Goal: Task Accomplishment & Management: Complete application form

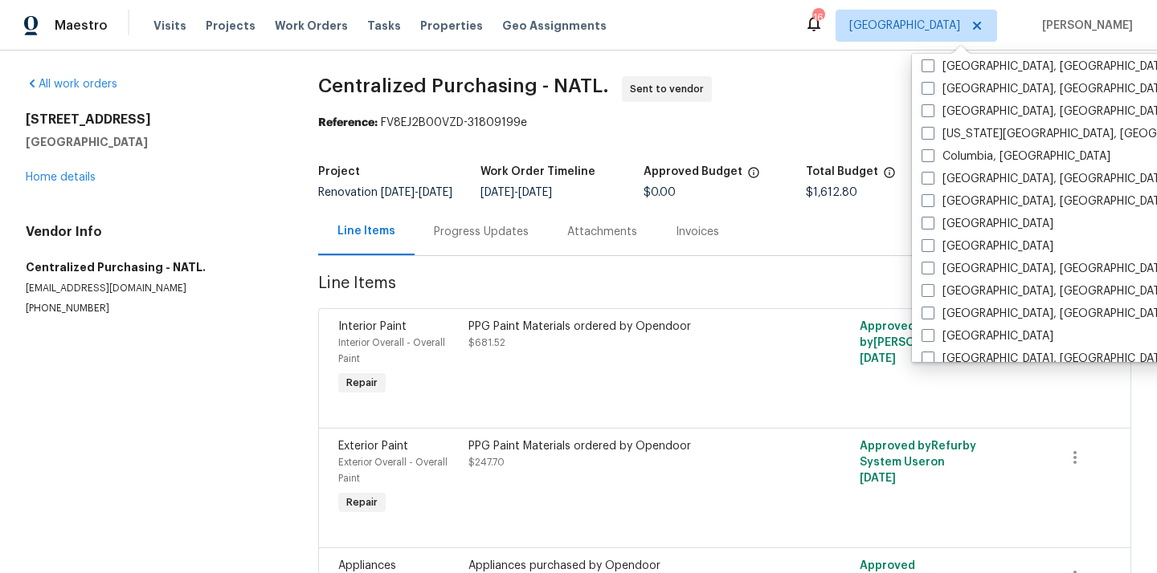
scroll to position [429, 0]
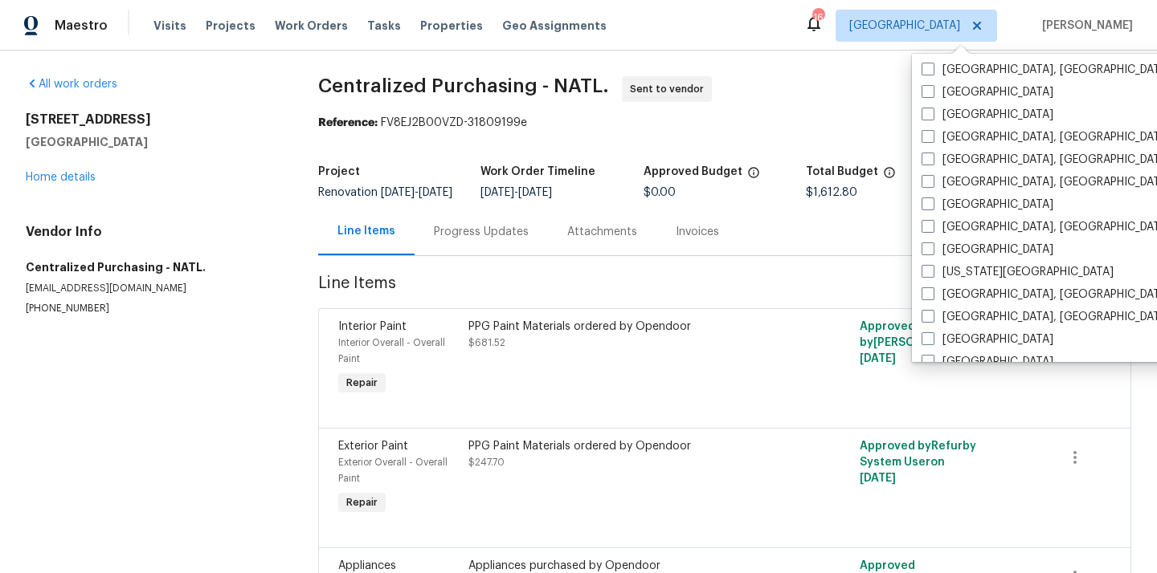
click at [981, 197] on label "[GEOGRAPHIC_DATA]" at bounding box center [987, 205] width 132 height 16
click at [932, 197] on input "[GEOGRAPHIC_DATA]" at bounding box center [926, 202] width 10 height 10
checkbox input "true"
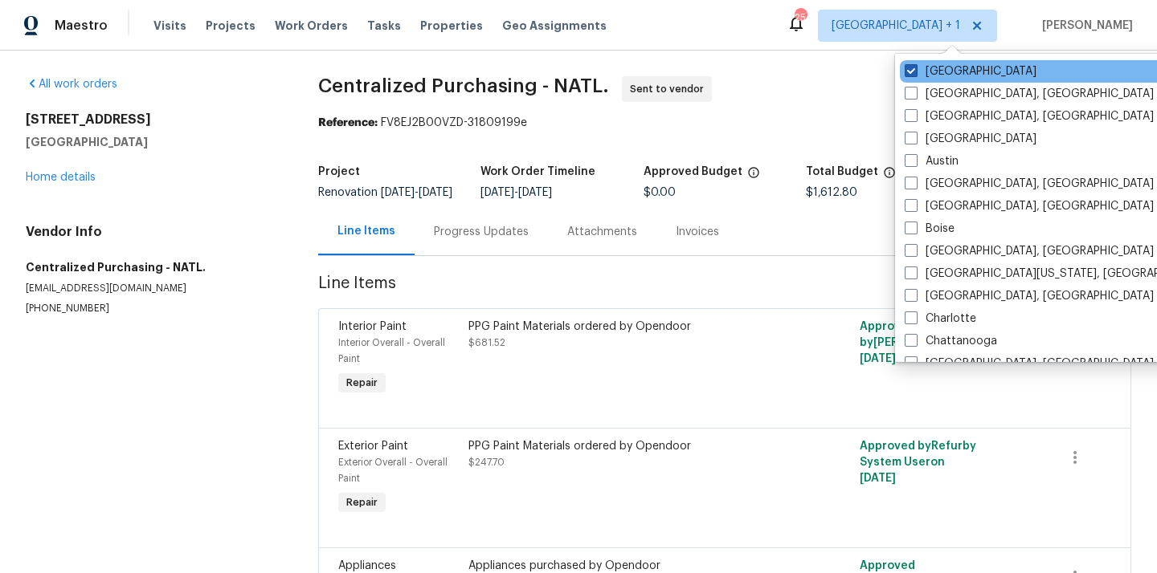
click at [953, 76] on label "[GEOGRAPHIC_DATA]" at bounding box center [970, 71] width 132 height 16
click at [915, 74] on input "[GEOGRAPHIC_DATA]" at bounding box center [909, 68] width 10 height 10
checkbox input "false"
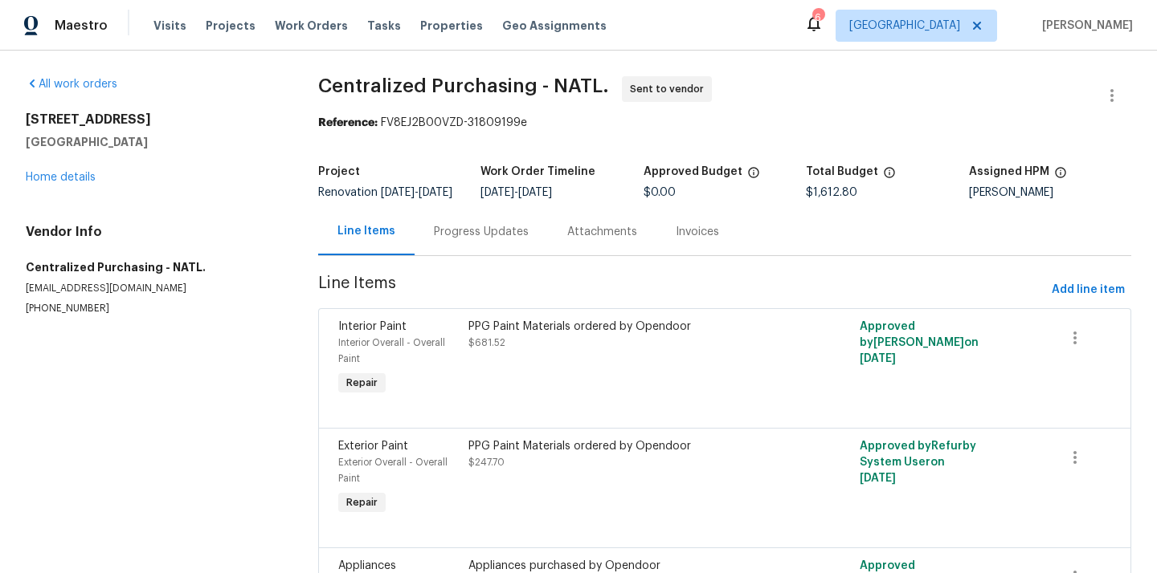
click at [227, 37] on div "Visits Projects Work Orders Tasks Properties Geo Assignments" at bounding box center [389, 26] width 472 height 32
click at [222, 25] on span "Projects" at bounding box center [231, 26] width 50 height 16
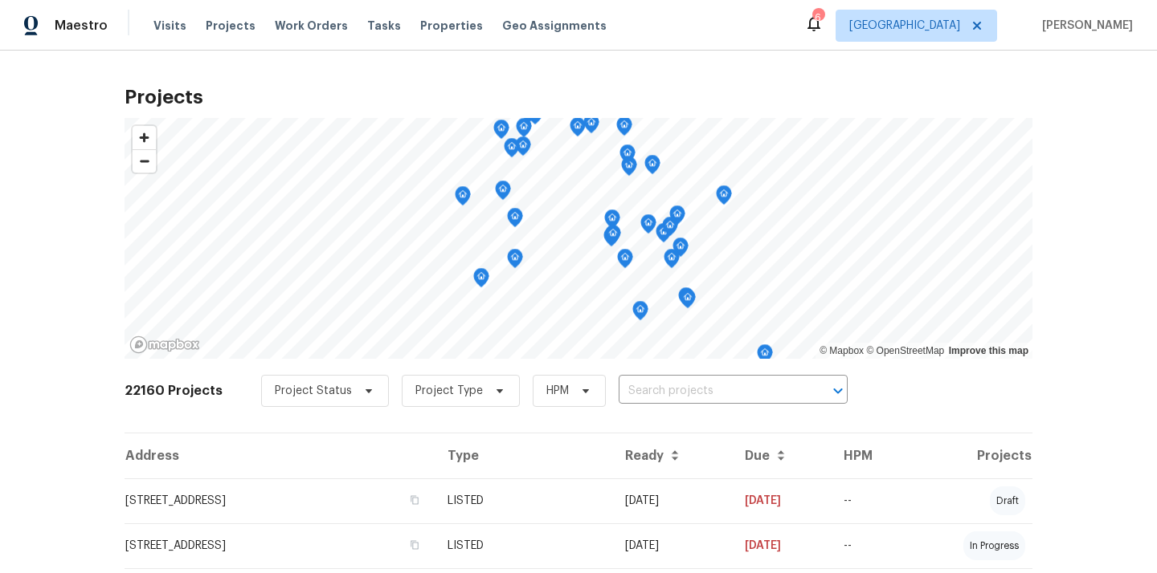
click at [663, 391] on input "text" at bounding box center [710, 391] width 184 height 25
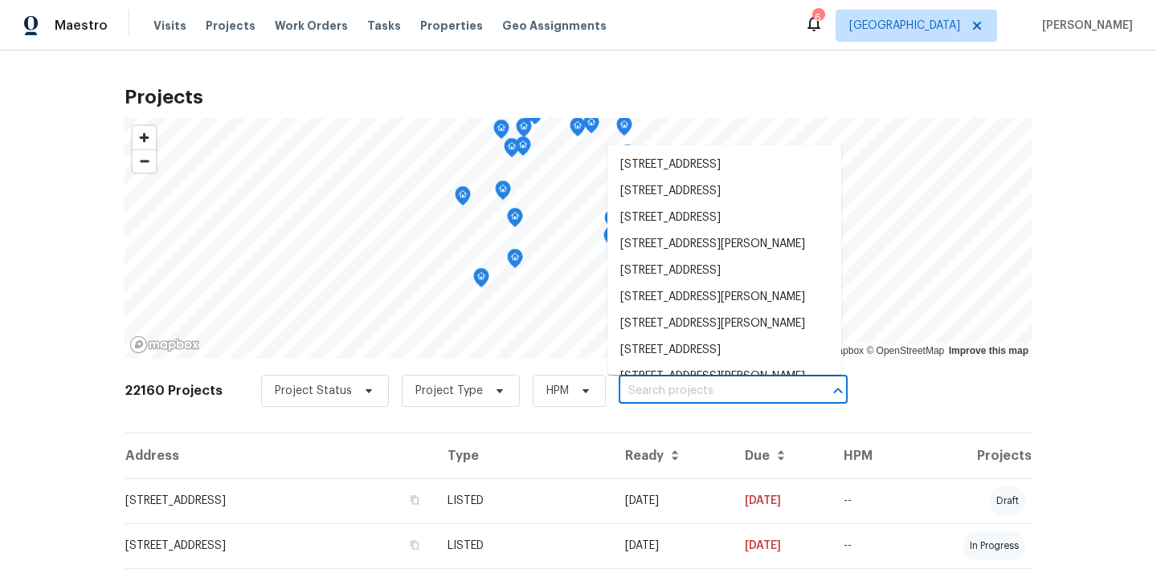
paste input "8726 Bentongrove Ln, Houston, TX 77044"
type input "8726 Bentongrove Ln, Houston, TX 77044"
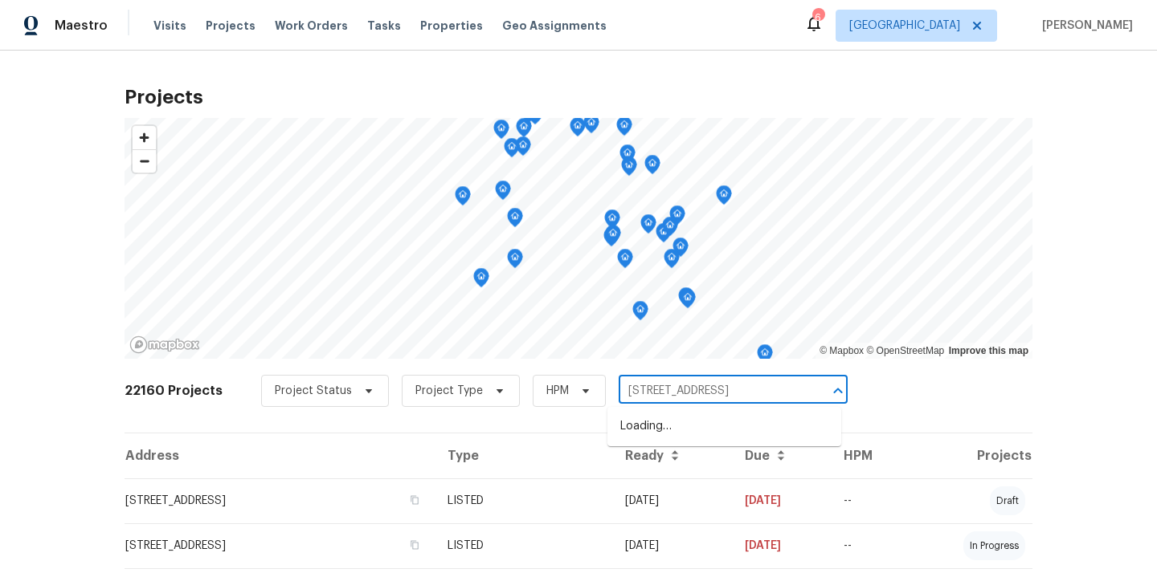
scroll to position [0, 39]
click at [662, 429] on li "8726 Bentongrove Ln, Houston, TX 77044" at bounding box center [724, 427] width 234 height 27
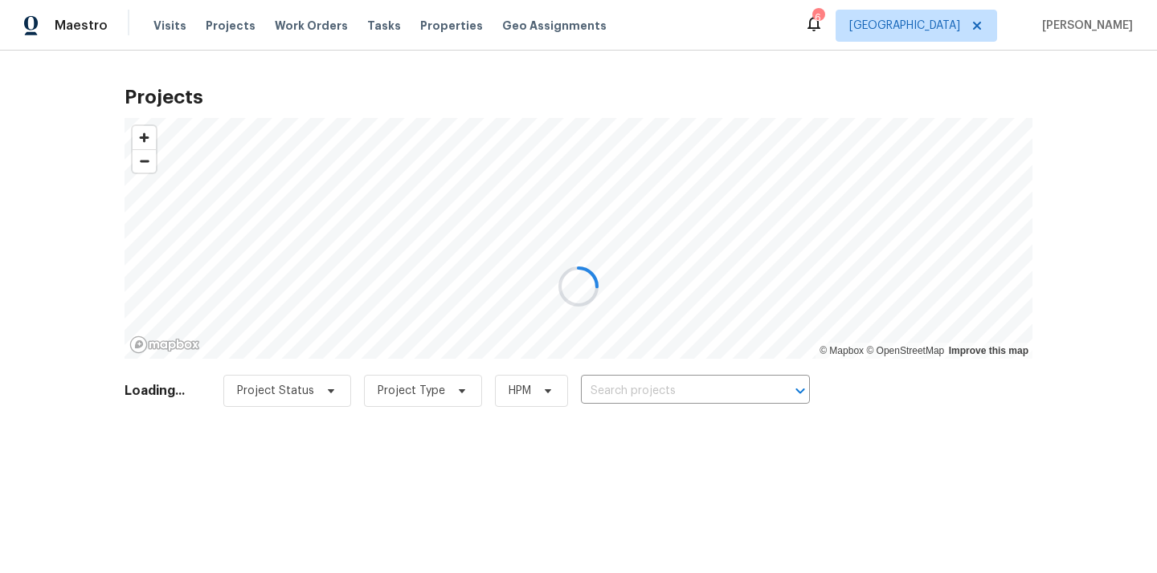
type input "8726 Bentongrove Ln, Houston, TX 77044"
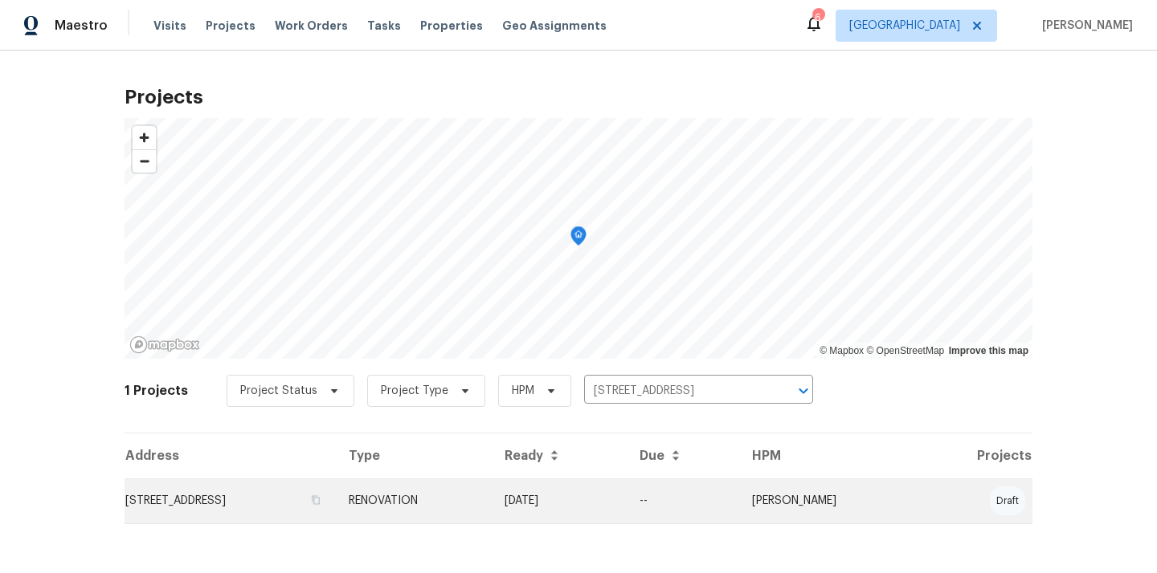
click at [492, 501] on td "RENOVATION" at bounding box center [414, 501] width 156 height 45
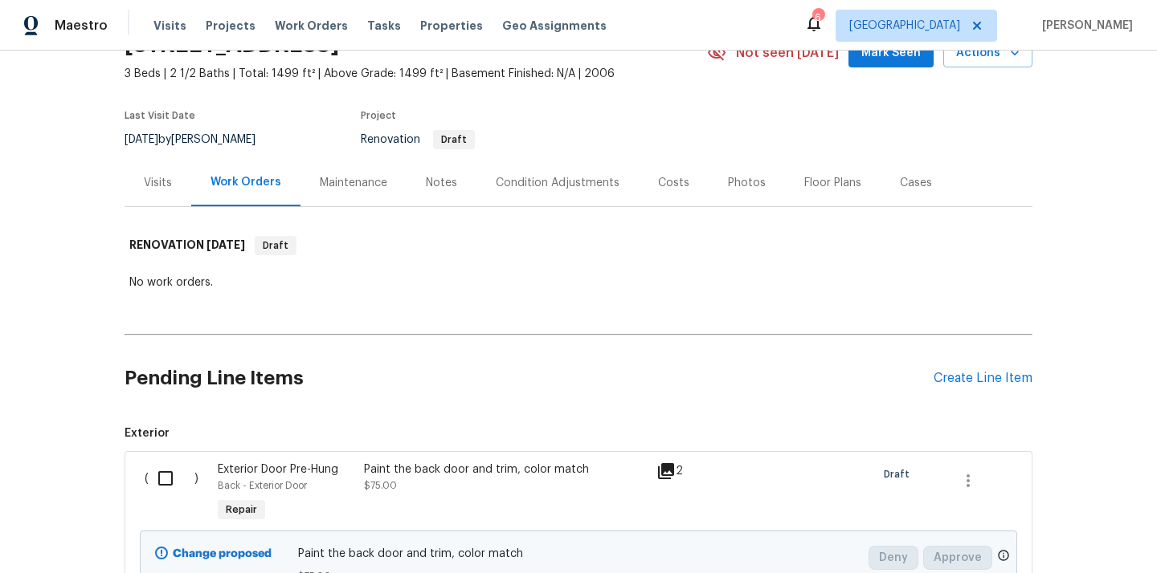
scroll to position [104, 0]
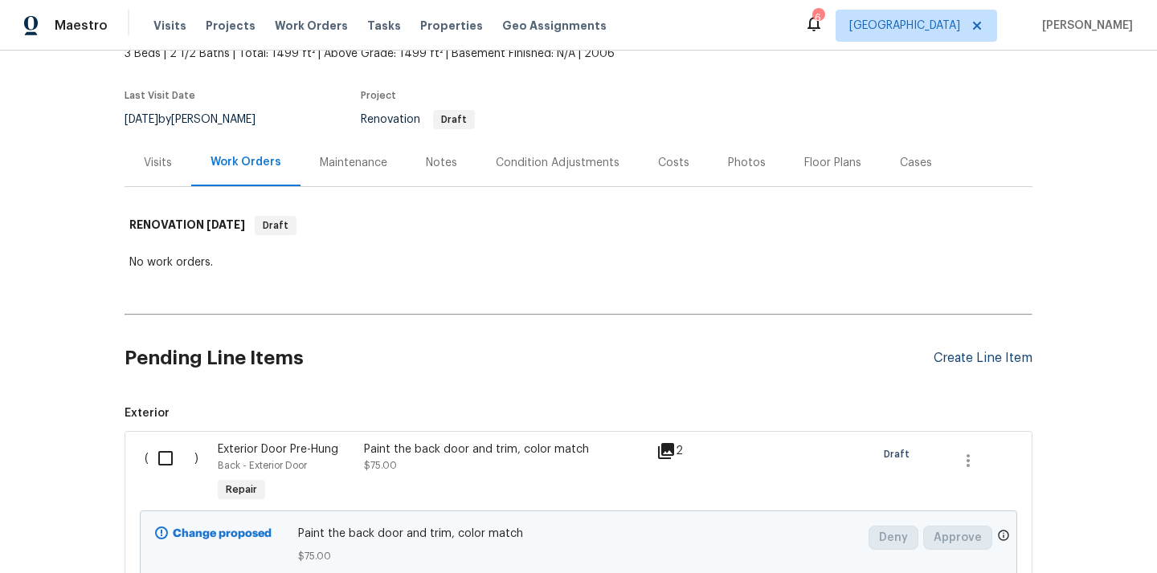
click at [953, 359] on div "Create Line Item" at bounding box center [982, 358] width 99 height 15
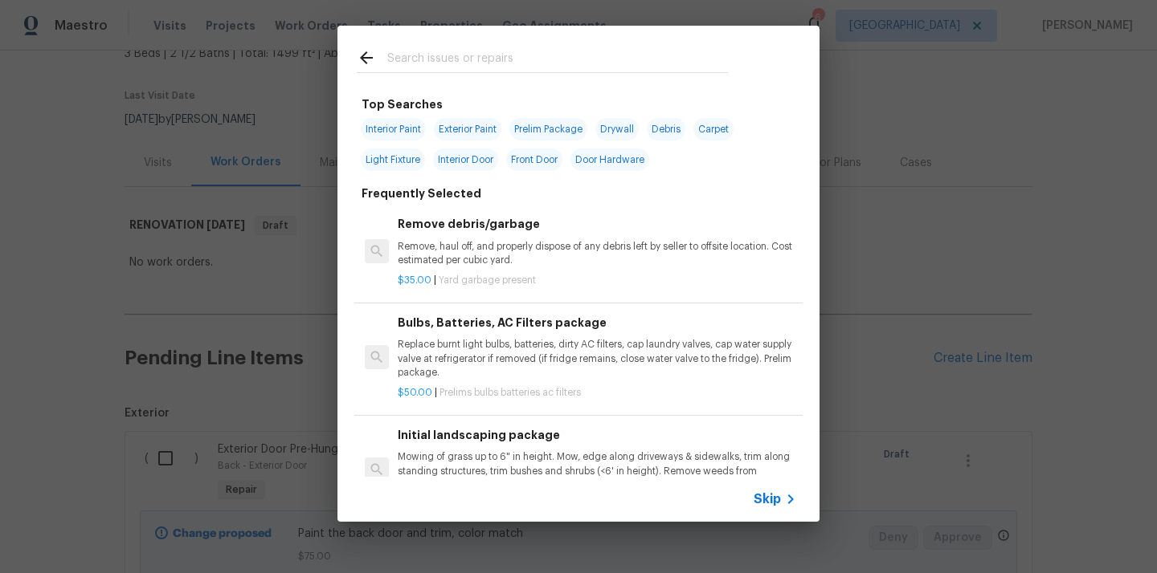
click at [561, 58] on input "text" at bounding box center [557, 60] width 341 height 24
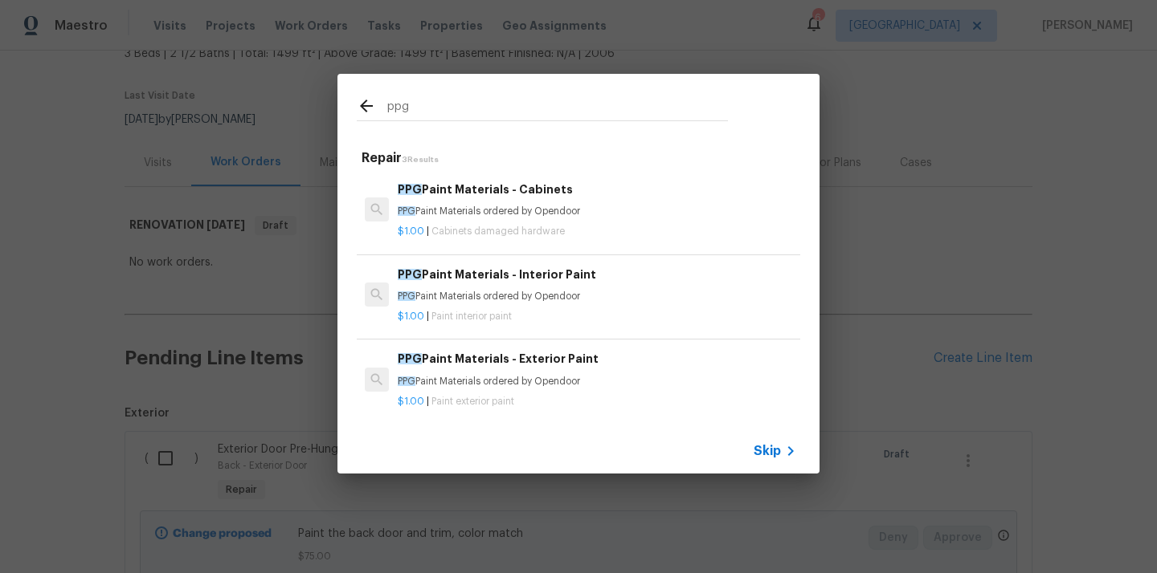
type input "ppg"
click at [527, 205] on p "PPG Paint Materials ordered by Opendoor" at bounding box center [597, 212] width 398 height 14
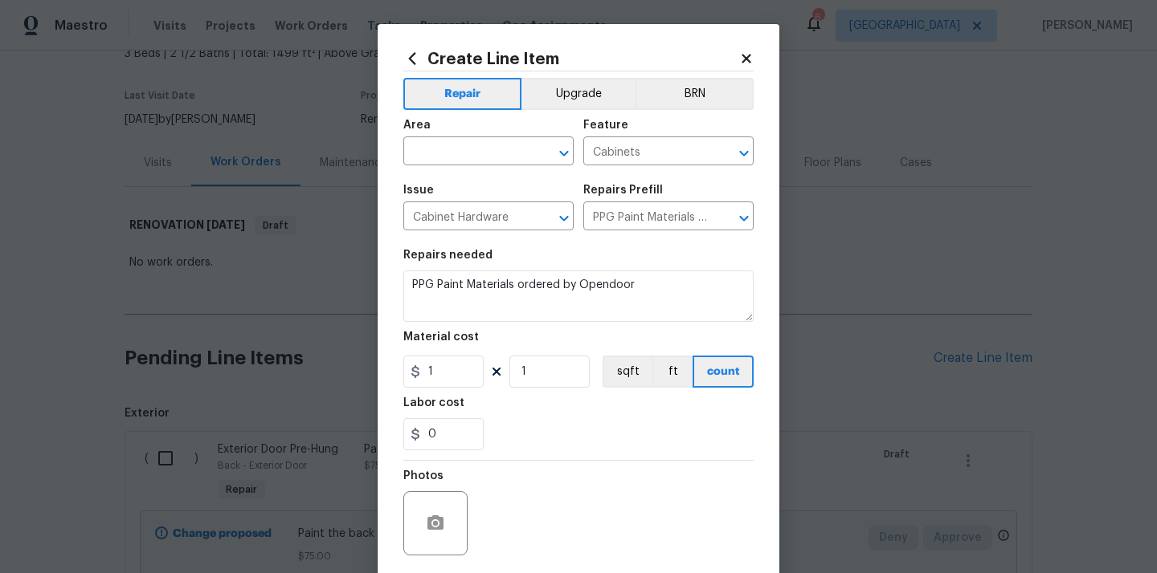
click at [506, 165] on span "Area ​" at bounding box center [488, 142] width 170 height 65
click at [506, 165] on input "text" at bounding box center [465, 153] width 125 height 25
click at [478, 196] on li "Kitchen" at bounding box center [488, 189] width 170 height 27
type input "Kitchen"
click at [444, 393] on section "Repairs needed PPG Paint Materials ordered by Opendoor Material cost 1 1 sqft f…" at bounding box center [578, 350] width 350 height 220
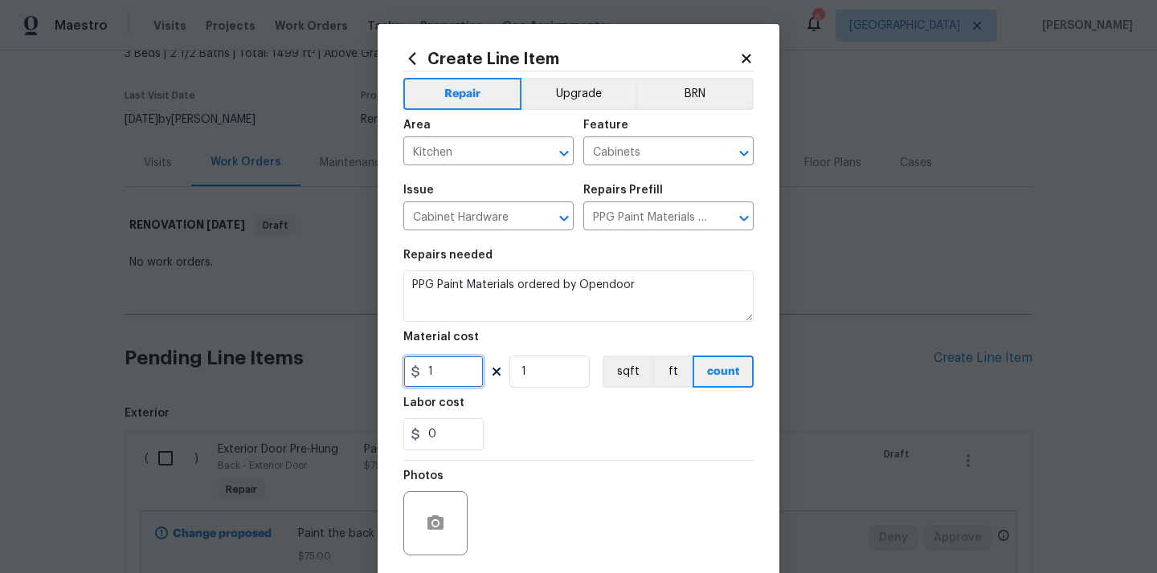
drag, startPoint x: 449, startPoint y: 368, endPoint x: 393, endPoint y: 368, distance: 56.2
click at [393, 368] on div "Create Line Item Repair Upgrade BRN Area Kitchen ​ Feature Cabinets ​ Issue Cab…" at bounding box center [579, 345] width 402 height 643
paste input "72.61"
type input "172.61"
click at [555, 437] on div "0" at bounding box center [578, 434] width 350 height 32
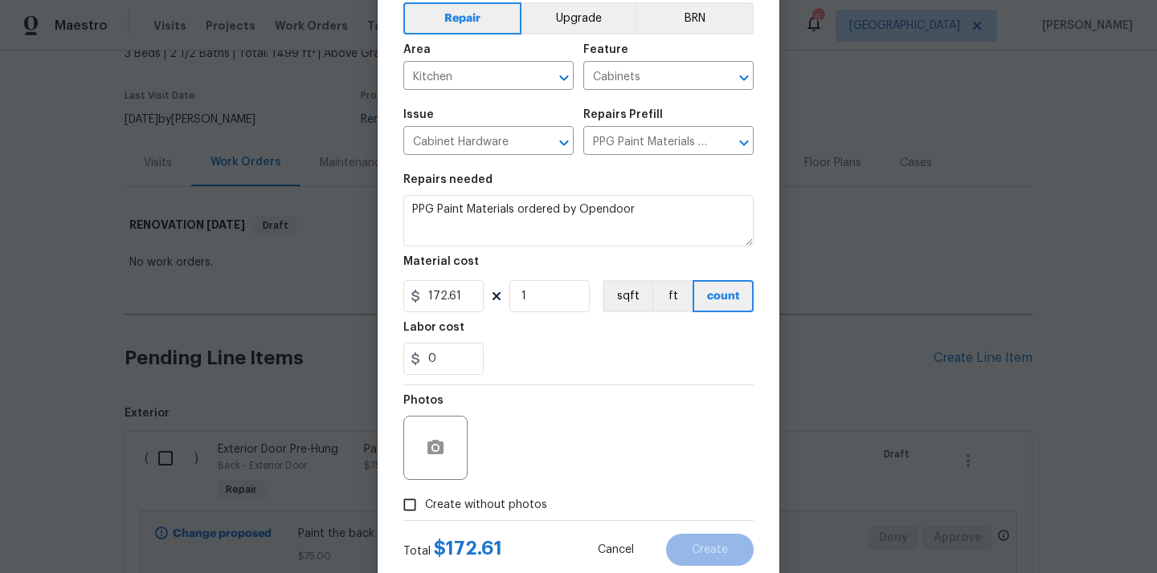
scroll to position [119, 0]
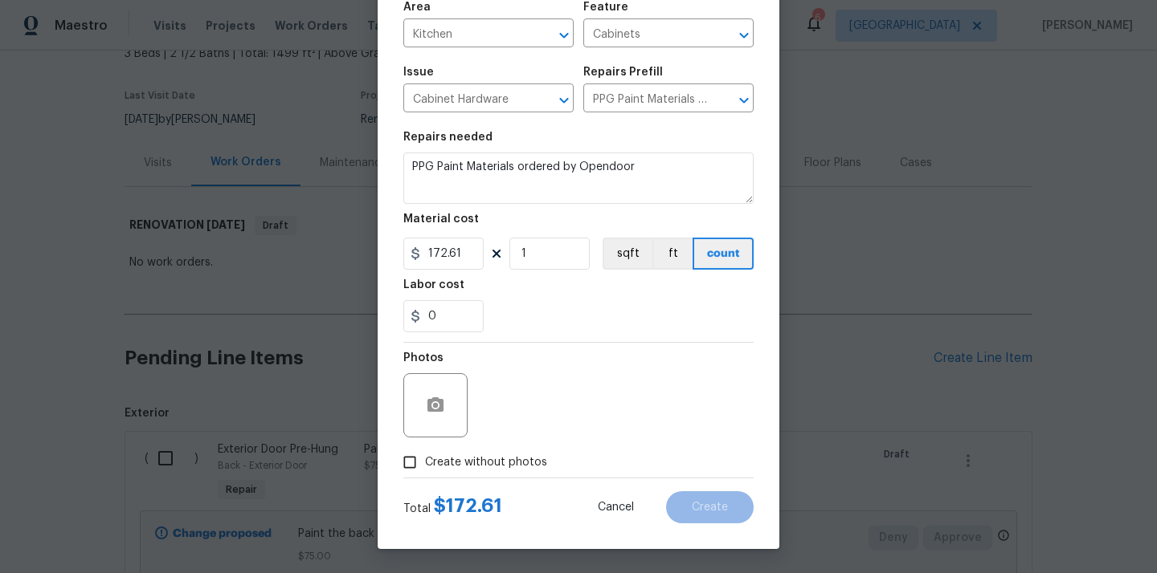
click at [522, 465] on span "Create without photos" at bounding box center [486, 463] width 122 height 17
click at [425, 465] on input "Create without photos" at bounding box center [409, 462] width 31 height 31
checkbox input "true"
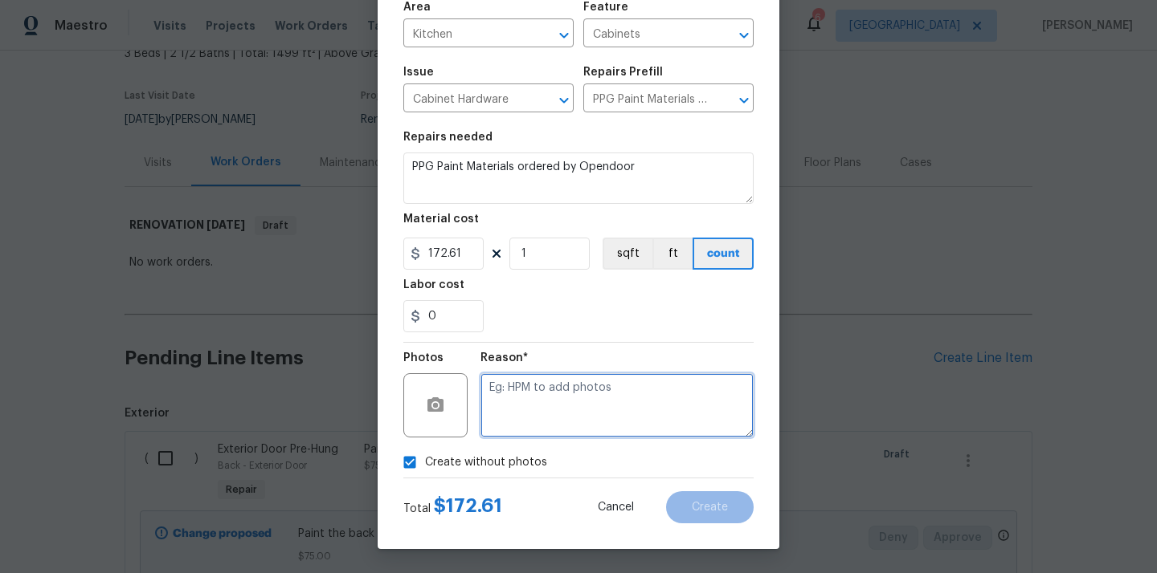
click at [543, 397] on textarea at bounding box center [616, 405] width 273 height 64
type textarea "N/A"
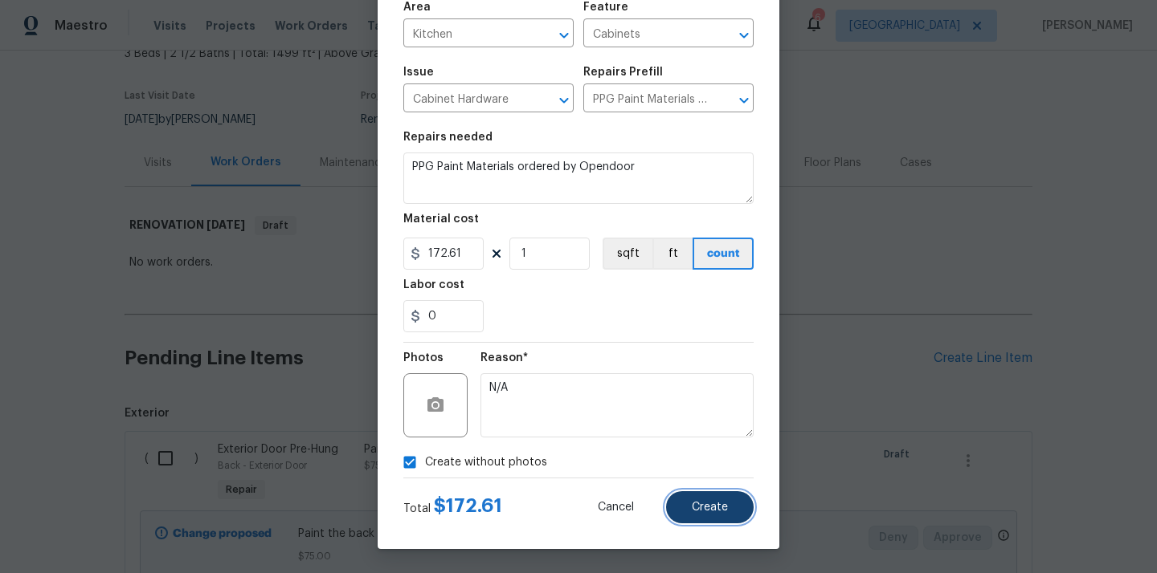
click at [732, 522] on button "Create" at bounding box center [710, 508] width 88 height 32
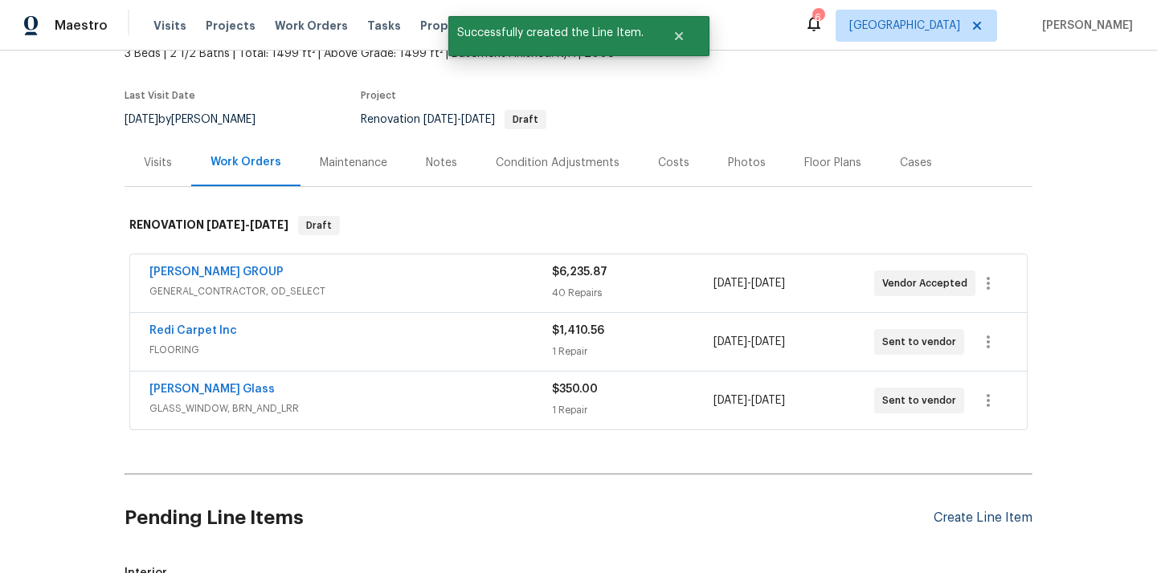
click at [942, 515] on div "Create Line Item" at bounding box center [982, 518] width 99 height 15
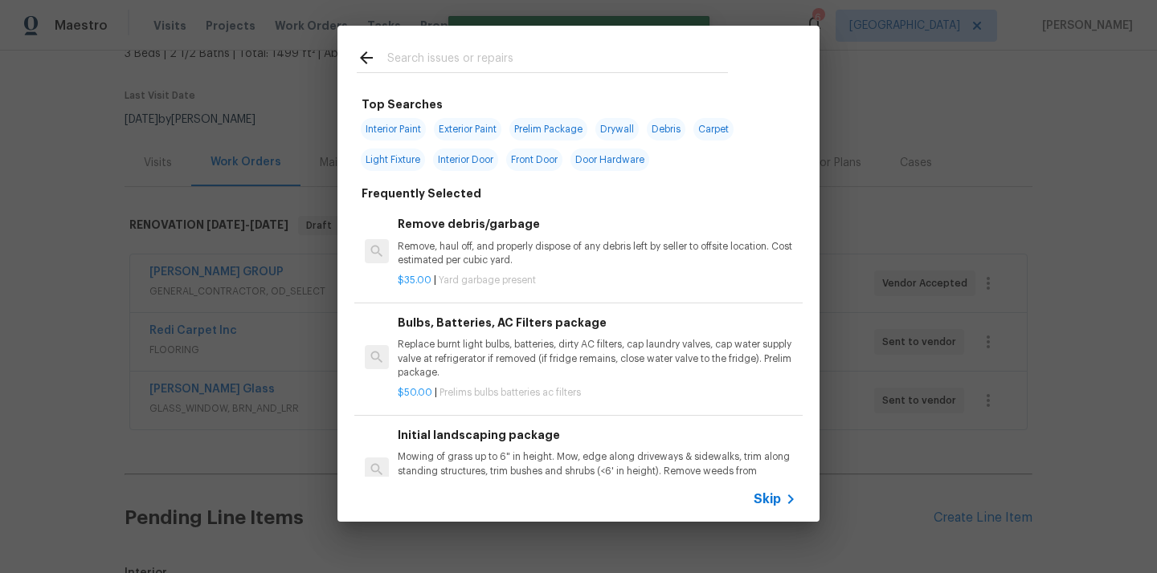
click at [557, 55] on input "text" at bounding box center [557, 60] width 341 height 24
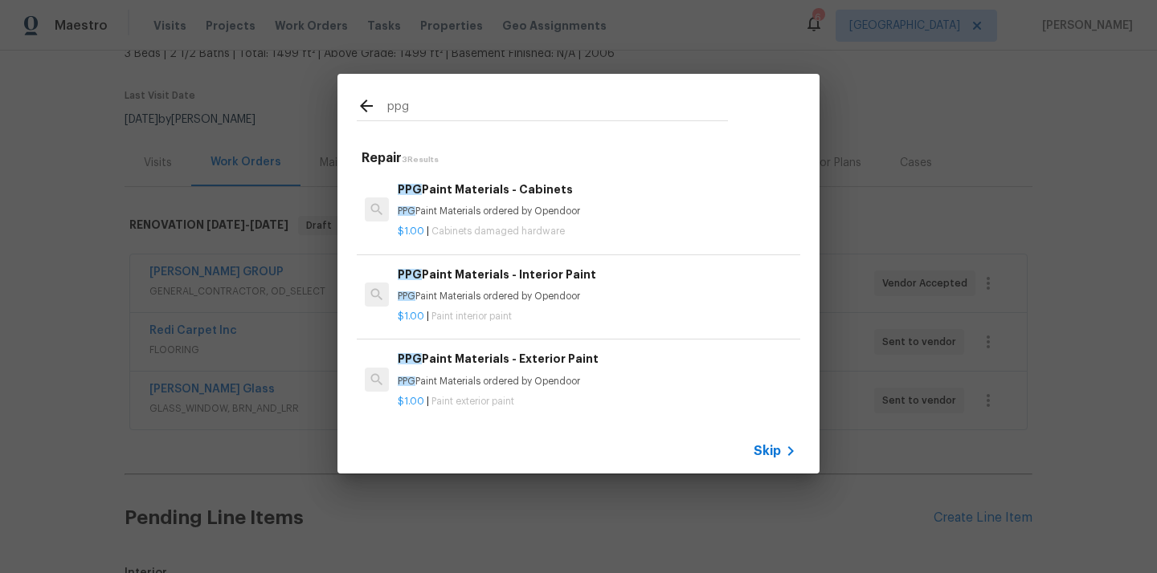
type input "ppg"
click at [504, 299] on p "PPG Paint Materials ordered by Opendoor" at bounding box center [597, 297] width 398 height 14
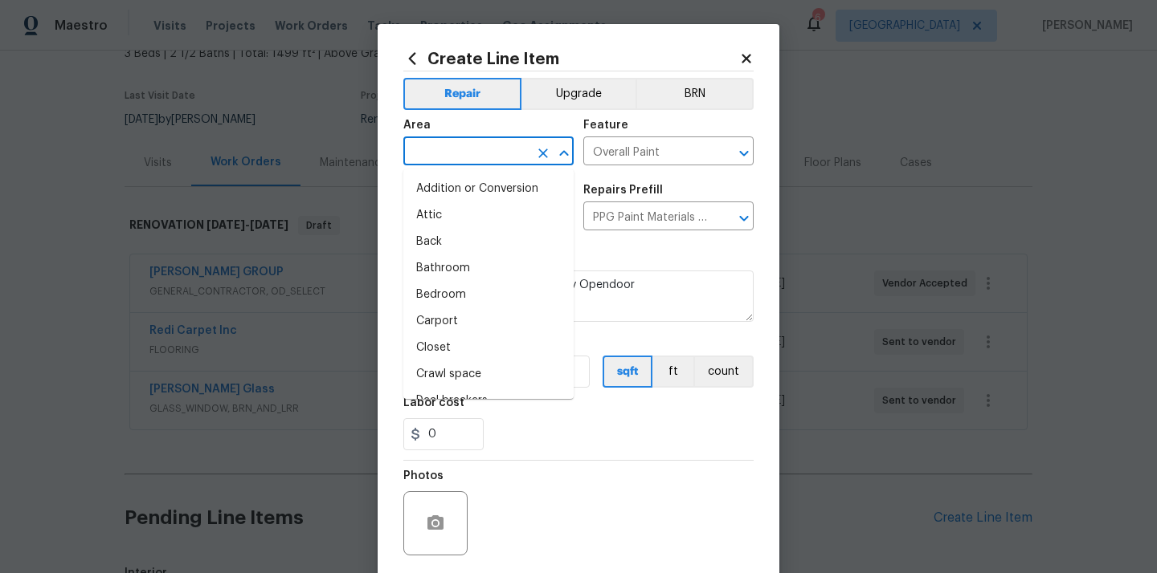
click at [462, 149] on input "text" at bounding box center [465, 153] width 125 height 25
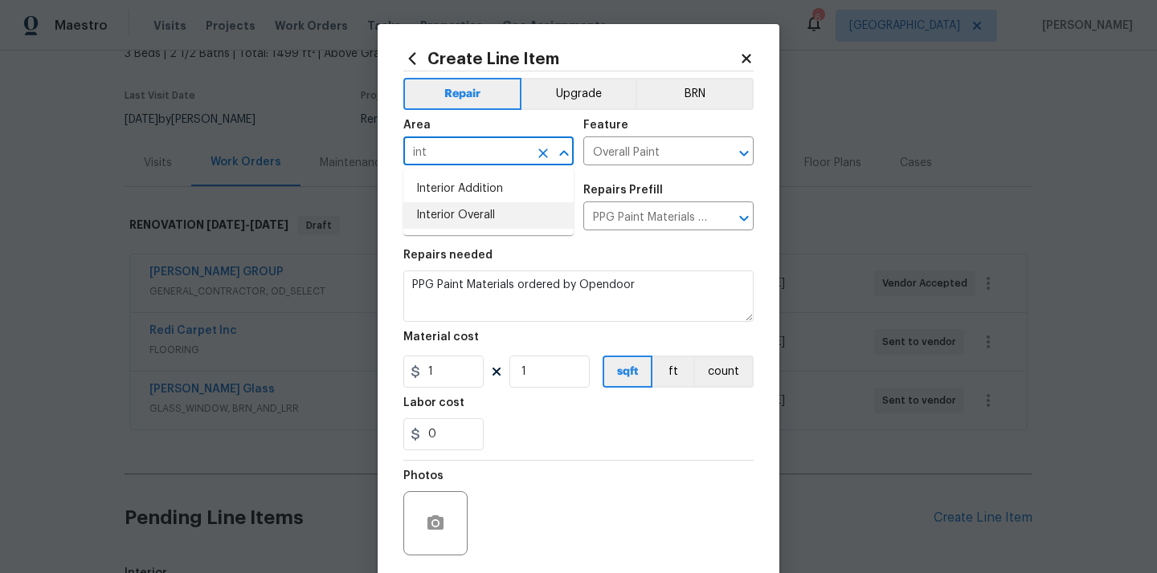
click at [448, 208] on li "Interior Overall" at bounding box center [488, 215] width 170 height 27
type input "Interior Overall"
drag, startPoint x: 439, startPoint y: 373, endPoint x: 404, endPoint y: 373, distance: 35.3
click at [410, 373] on div "1" at bounding box center [443, 372] width 80 height 32
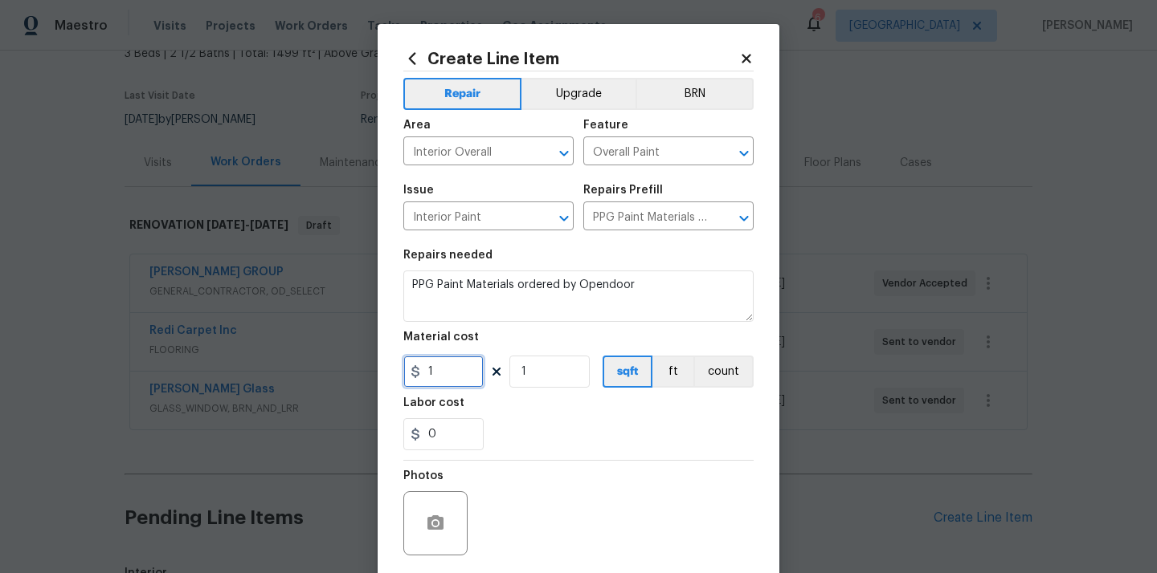
paste input "578.63"
type input "578.63"
click at [524, 412] on div "Labor cost" at bounding box center [578, 408] width 350 height 21
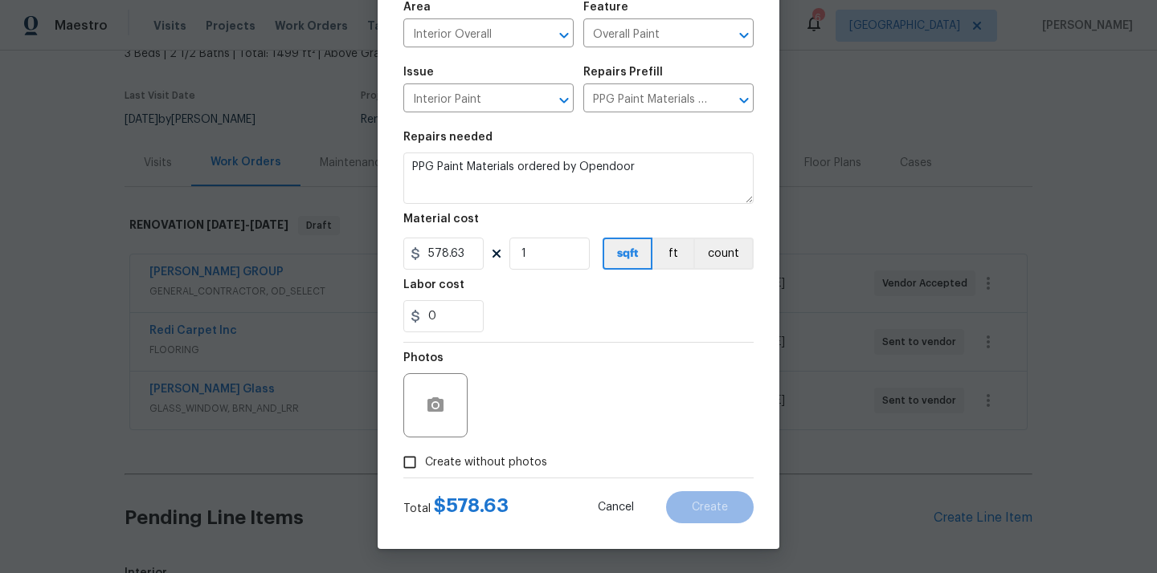
click at [515, 455] on span "Create without photos" at bounding box center [486, 463] width 122 height 17
click at [425, 454] on input "Create without photos" at bounding box center [409, 462] width 31 height 31
checkbox input "true"
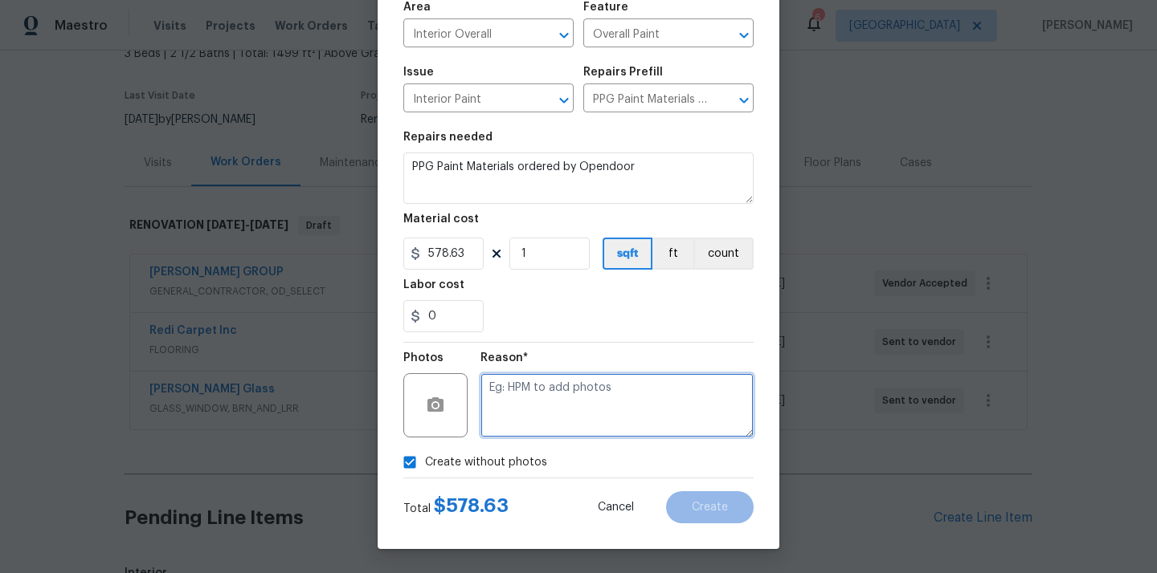
click at [531, 422] on textarea at bounding box center [616, 405] width 273 height 64
type textarea "N/A"
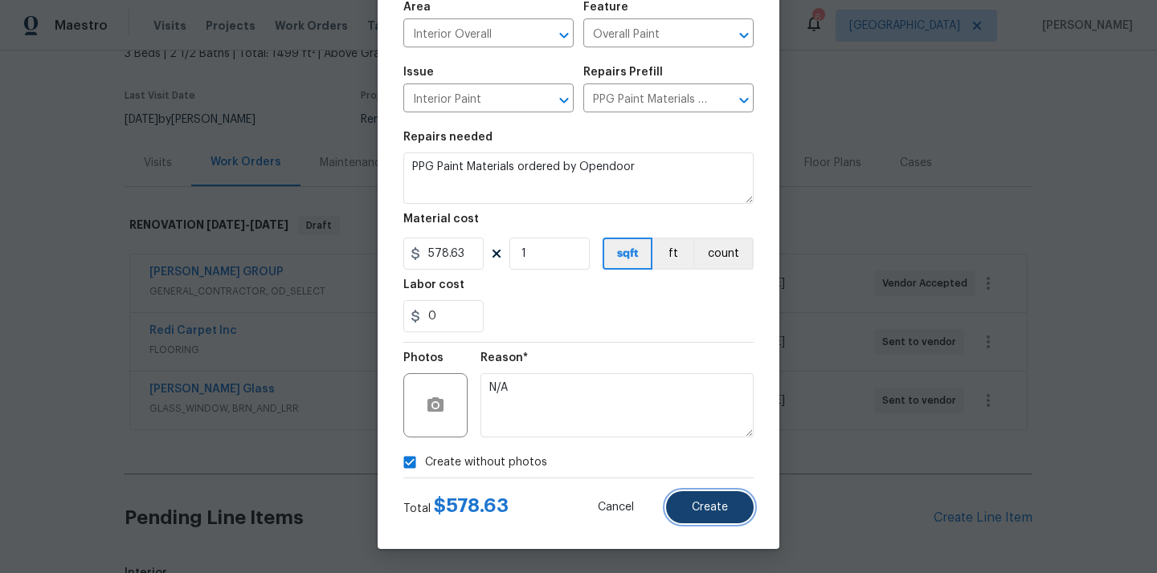
click at [700, 502] on span "Create" at bounding box center [710, 508] width 36 height 12
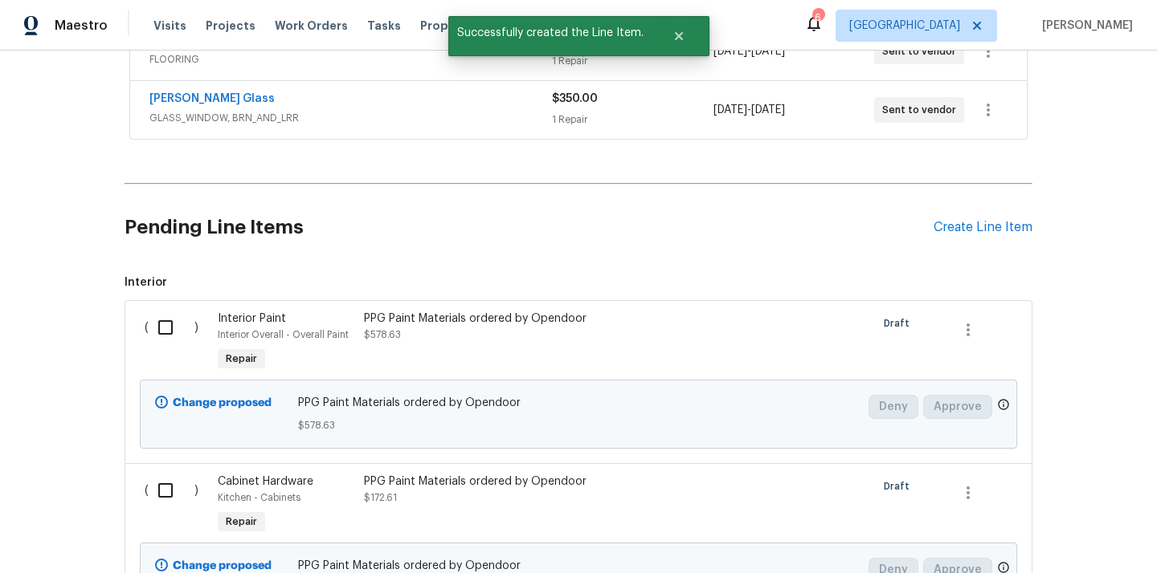
scroll to position [422, 0]
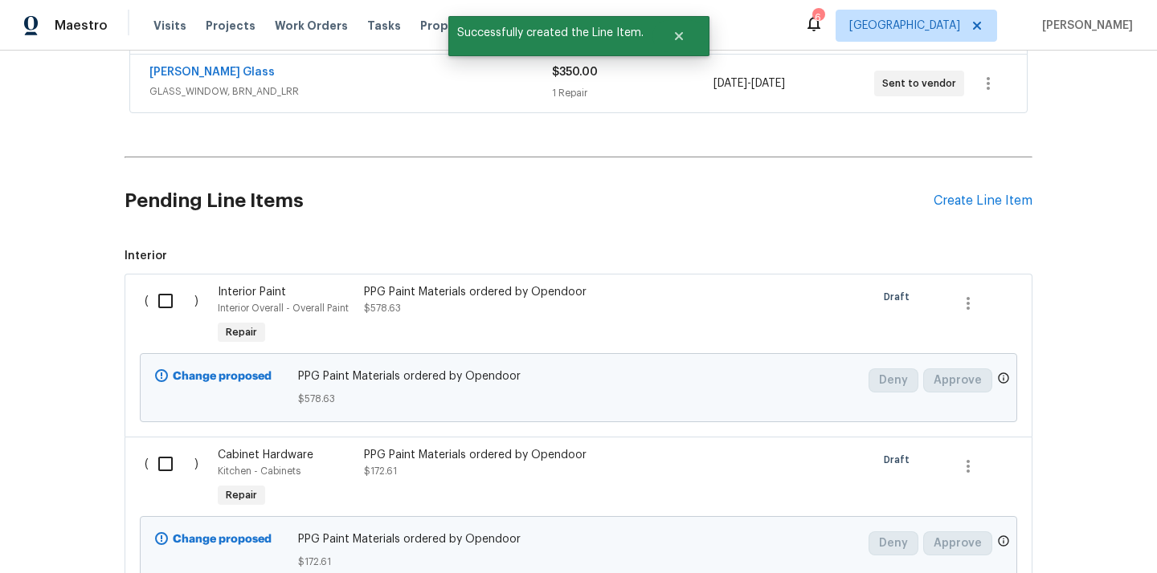
click at [161, 322] on div "( )" at bounding box center [176, 317] width 73 height 74
click at [169, 303] on input "checkbox" at bounding box center [172, 301] width 46 height 34
checkbox input "true"
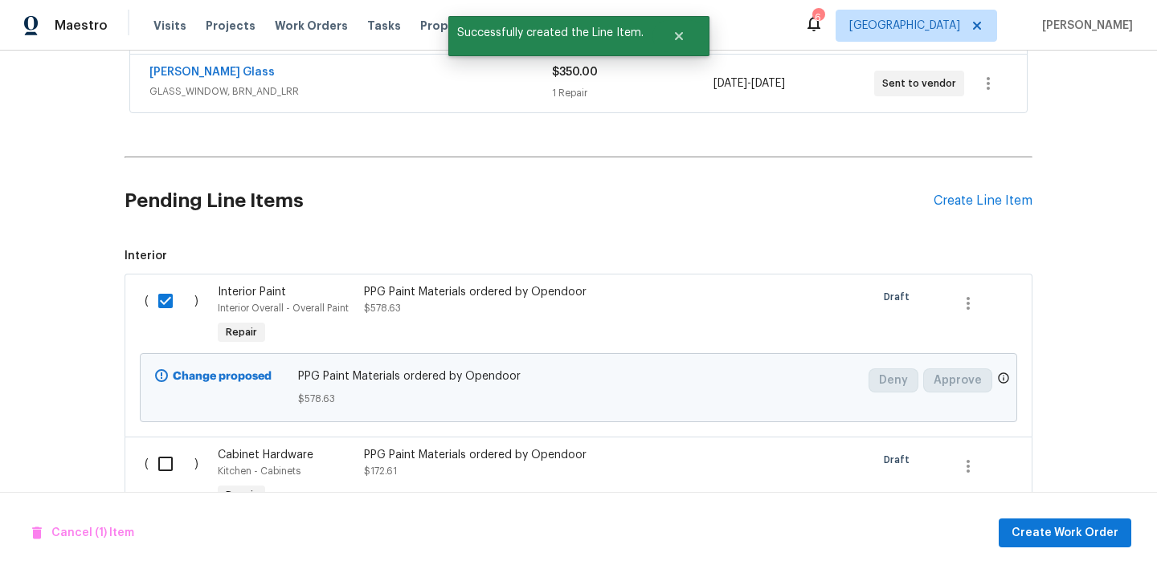
scroll to position [559, 0]
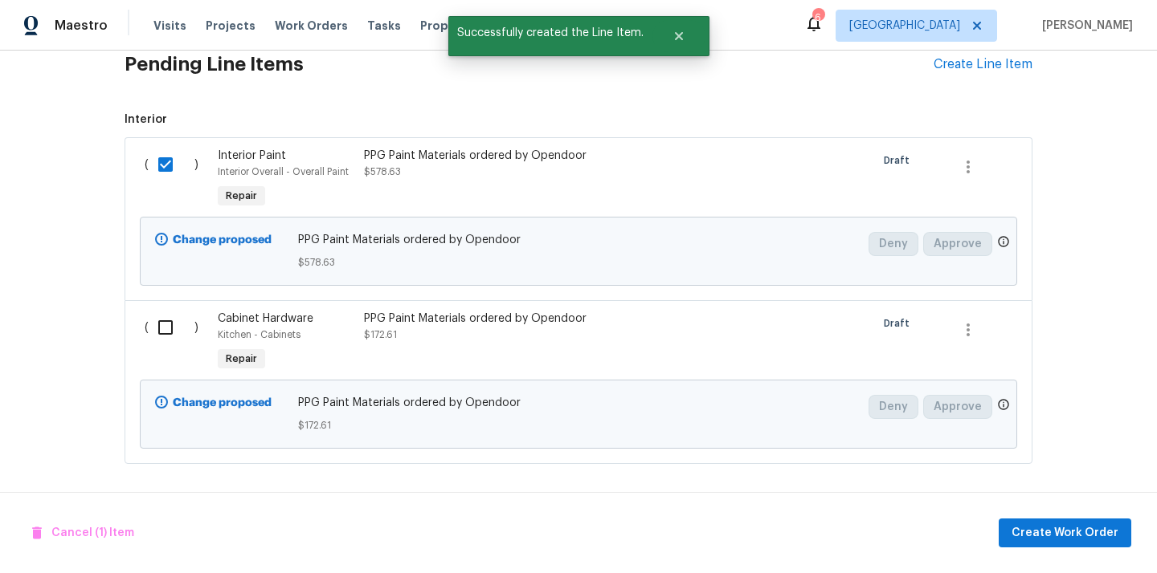
click at [165, 333] on input "checkbox" at bounding box center [172, 328] width 46 height 34
checkbox input "true"
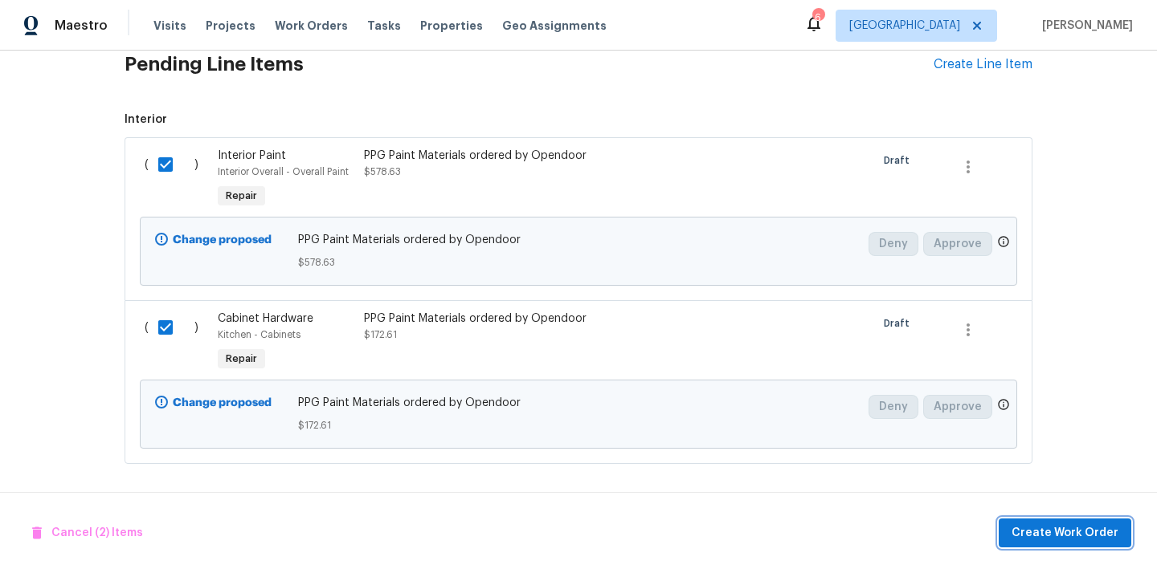
click at [1059, 530] on span "Create Work Order" at bounding box center [1064, 534] width 107 height 20
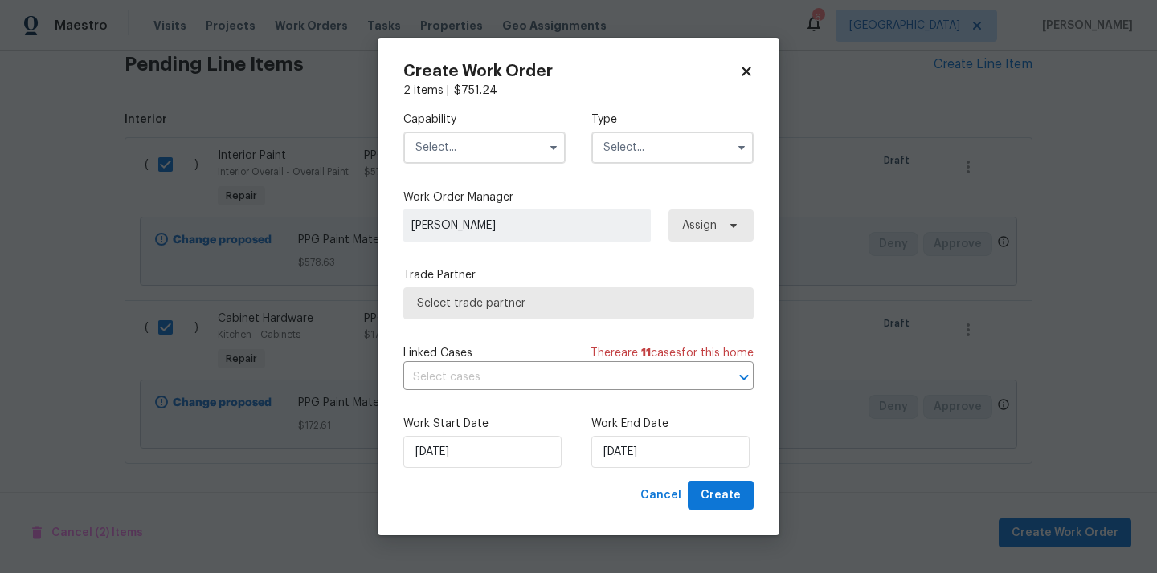
click at [506, 138] on input "text" at bounding box center [484, 148] width 162 height 32
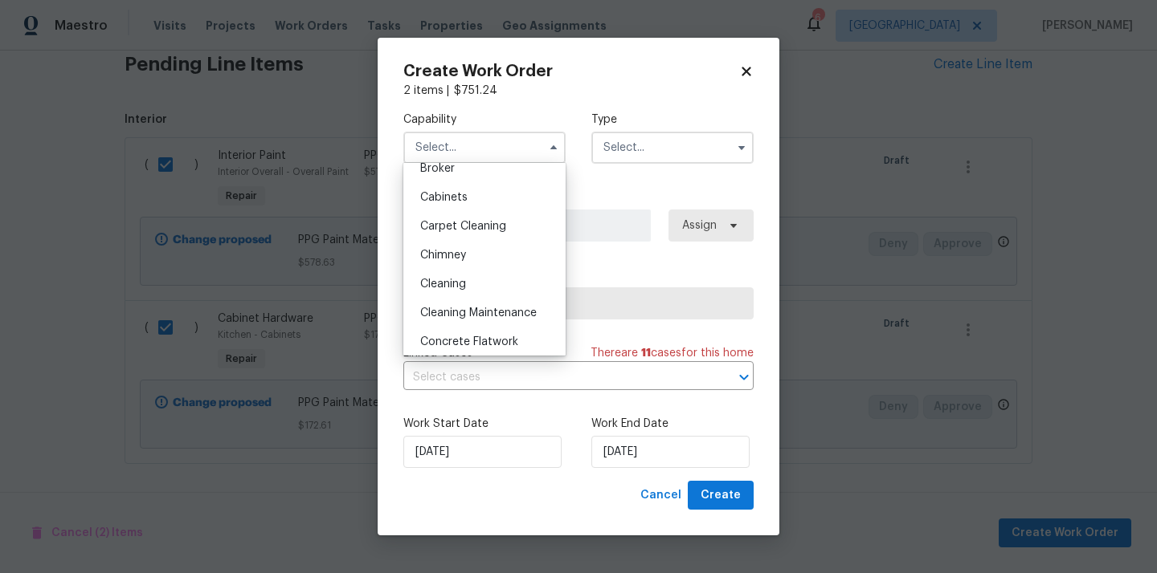
scroll to position [124, 0]
checkbox input "false"
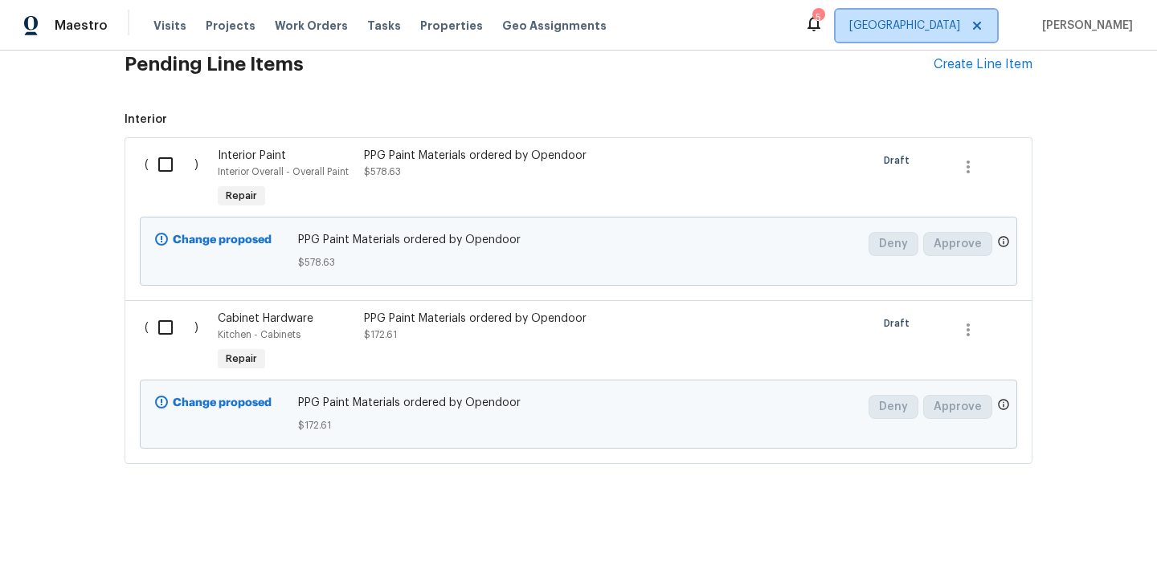
click at [948, 22] on span "[GEOGRAPHIC_DATA]" at bounding box center [904, 26] width 111 height 16
click at [823, 72] on h2 "Pending Line Items" at bounding box center [528, 64] width 809 height 75
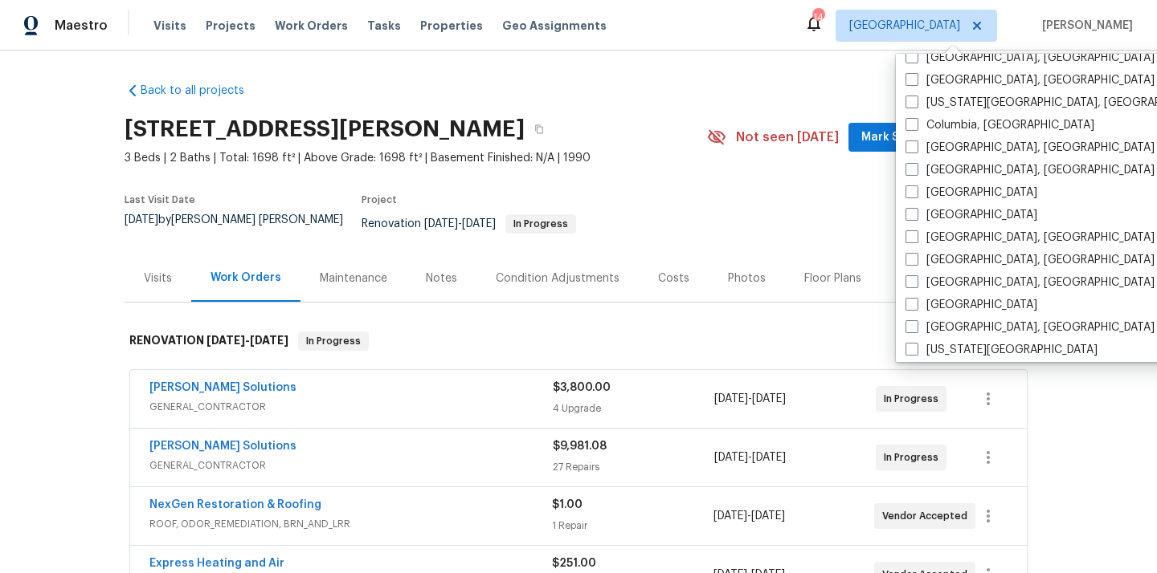
scroll to position [345, 0]
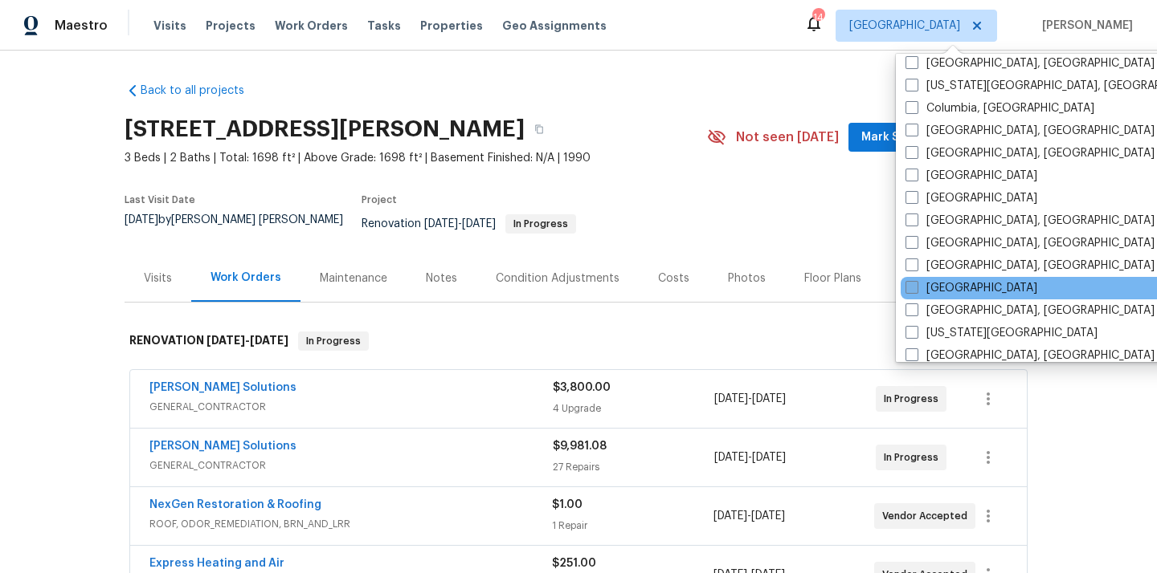
click at [930, 283] on label "[GEOGRAPHIC_DATA]" at bounding box center [971, 288] width 132 height 16
click at [916, 283] on input "[GEOGRAPHIC_DATA]" at bounding box center [910, 285] width 10 height 10
checkbox input "true"
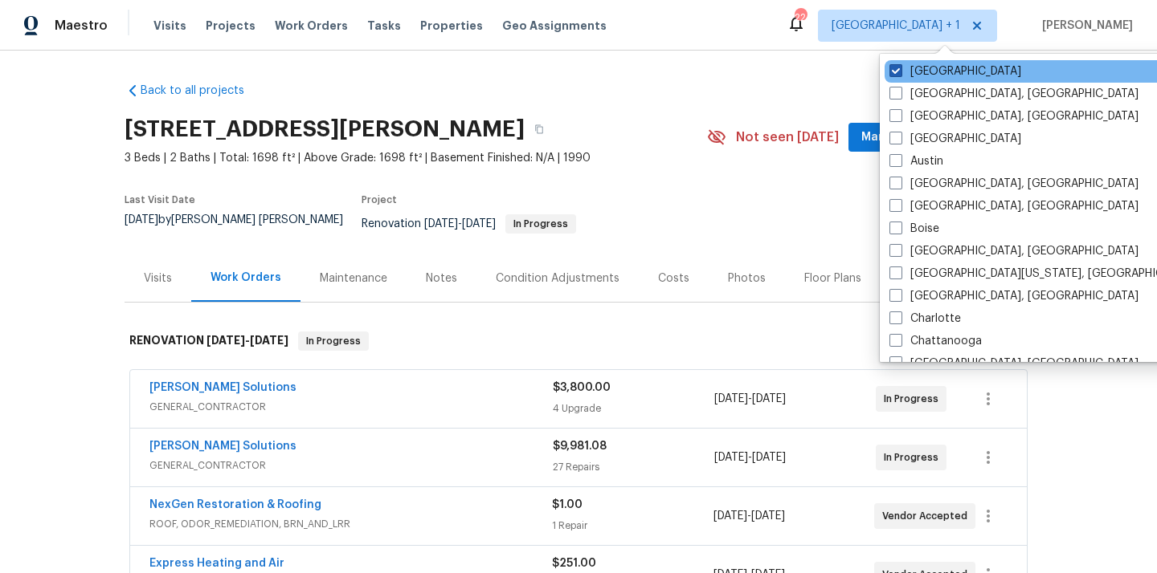
click at [934, 66] on label "[GEOGRAPHIC_DATA]" at bounding box center [955, 71] width 132 height 16
click at [900, 66] on input "[GEOGRAPHIC_DATA]" at bounding box center [894, 68] width 10 height 10
checkbox input "false"
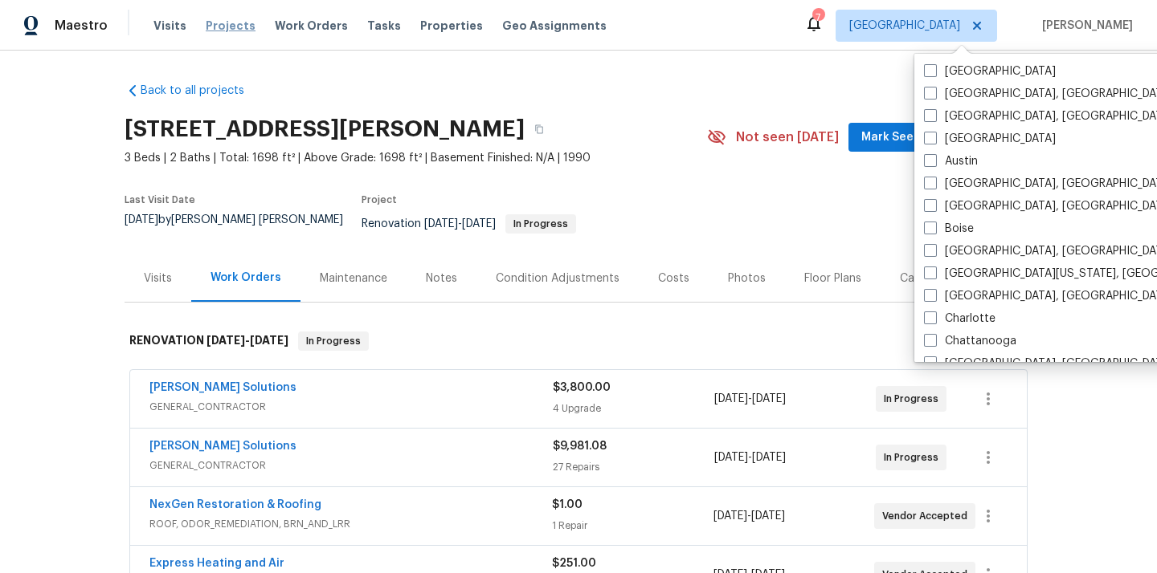
click at [216, 30] on span "Projects" at bounding box center [231, 26] width 50 height 16
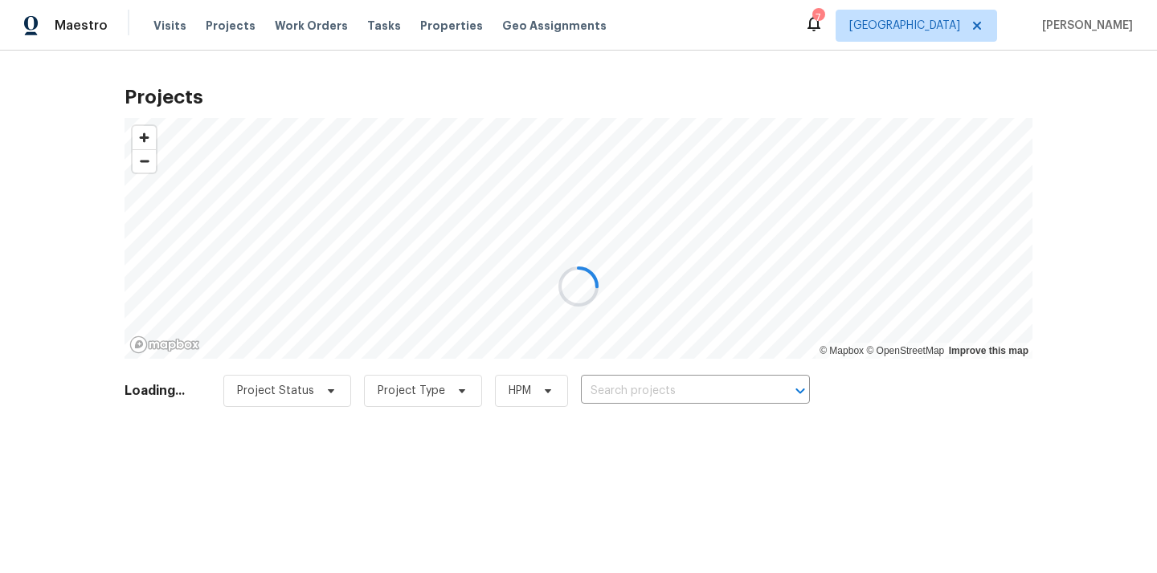
click at [700, 388] on div at bounding box center [578, 286] width 1157 height 573
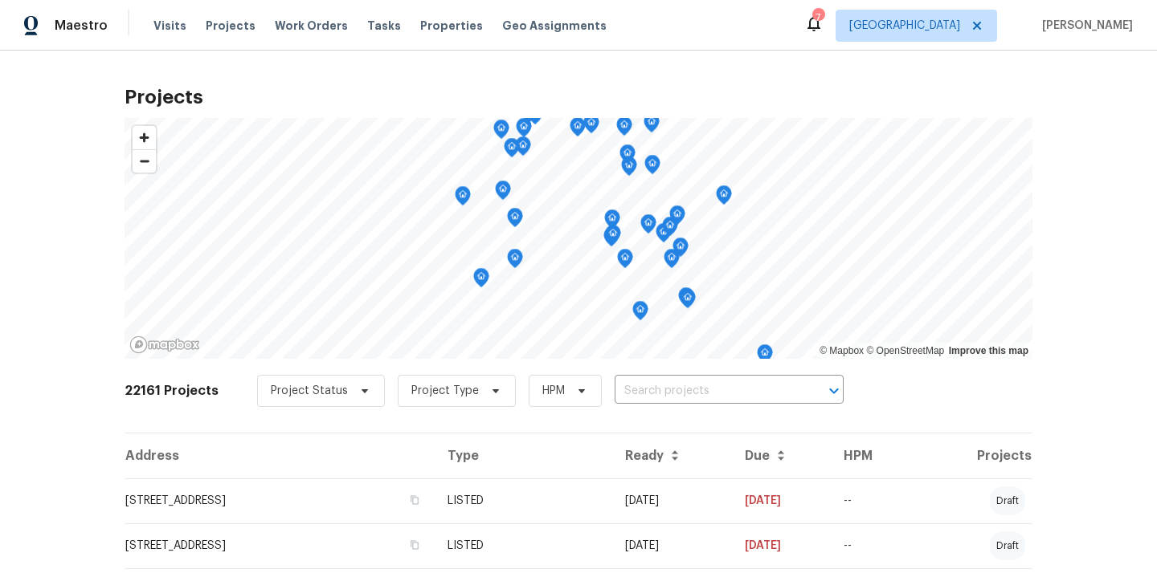
click at [700, 388] on input "text" at bounding box center [706, 391] width 184 height 25
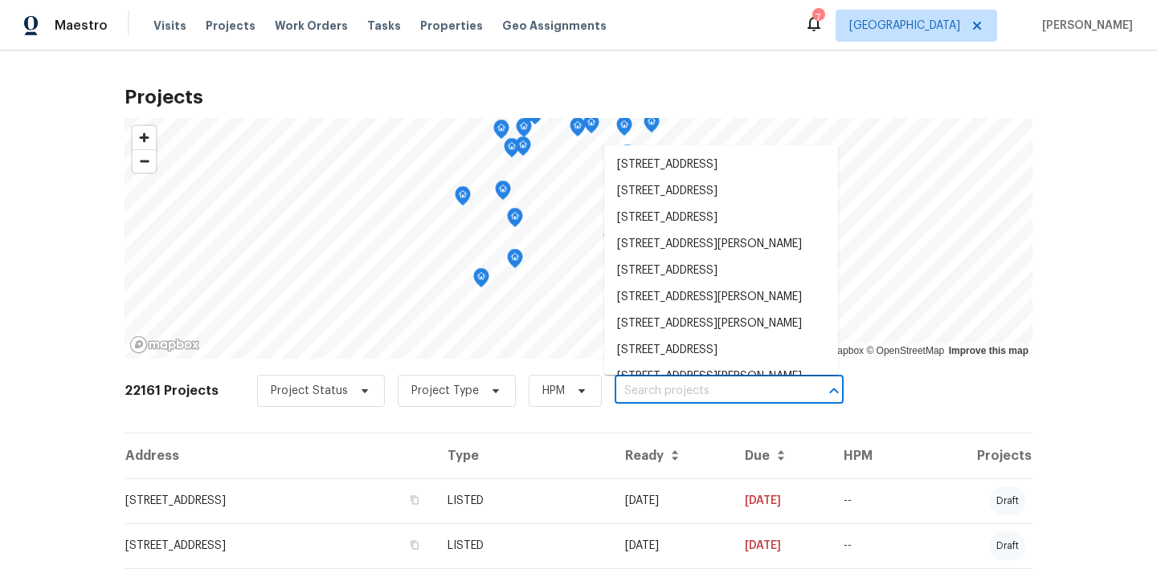
paste input "8726 Bentongrove Ln, Houston, TX 77044"
type input "8726 Bentongrove Ln, Houston, TX 77044"
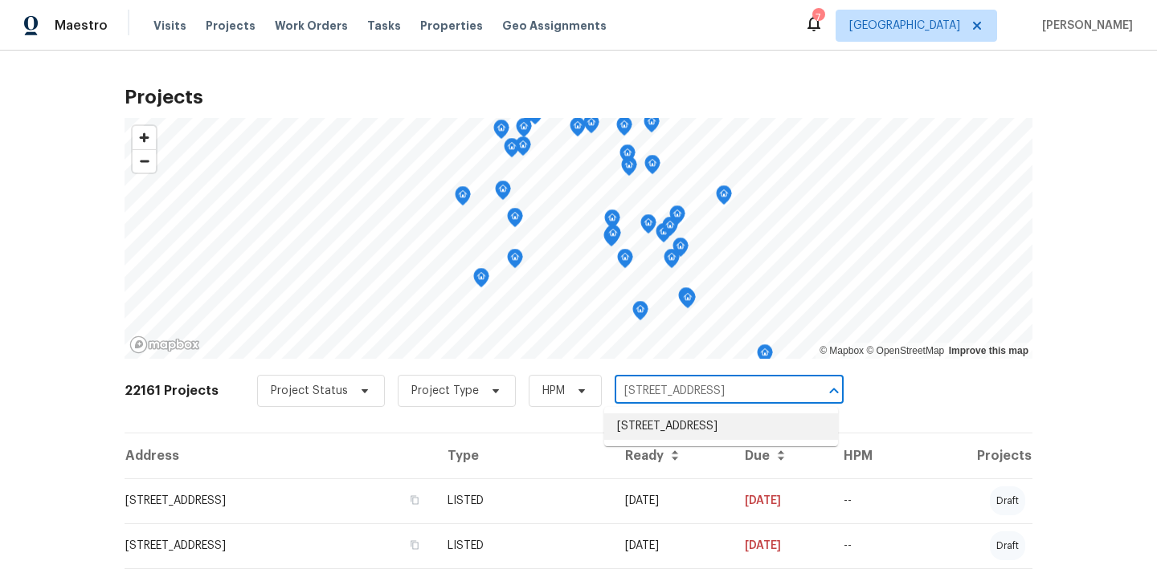
click at [680, 430] on li "8726 Bentongrove Ln, Houston, TX 77044" at bounding box center [721, 427] width 234 height 27
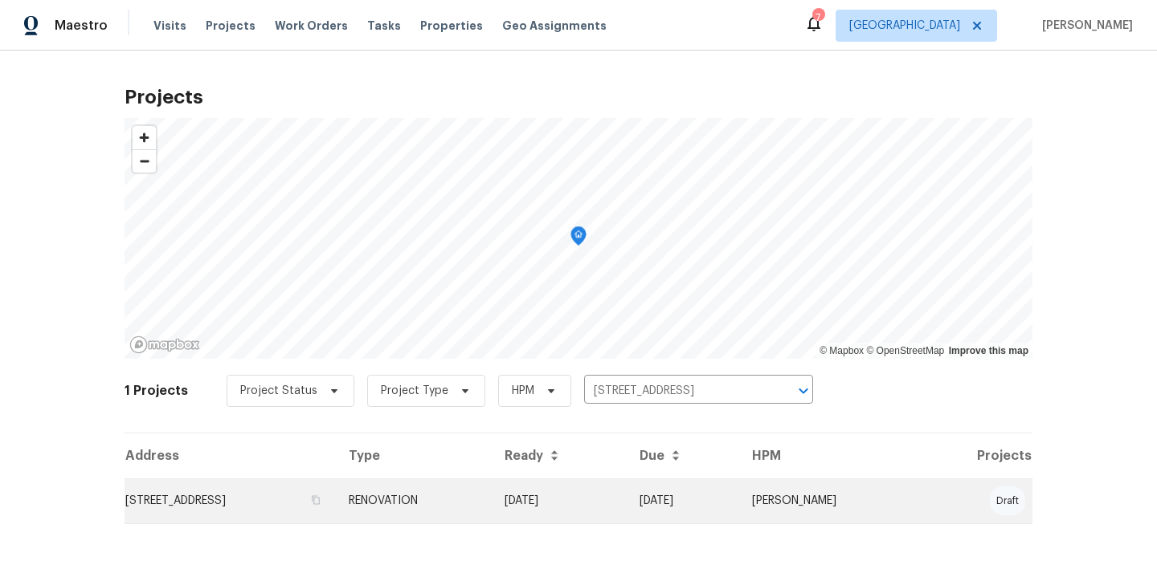
click at [336, 497] on td "8726 Bentongrove Ln, Houston, TX 77044" at bounding box center [229, 501] width 211 height 45
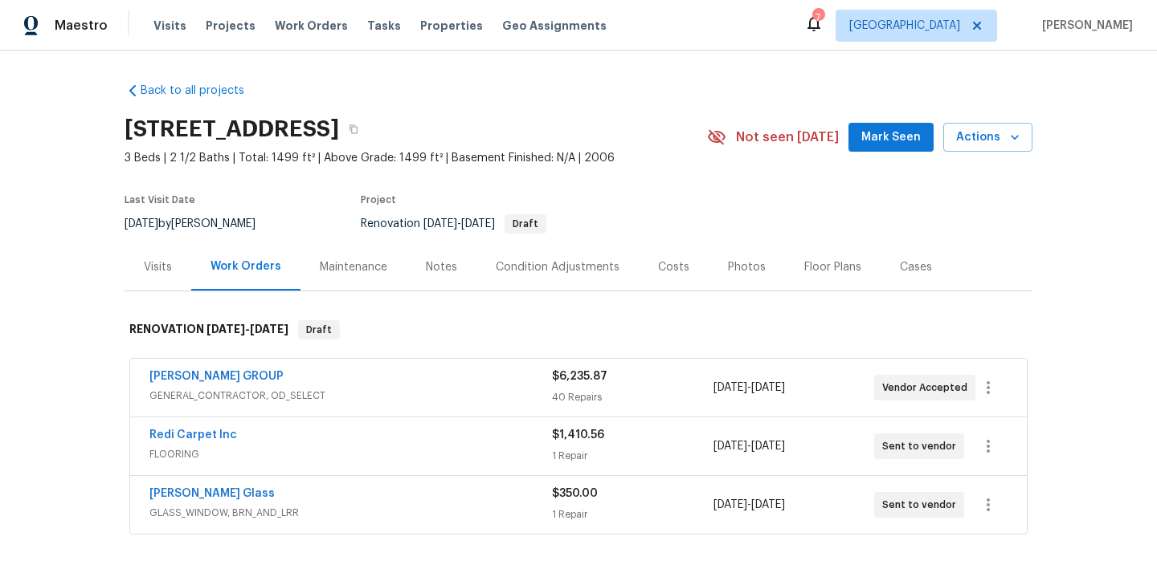
click at [339, 125] on h2 "8726 Bentongrove Ln, Houston, TX 77044" at bounding box center [231, 129] width 214 height 16
copy h2 "77044"
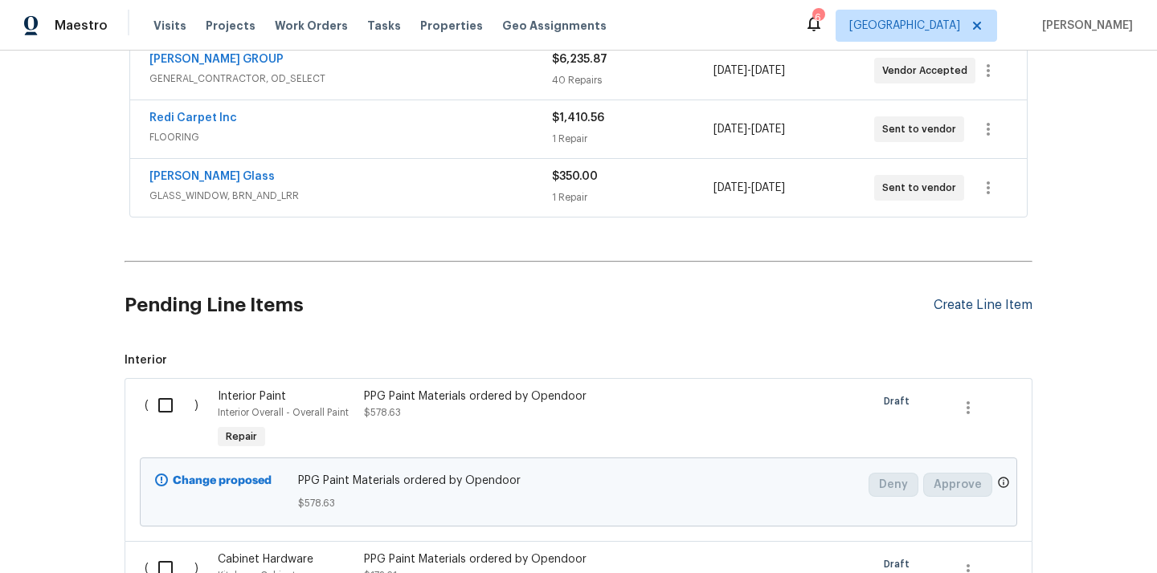
click at [1001, 303] on div "Create Line Item" at bounding box center [982, 305] width 99 height 15
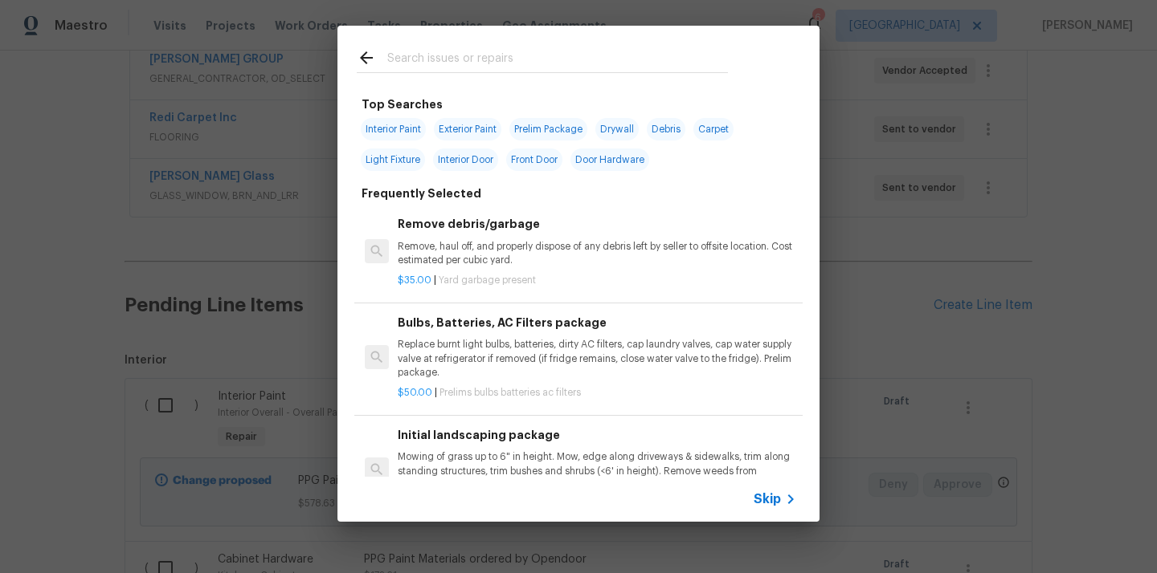
click at [623, 63] on input "text" at bounding box center [557, 60] width 341 height 24
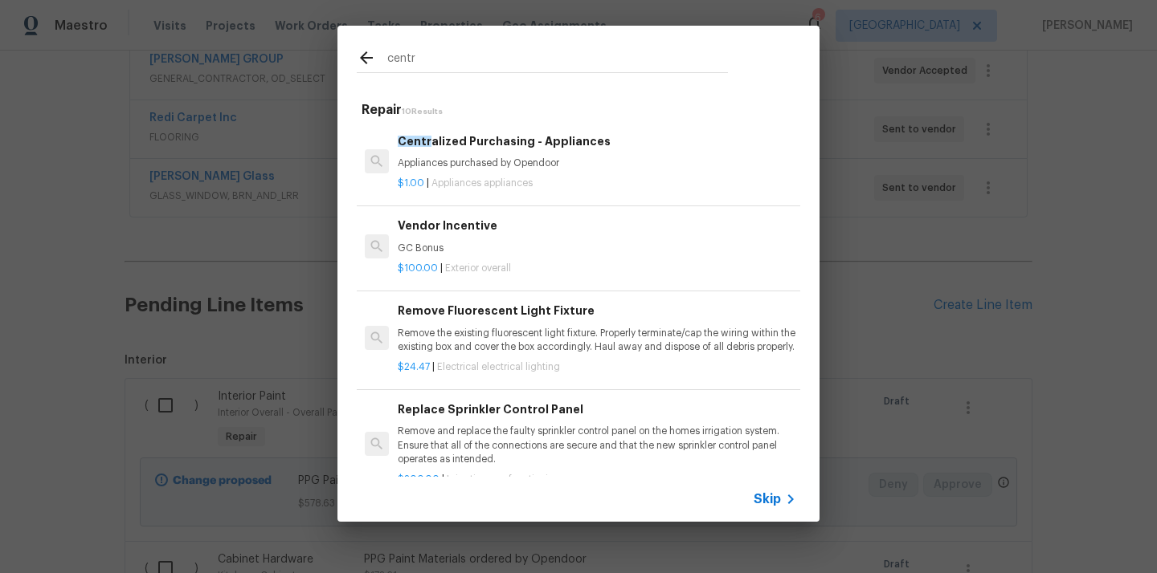
type input "centr"
click at [545, 182] on p "$1.00 | Appliances appliances" at bounding box center [597, 184] width 398 height 14
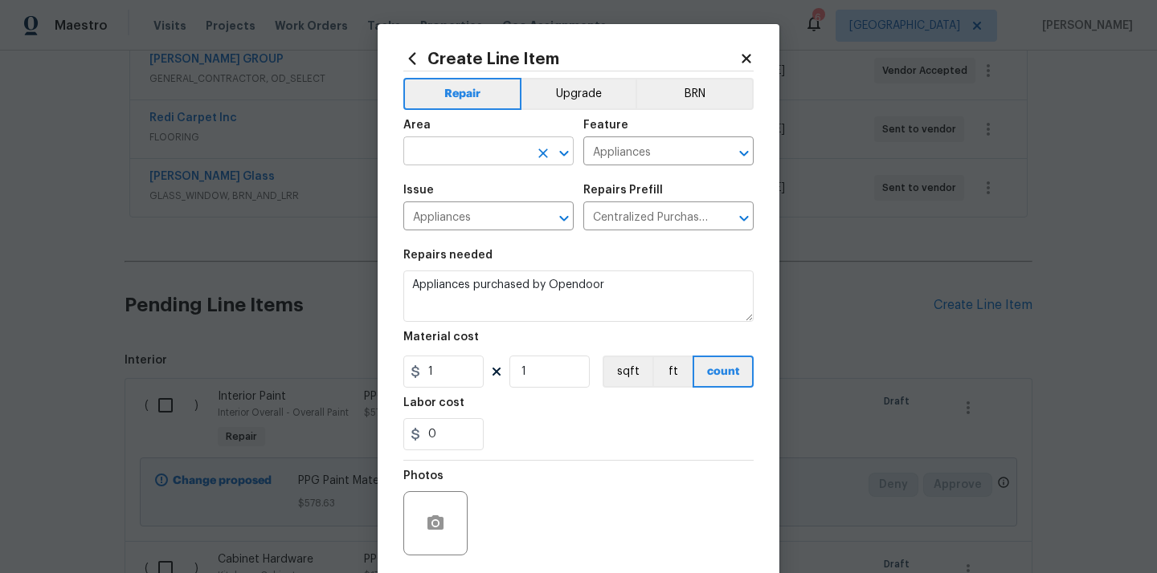
click at [504, 144] on input "text" at bounding box center [465, 153] width 125 height 25
click at [463, 183] on li "Kitchen" at bounding box center [488, 189] width 170 height 27
type input "Kitchen"
drag, startPoint x: 441, startPoint y: 366, endPoint x: 394, endPoint y: 366, distance: 47.4
click at [408, 366] on div "1" at bounding box center [443, 372] width 80 height 32
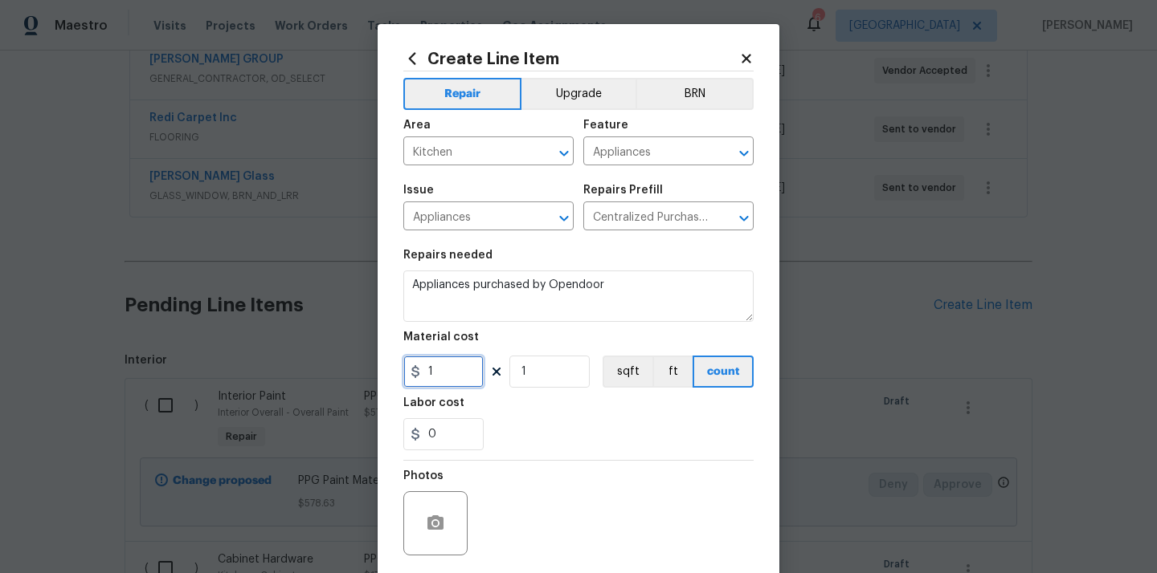
paste input "729.37"
type input "729.37"
click at [536, 427] on div "0" at bounding box center [578, 434] width 350 height 32
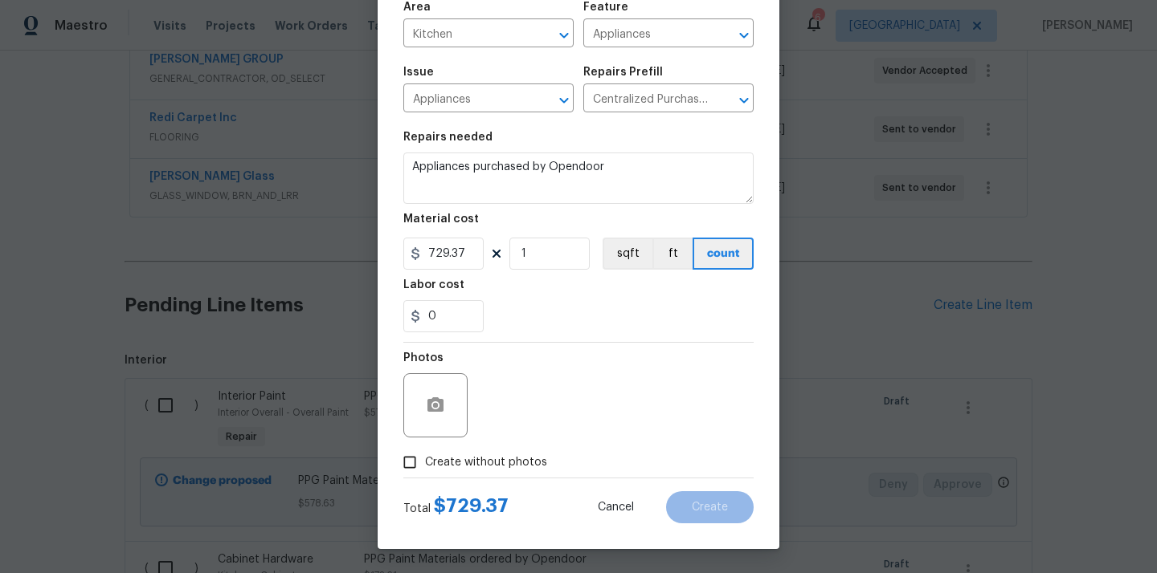
click at [495, 459] on span "Create without photos" at bounding box center [486, 463] width 122 height 17
click at [425, 459] on input "Create without photos" at bounding box center [409, 462] width 31 height 31
checkbox input "true"
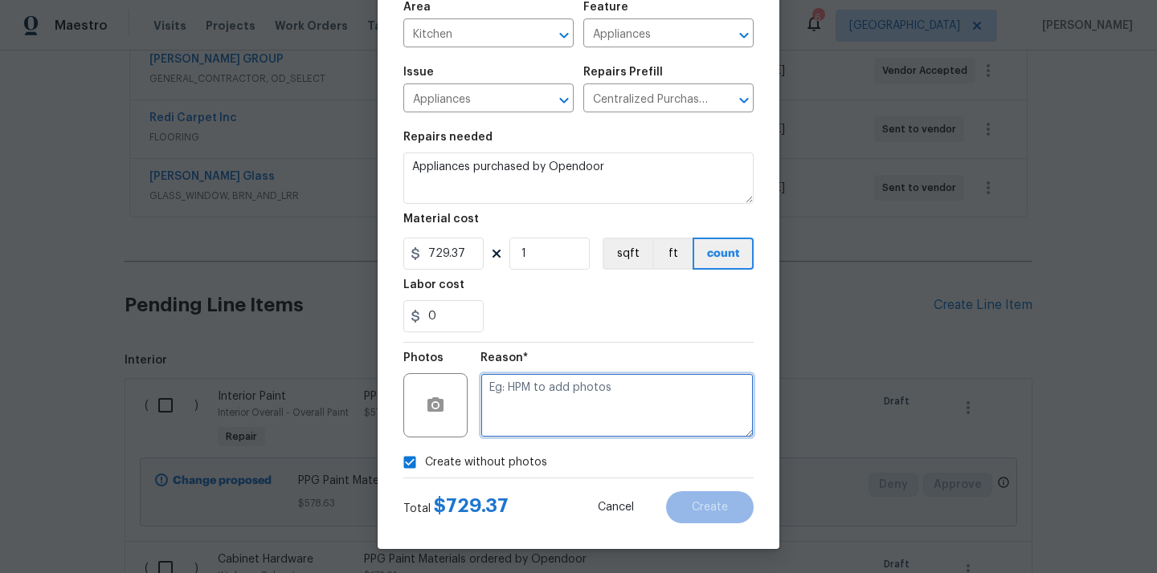
click at [544, 390] on textarea at bounding box center [616, 405] width 273 height 64
type textarea "N/A"
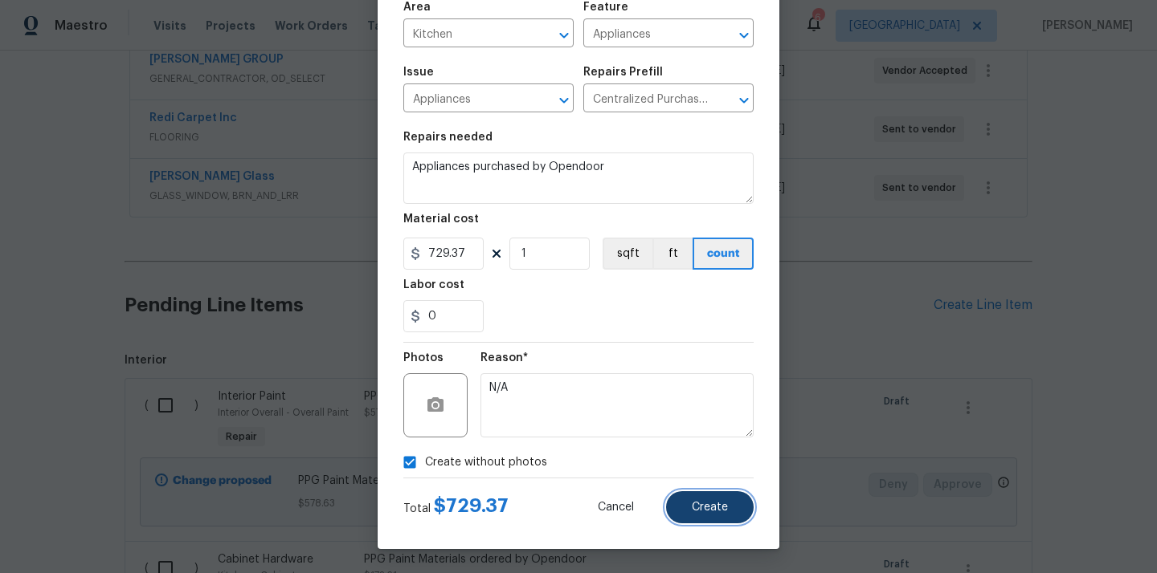
click at [713, 513] on button "Create" at bounding box center [710, 508] width 88 height 32
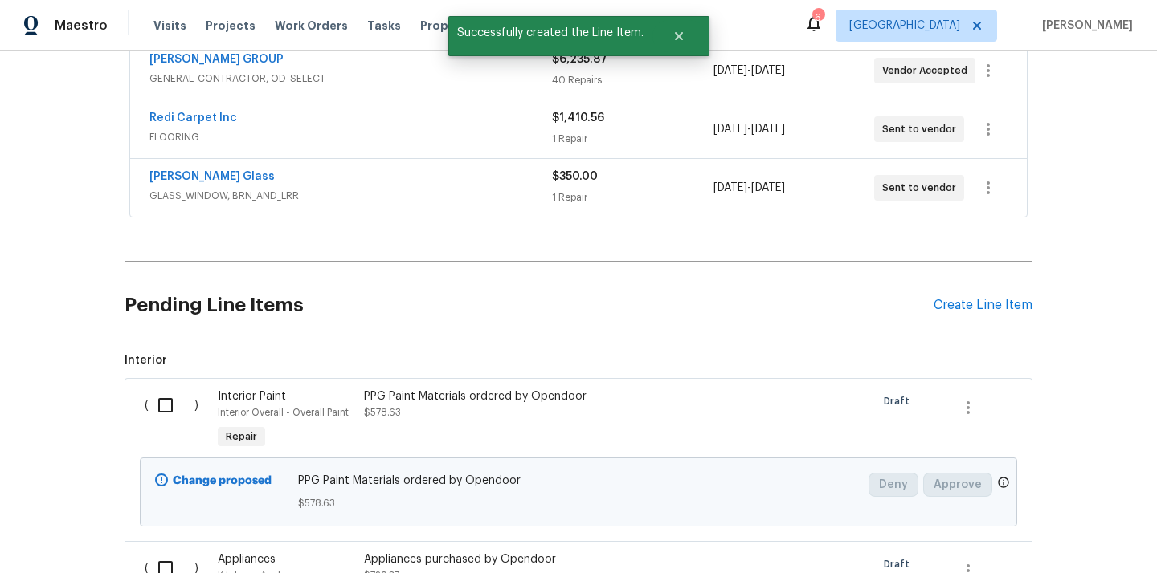
scroll to position [577, 0]
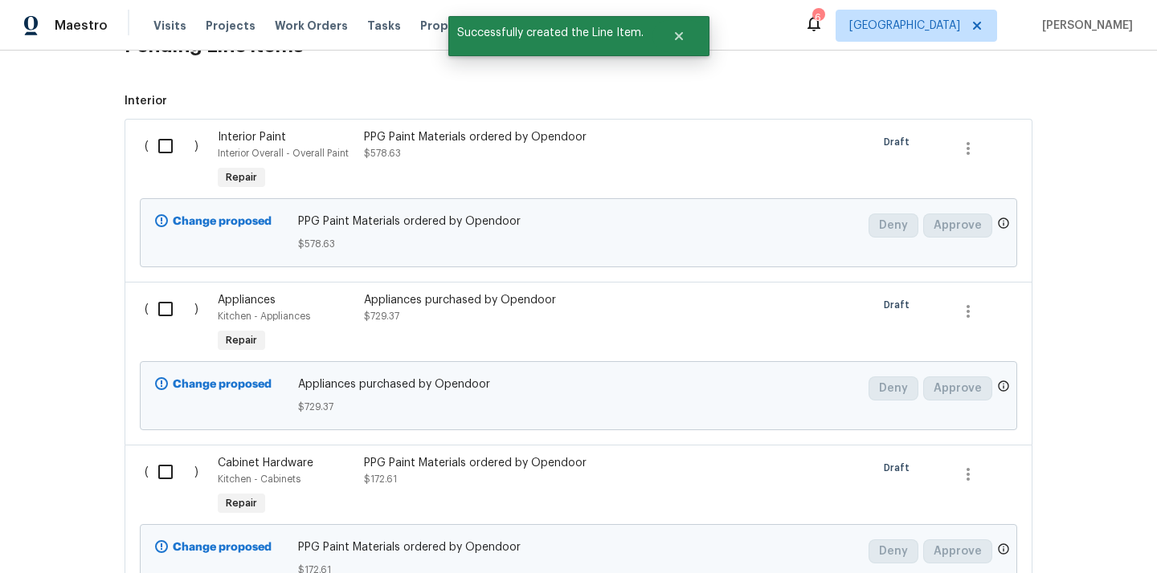
click at [167, 145] on input "checkbox" at bounding box center [172, 146] width 46 height 34
checkbox input "true"
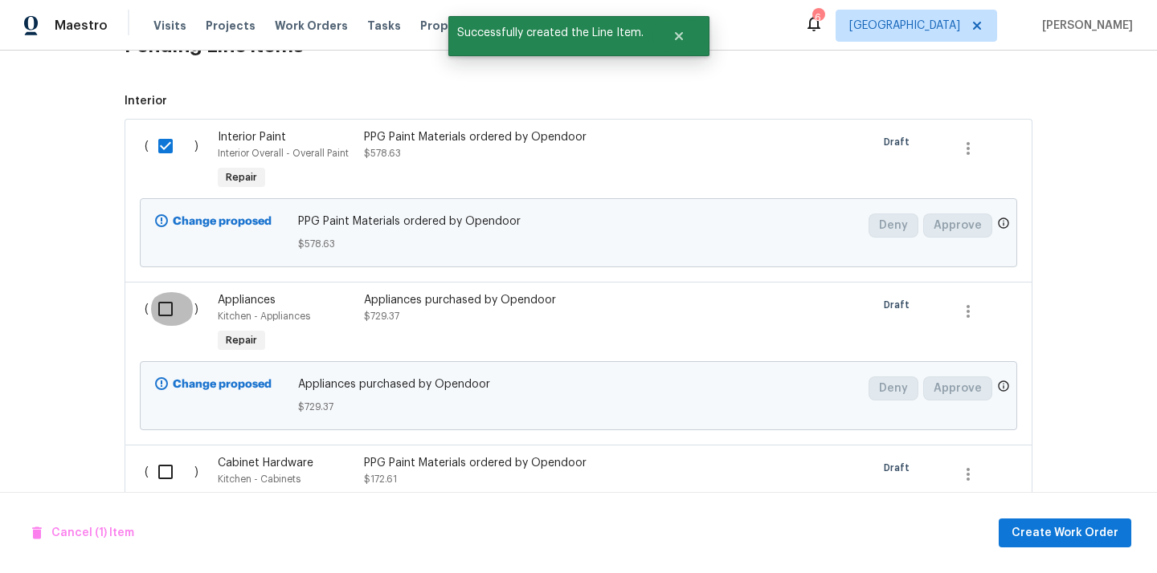
click at [176, 320] on input "checkbox" at bounding box center [172, 309] width 46 height 34
checkbox input "true"
click at [182, 458] on input "checkbox" at bounding box center [172, 472] width 46 height 34
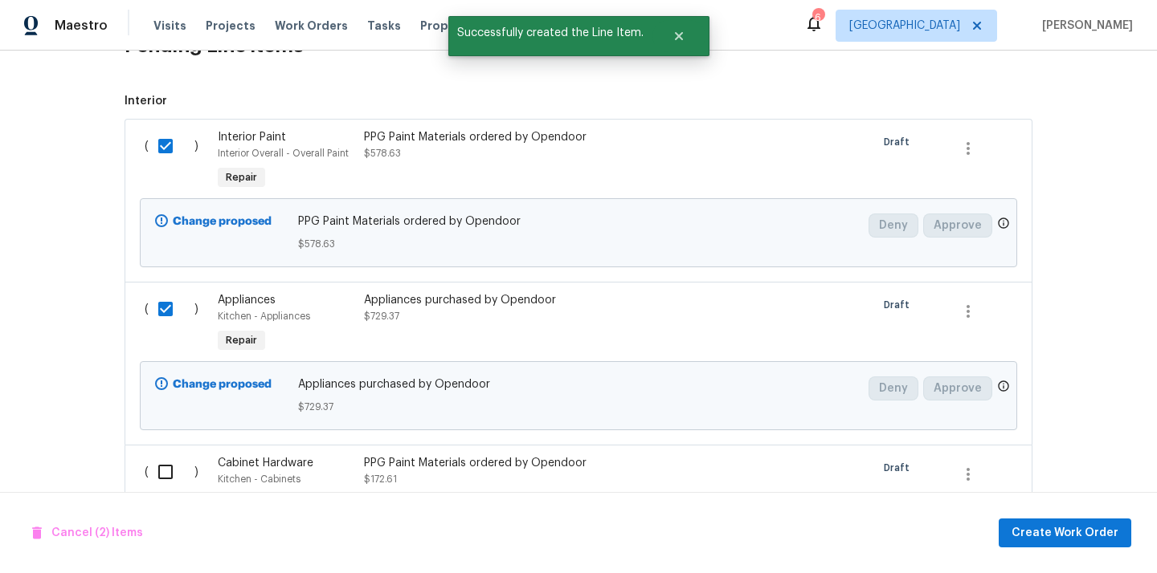
checkbox input "true"
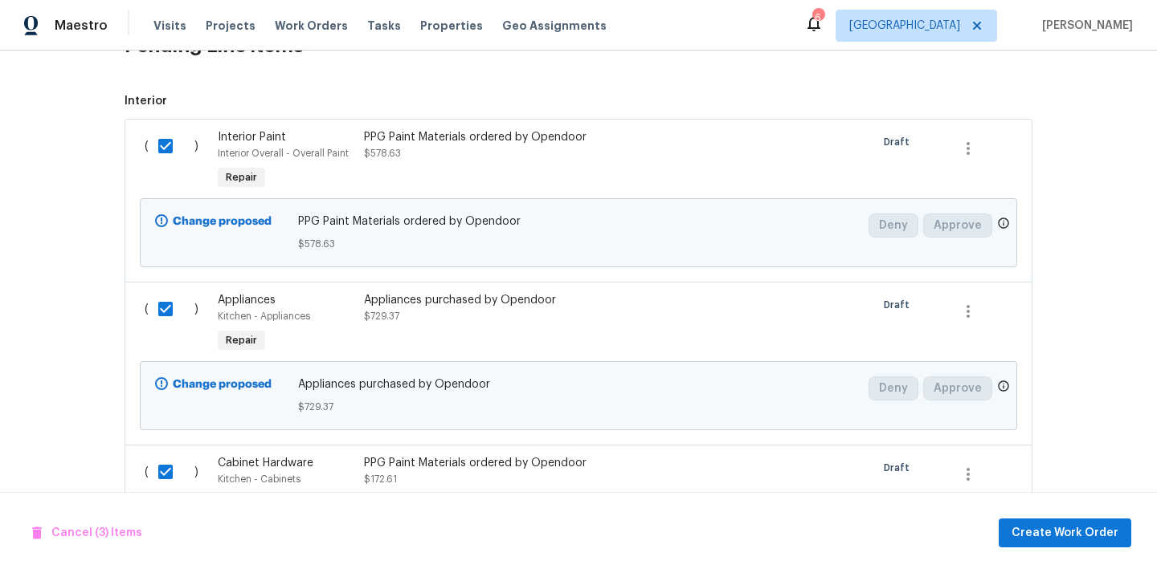
scroll to position [722, 0]
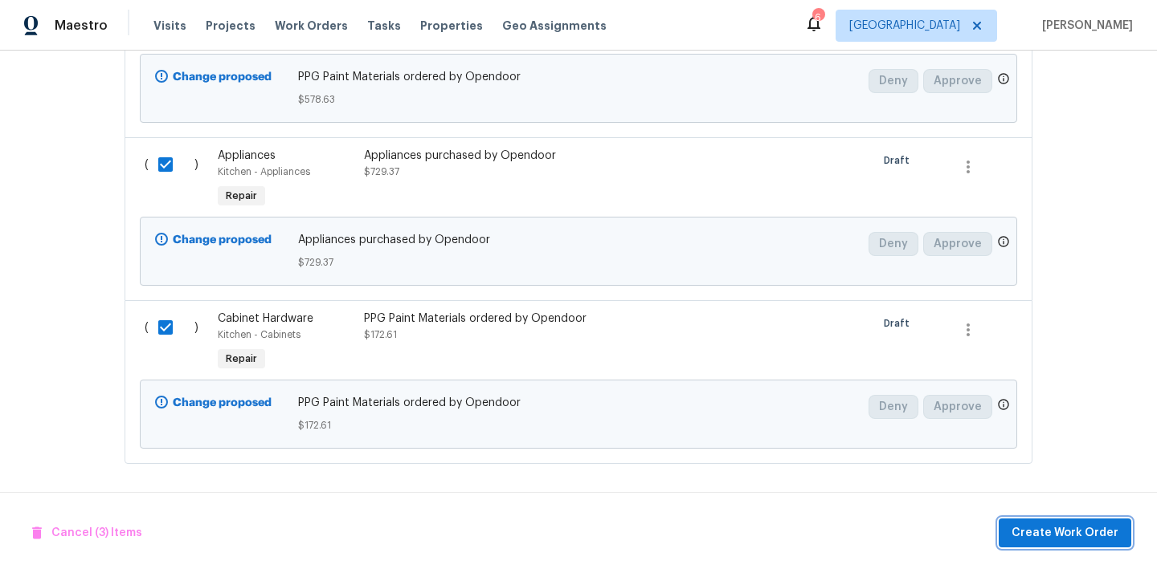
click at [1104, 525] on span "Create Work Order" at bounding box center [1064, 534] width 107 height 20
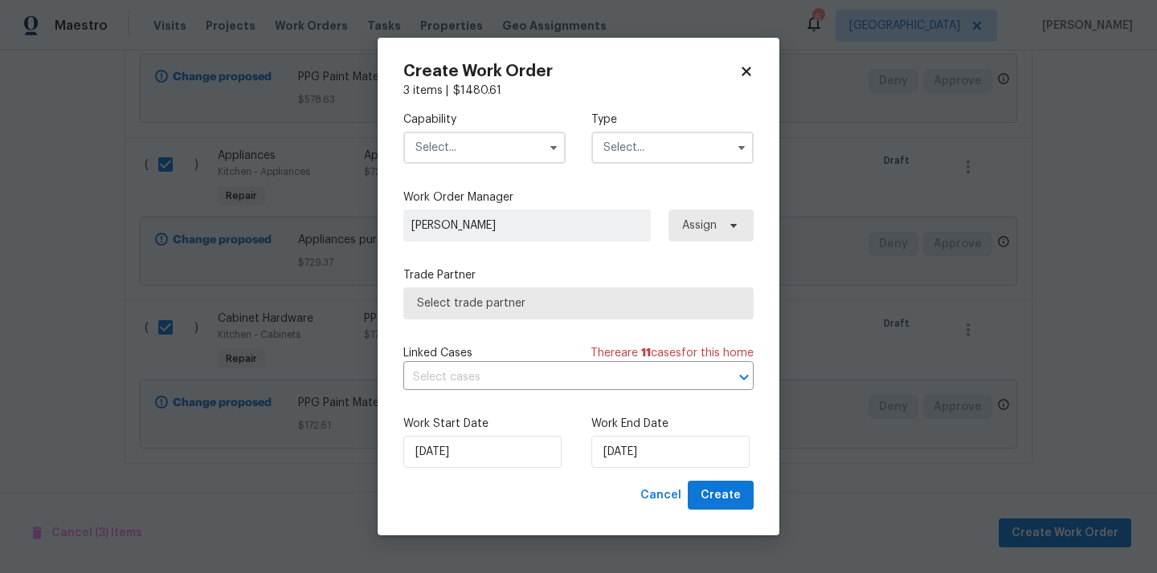
click at [519, 130] on div "Capability" at bounding box center [484, 138] width 162 height 52
click at [508, 141] on input "text" at bounding box center [484, 148] width 162 height 32
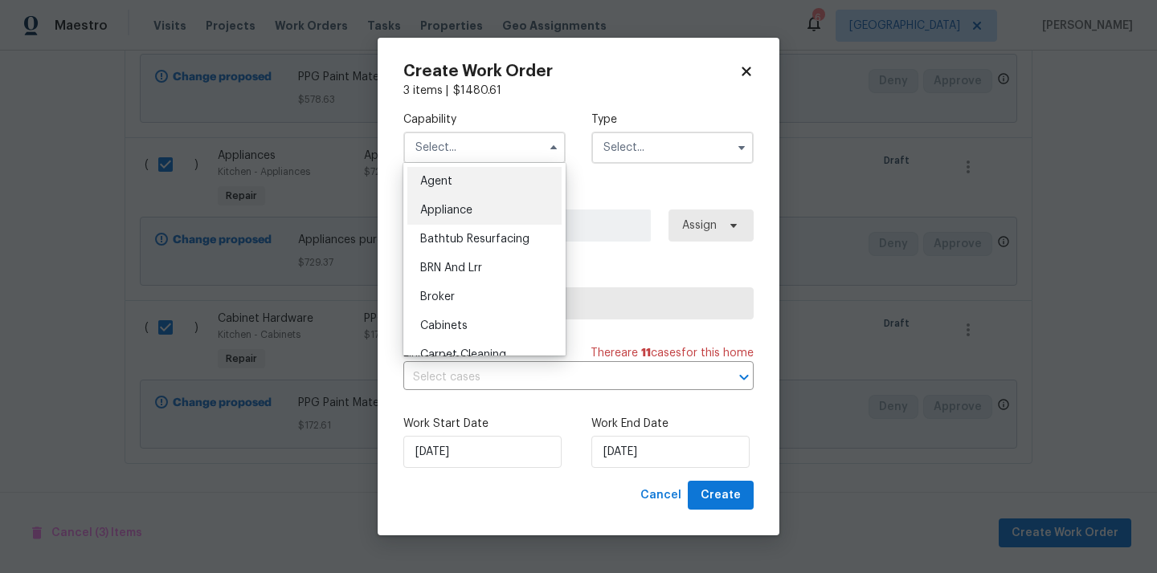
click at [491, 216] on div "Appliance" at bounding box center [484, 210] width 154 height 29
type input "Appliance"
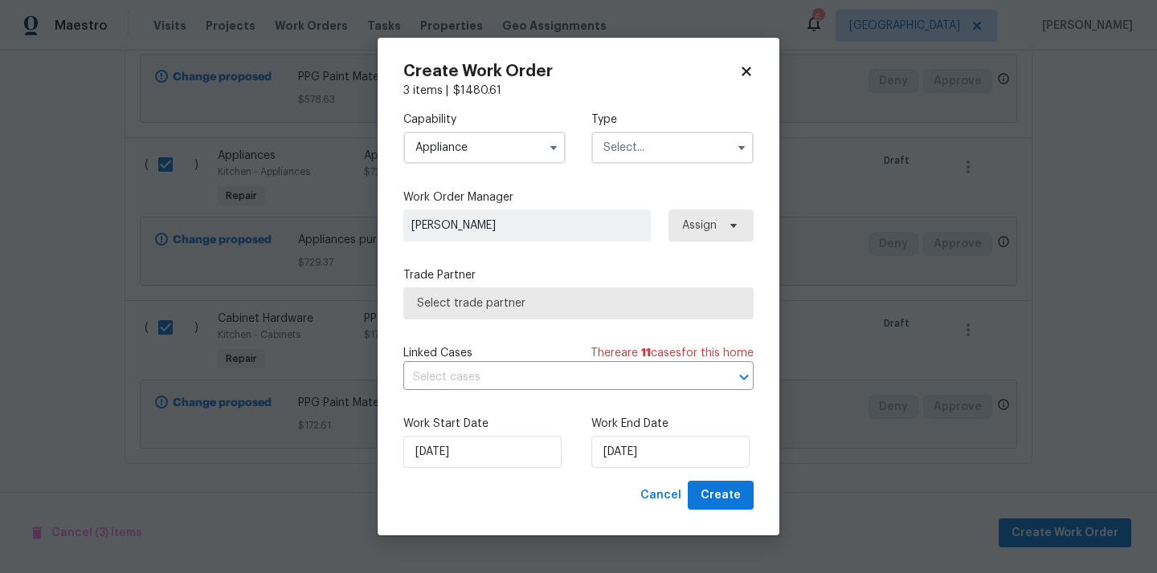
click at [665, 132] on input "text" at bounding box center [672, 148] width 162 height 32
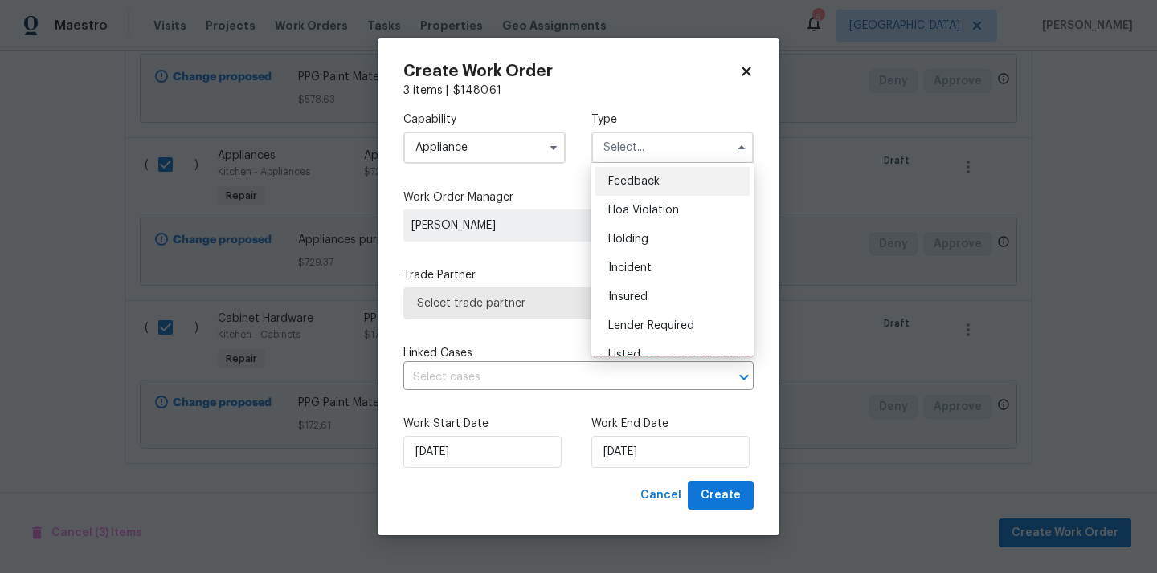
scroll to position [365, 0]
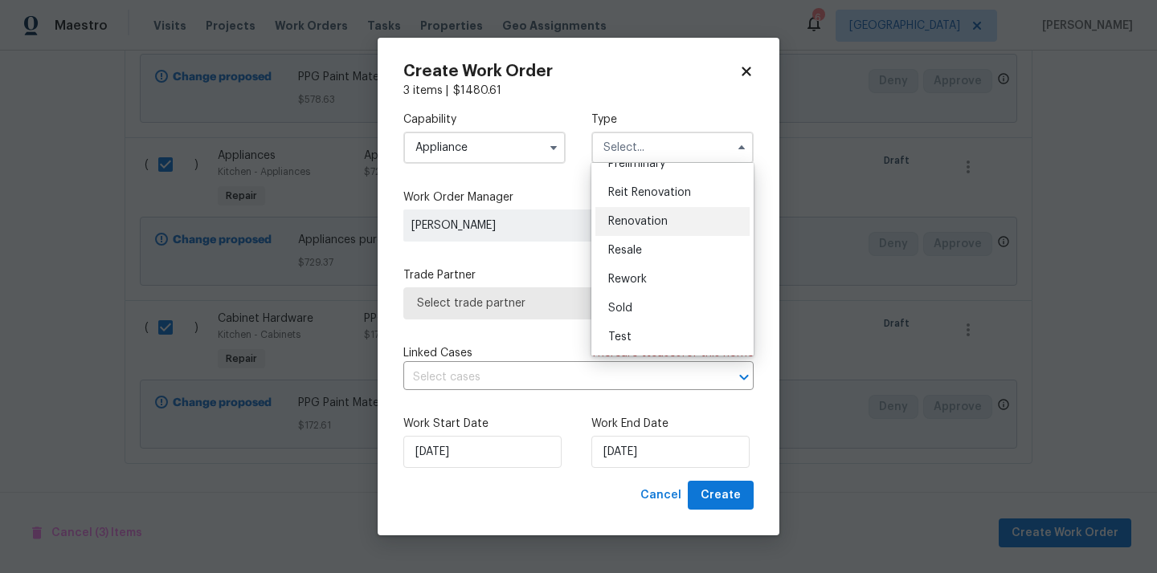
click at [667, 218] on div "Renovation" at bounding box center [672, 221] width 154 height 29
type input "Renovation"
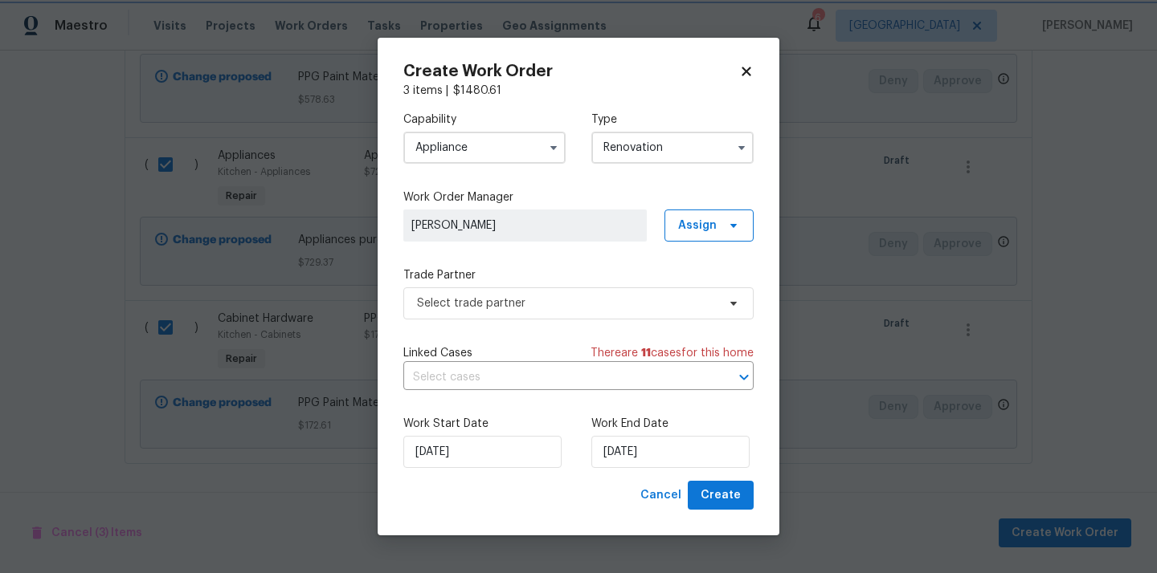
scroll to position [0, 0]
click at [693, 224] on span "Assign" at bounding box center [697, 226] width 39 height 16
click at [703, 288] on div "Assign to me" at bounding box center [711, 293] width 70 height 16
click at [557, 296] on span "Select trade partner" at bounding box center [567, 304] width 300 height 16
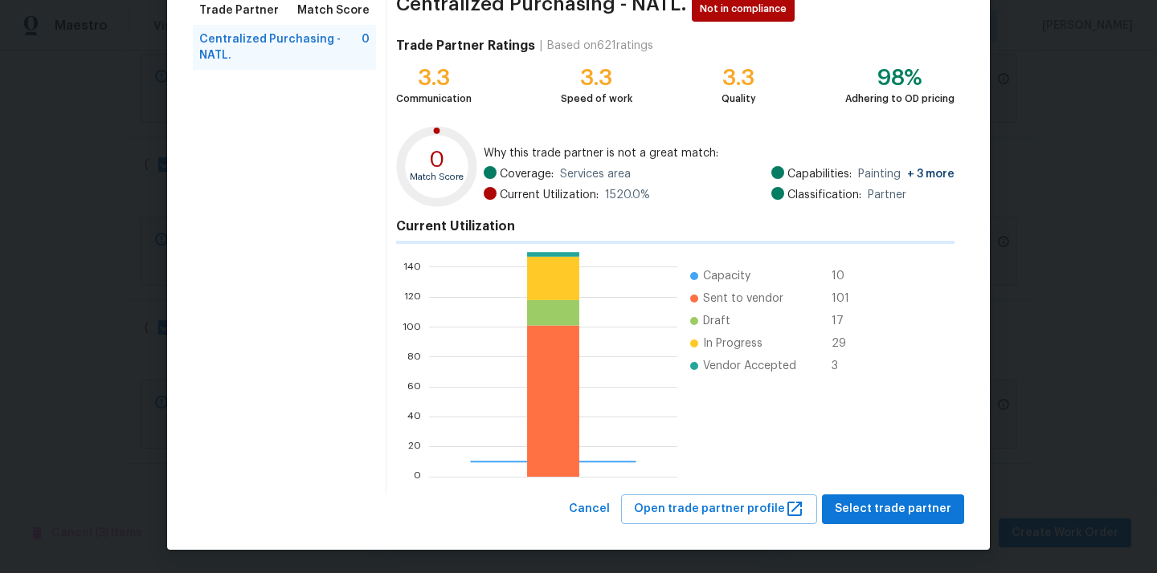
scroll to position [225, 247]
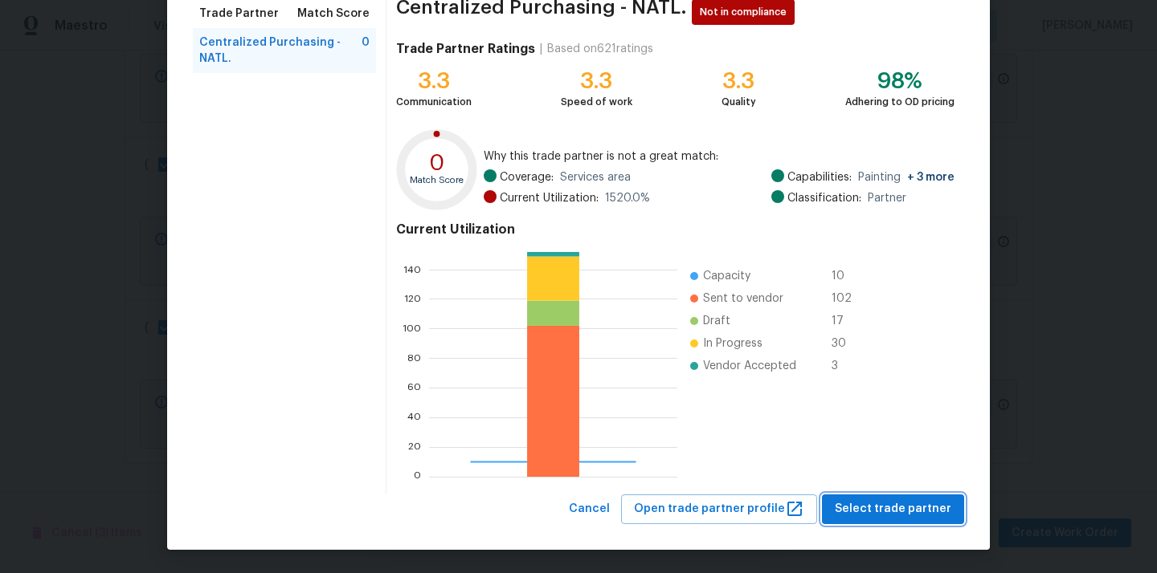
click at [874, 505] on span "Select trade partner" at bounding box center [893, 510] width 116 height 20
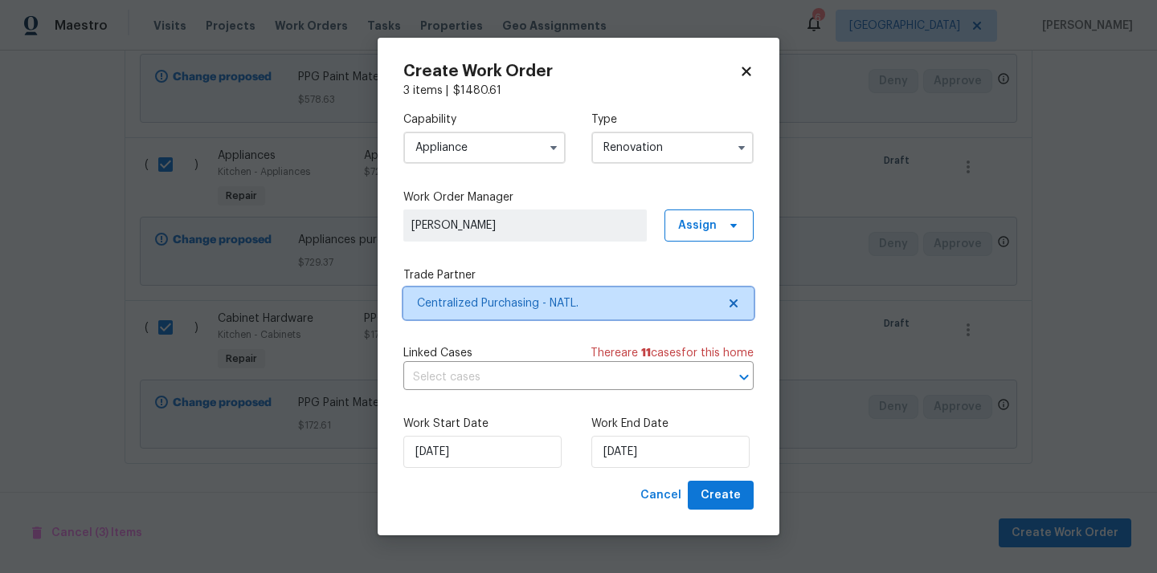
scroll to position [0, 0]
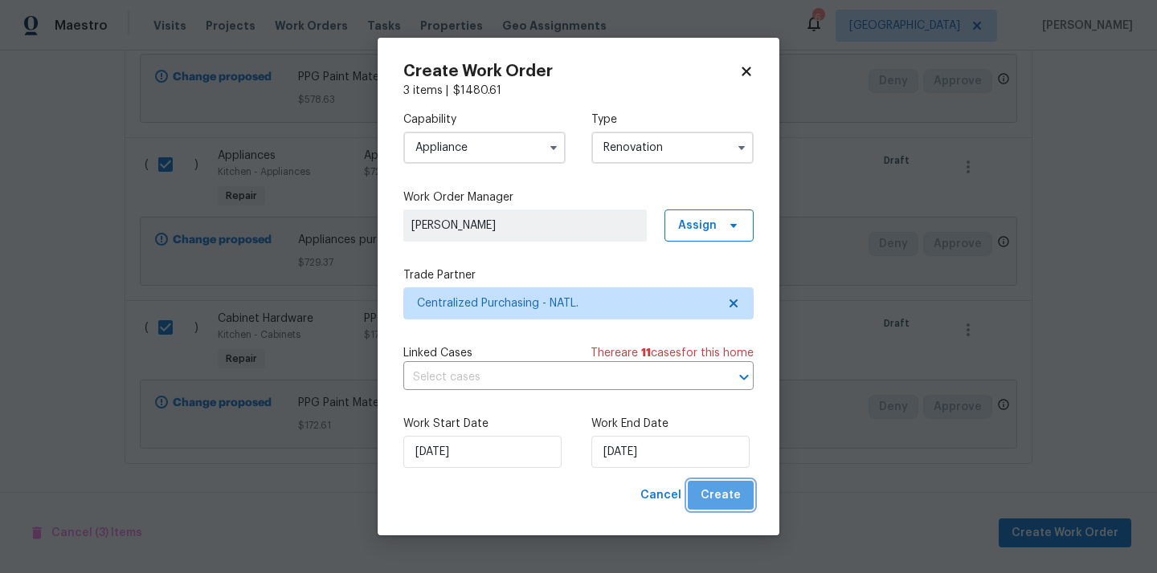
click at [735, 496] on span "Create" at bounding box center [720, 496] width 40 height 20
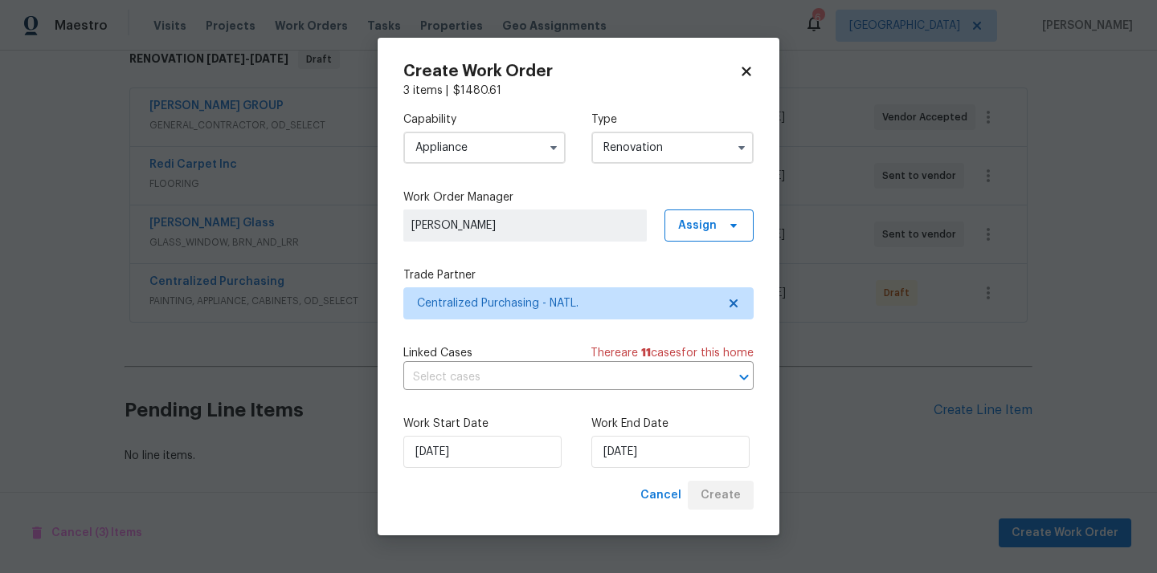
scroll to position [271, 0]
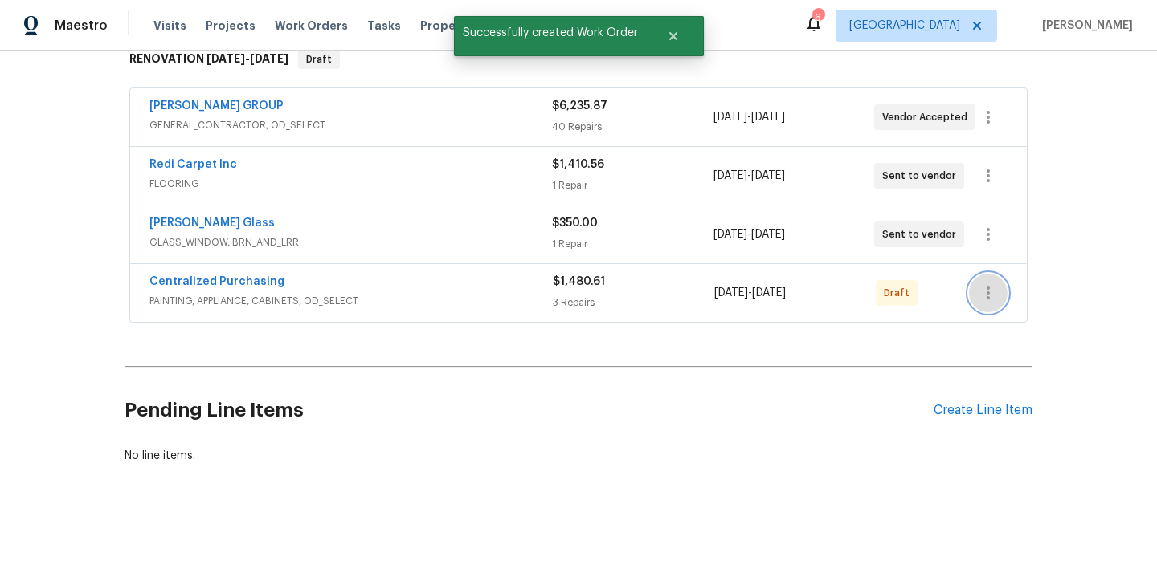
click at [985, 302] on icon "button" at bounding box center [987, 293] width 19 height 19
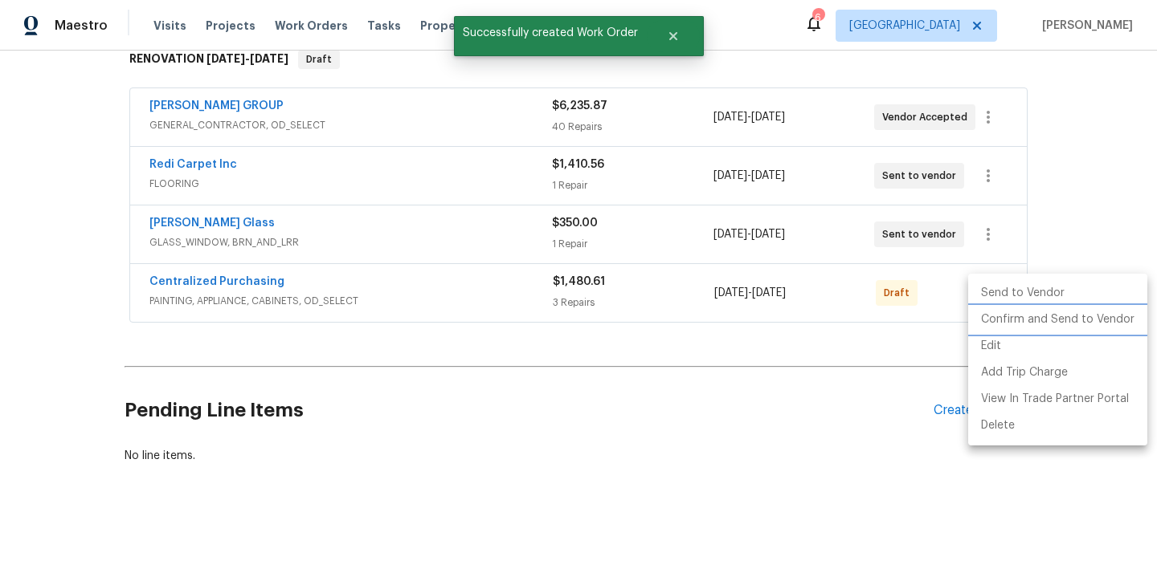
click at [990, 322] on li "Confirm and Send to Vendor" at bounding box center [1057, 320] width 179 height 27
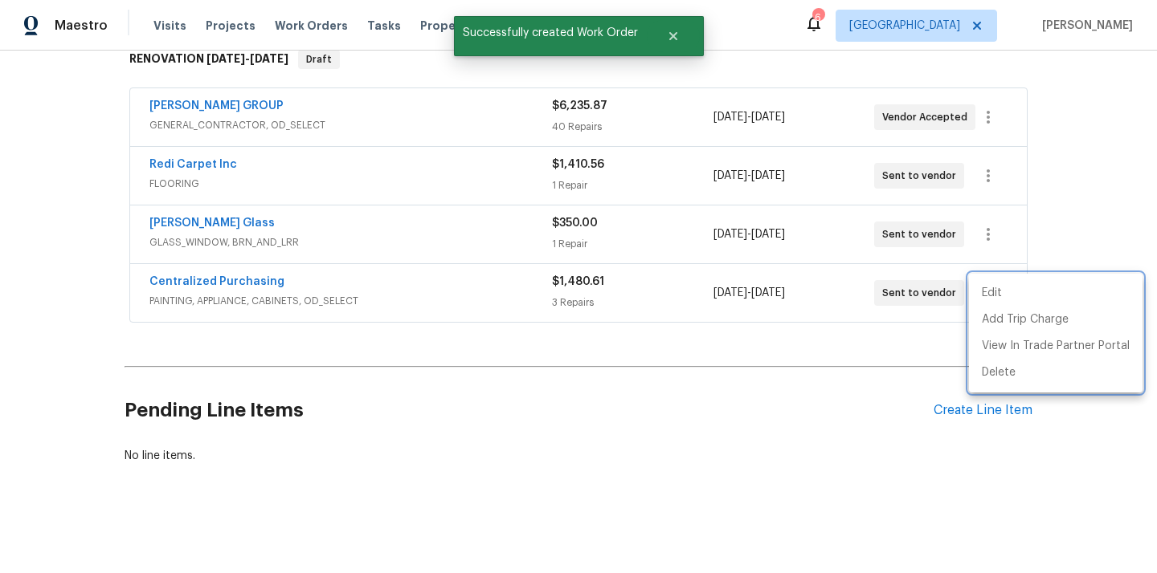
click at [244, 282] on div at bounding box center [578, 286] width 1157 height 573
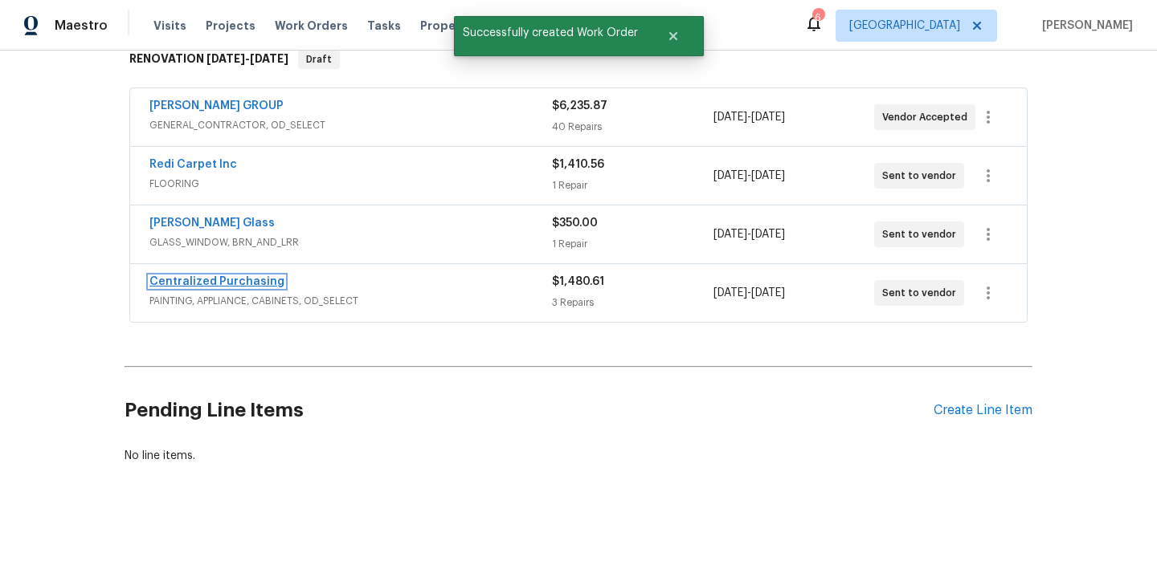
click at [232, 282] on link "Centralized Purchasing" at bounding box center [216, 281] width 135 height 11
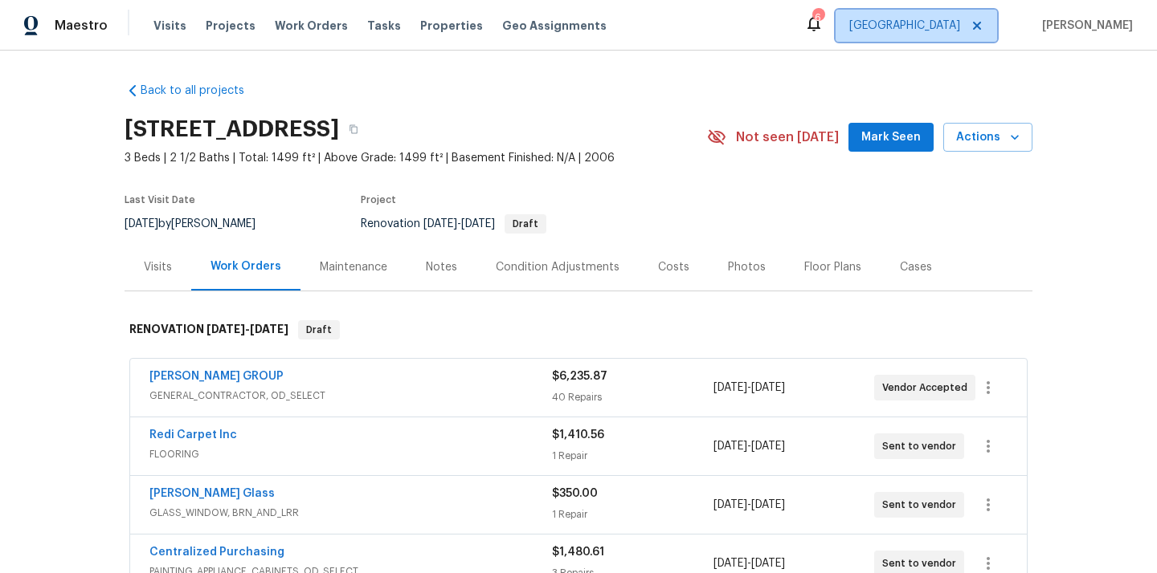
click at [967, 14] on span "[GEOGRAPHIC_DATA]" at bounding box center [915, 26] width 161 height 32
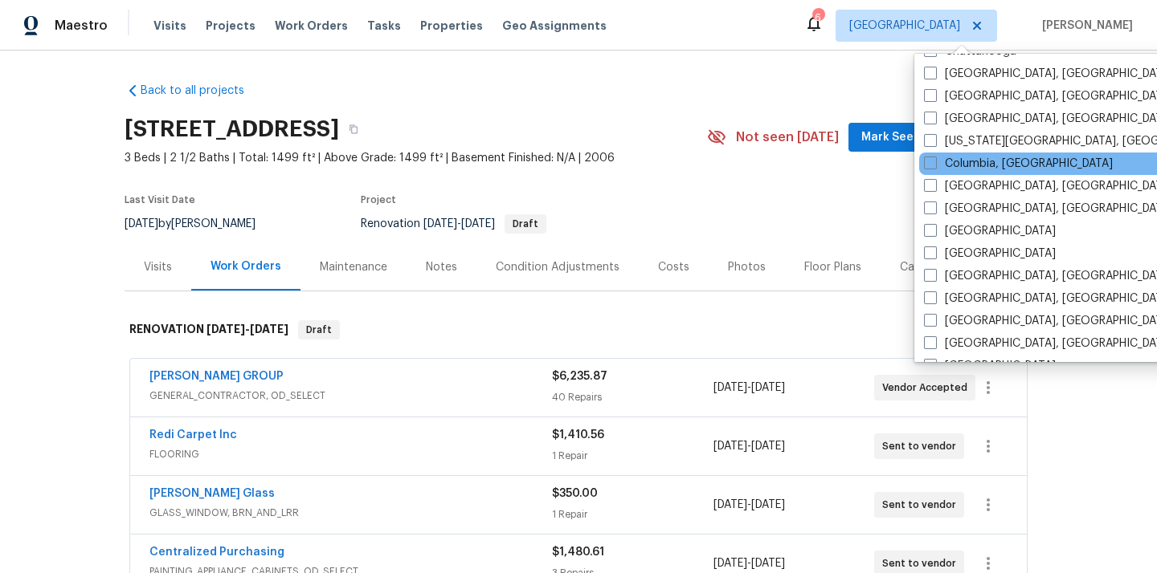
scroll to position [292, 0]
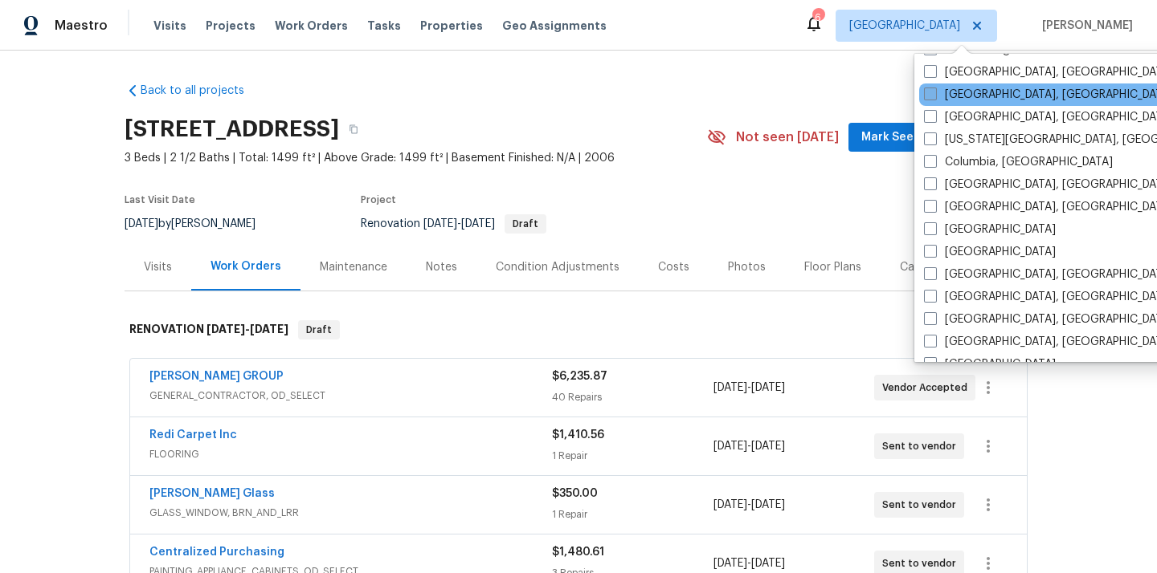
click at [946, 92] on label "[GEOGRAPHIC_DATA], [GEOGRAPHIC_DATA]" at bounding box center [1048, 95] width 249 height 16
click at [934, 92] on input "[GEOGRAPHIC_DATA], [GEOGRAPHIC_DATA]" at bounding box center [929, 92] width 10 height 10
checkbox input "true"
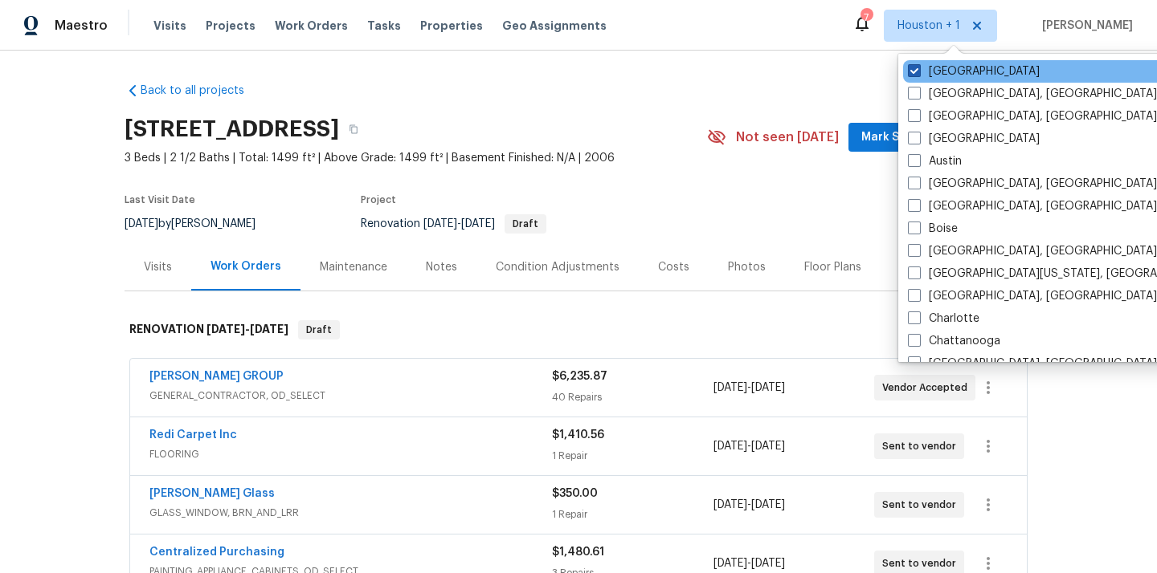
click at [939, 72] on label "[GEOGRAPHIC_DATA]" at bounding box center [974, 71] width 132 height 16
click at [918, 72] on input "[GEOGRAPHIC_DATA]" at bounding box center [913, 68] width 10 height 10
checkbox input "false"
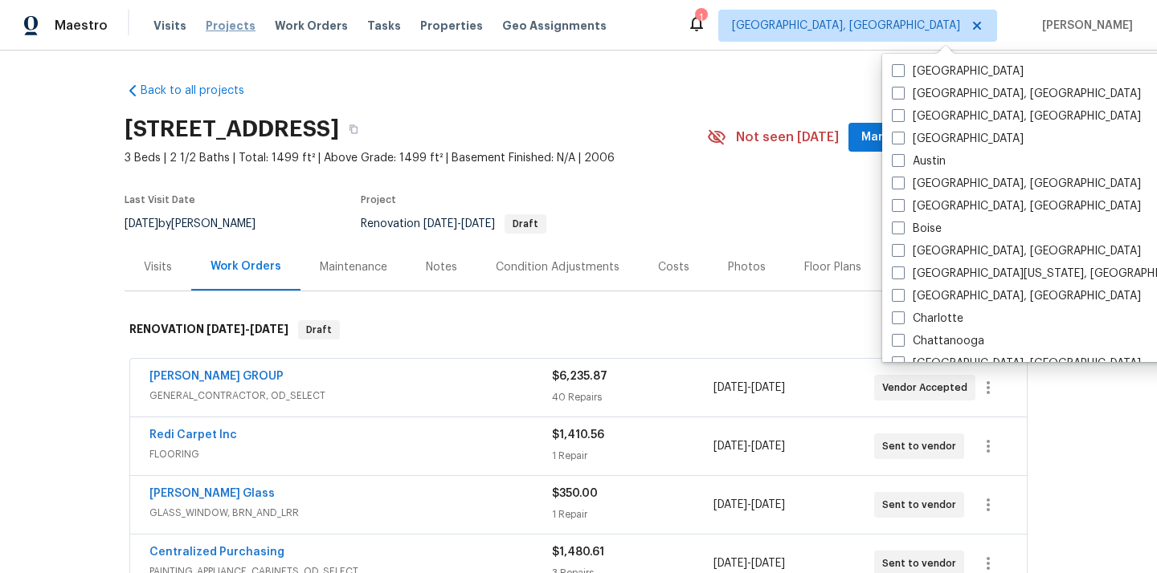
click at [216, 28] on span "Projects" at bounding box center [231, 26] width 50 height 16
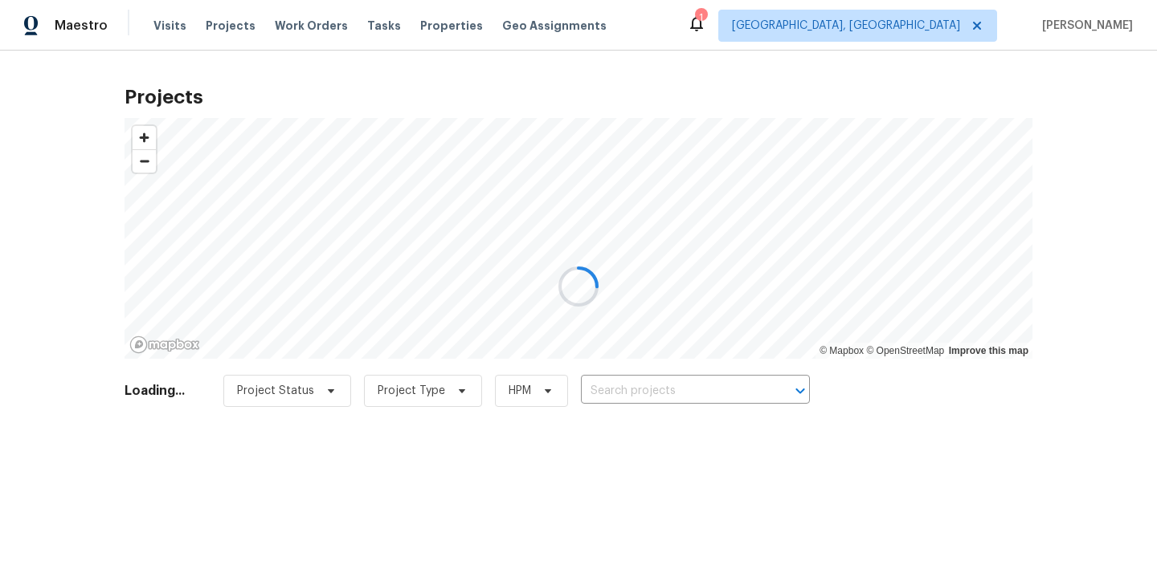
click at [723, 390] on div at bounding box center [578, 286] width 1157 height 573
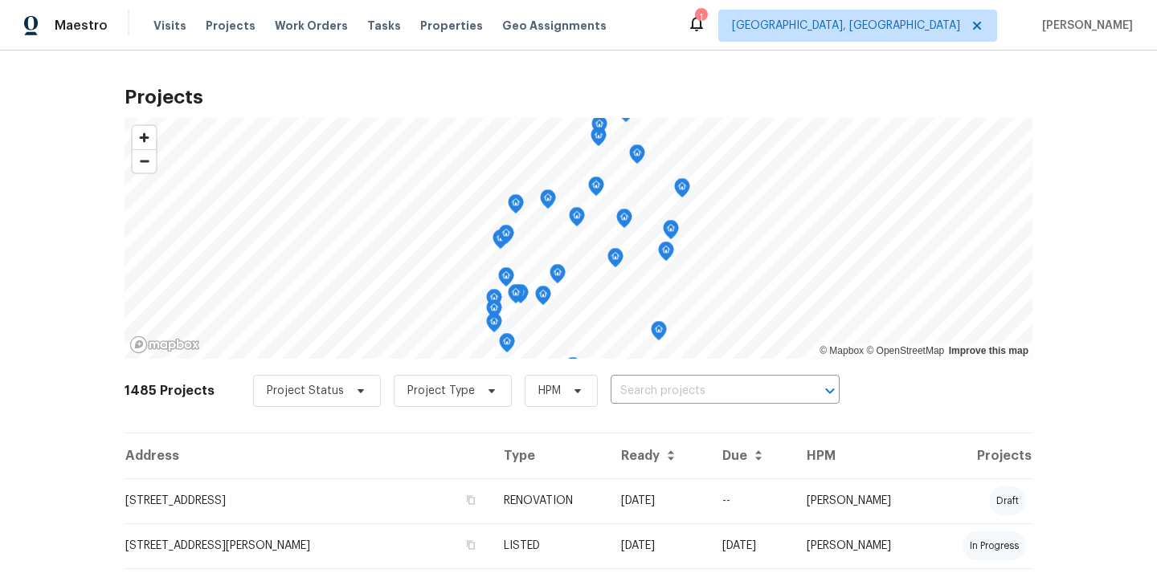
click at [723, 390] on input "text" at bounding box center [702, 391] width 184 height 25
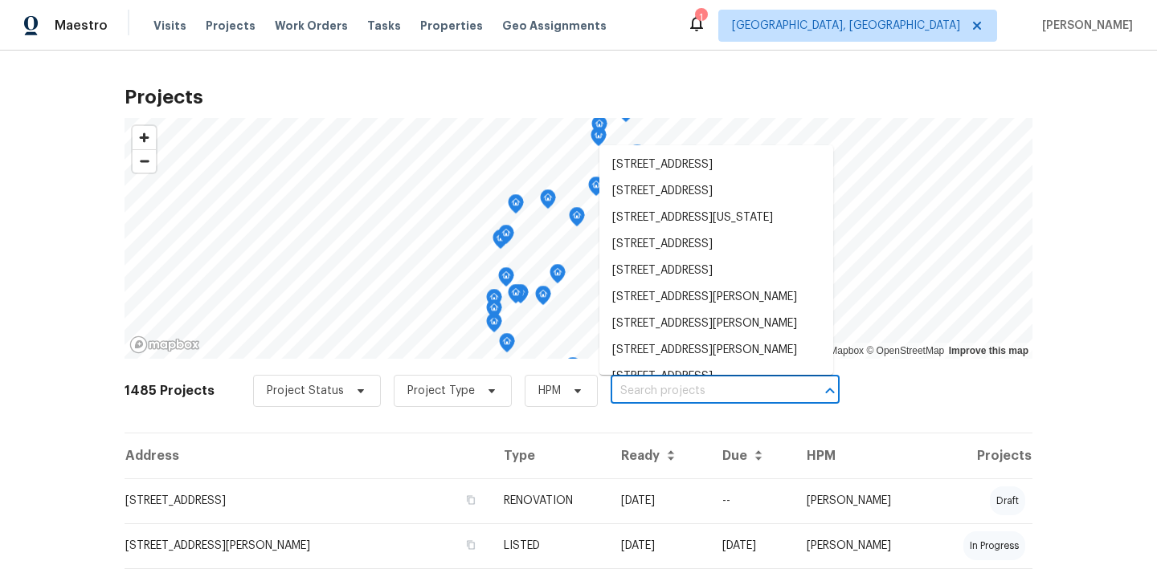
paste input "8980 Palomar Rd Cincinnati OH 45251"
type input "8980 Palomar Rd Cincinnati OH 45251"
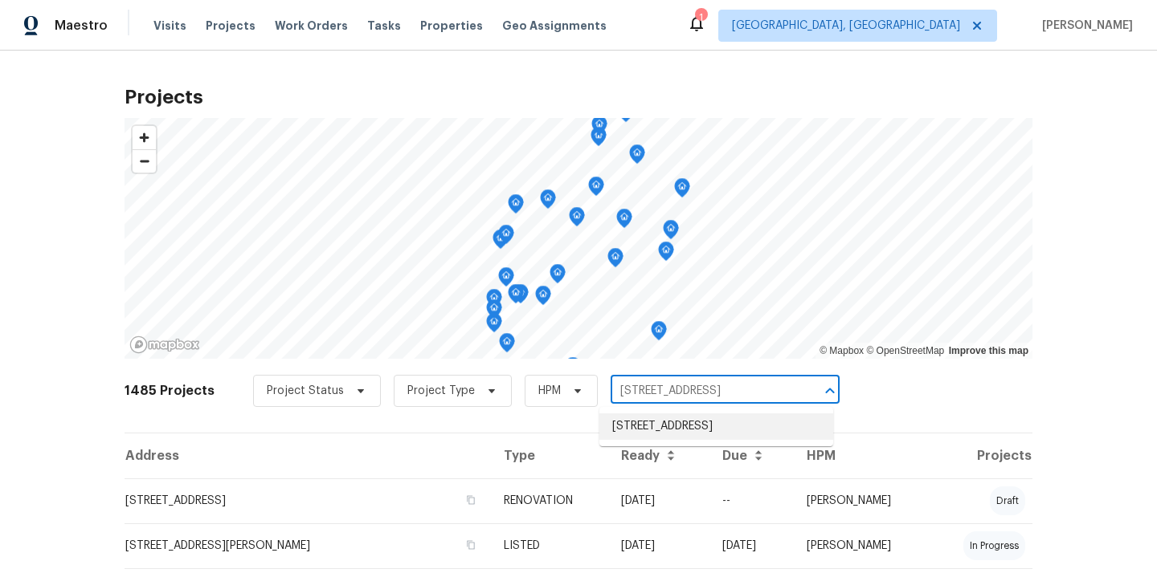
click at [711, 420] on li "8980 Palomar Rd, Cincinnati, OH 45251" at bounding box center [716, 427] width 234 height 27
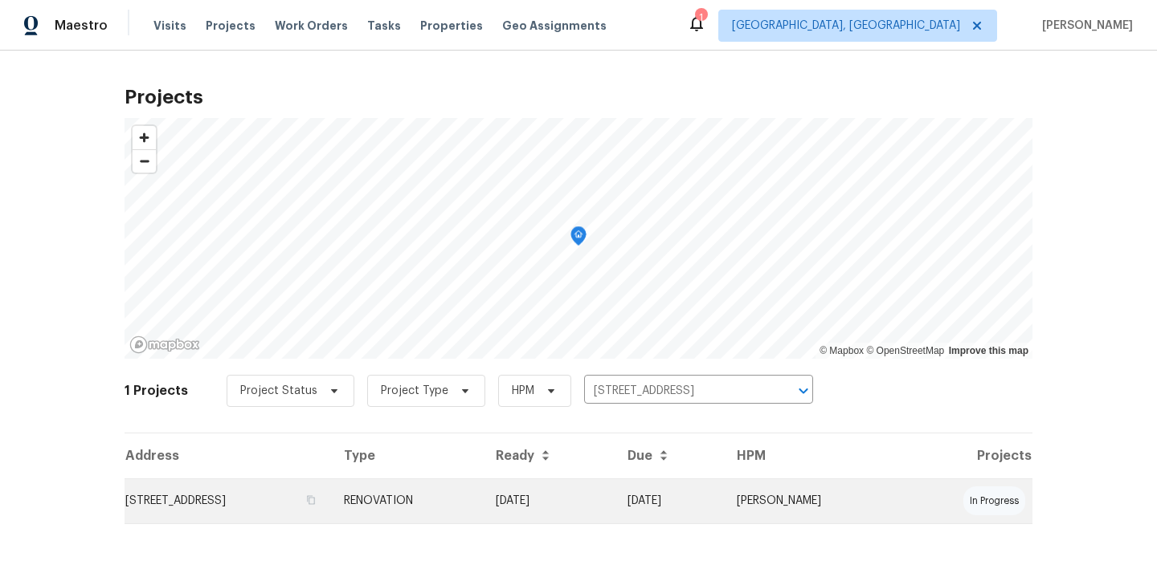
click at [483, 512] on td "RENOVATION" at bounding box center [407, 501] width 152 height 45
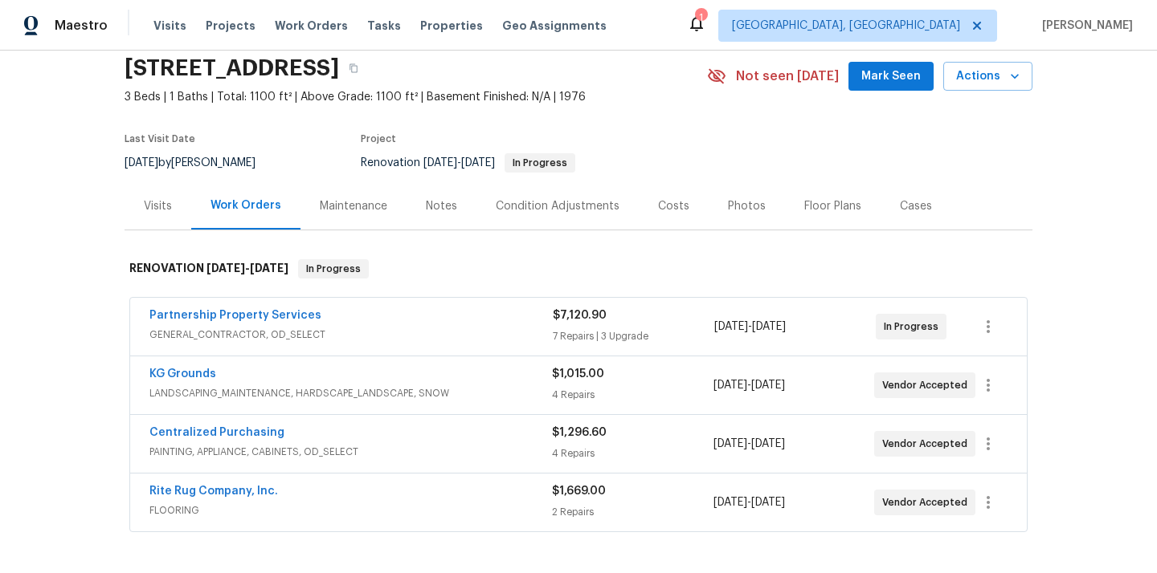
scroll to position [126, 0]
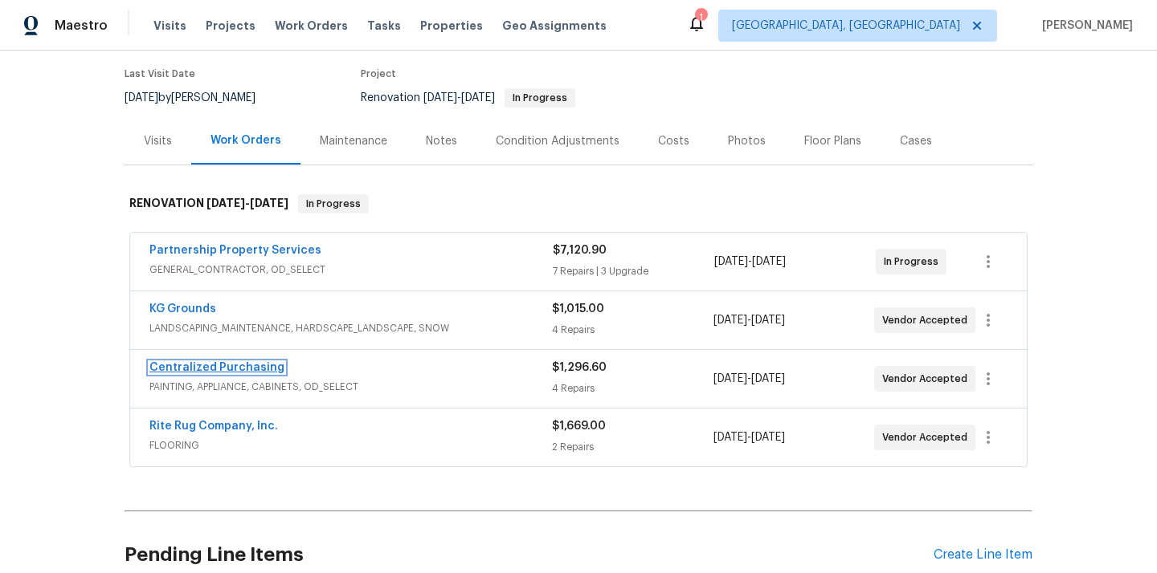
click at [242, 369] on link "Centralized Purchasing" at bounding box center [216, 367] width 135 height 11
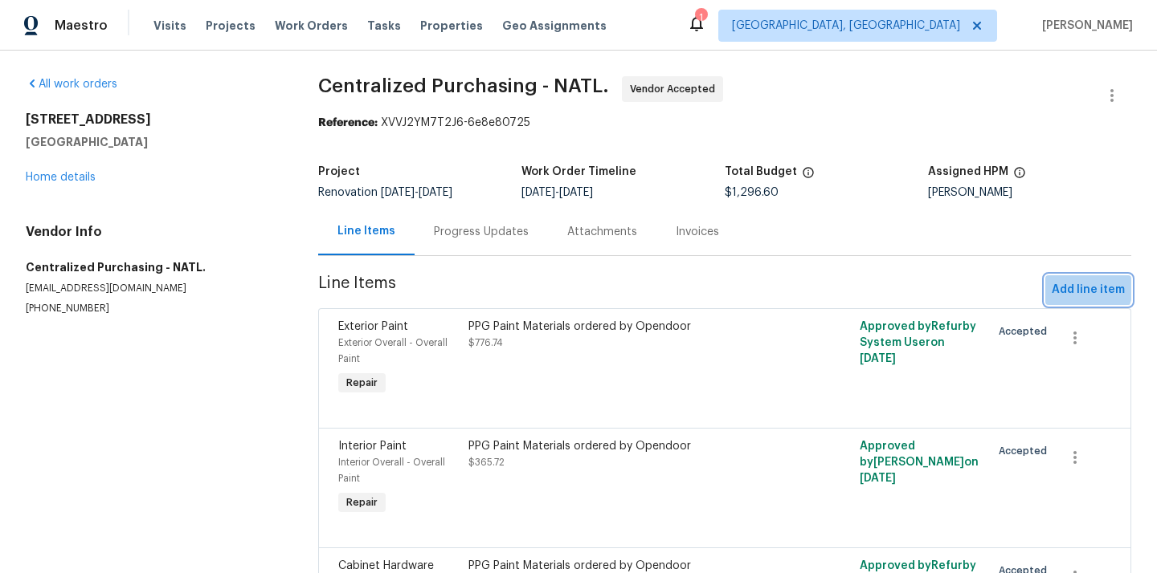
click at [1065, 282] on span "Add line item" at bounding box center [1087, 290] width 73 height 20
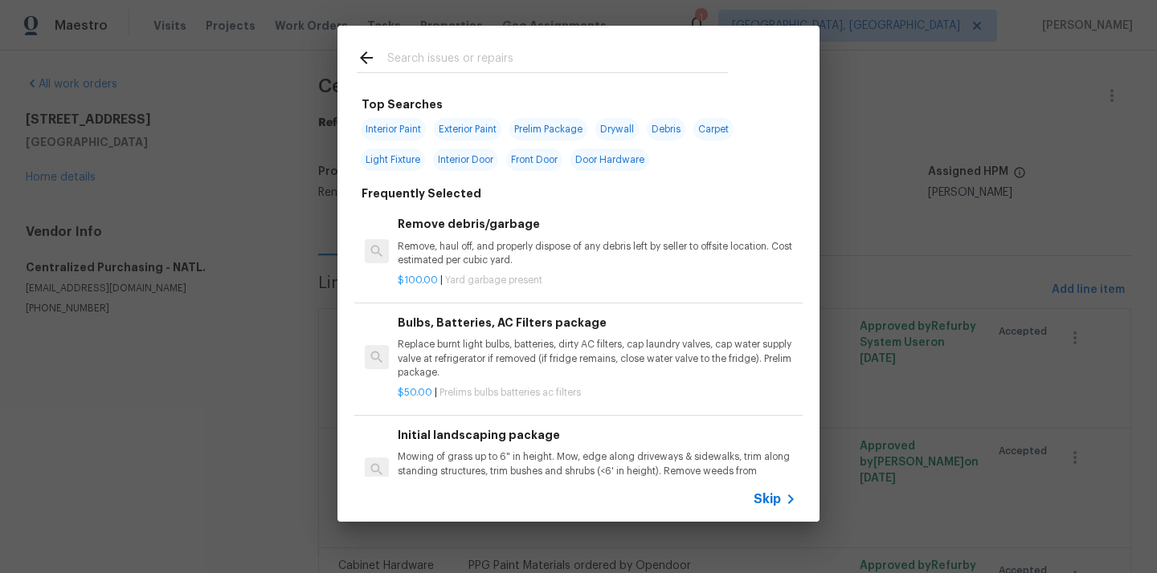
click at [569, 68] on input "text" at bounding box center [557, 60] width 341 height 24
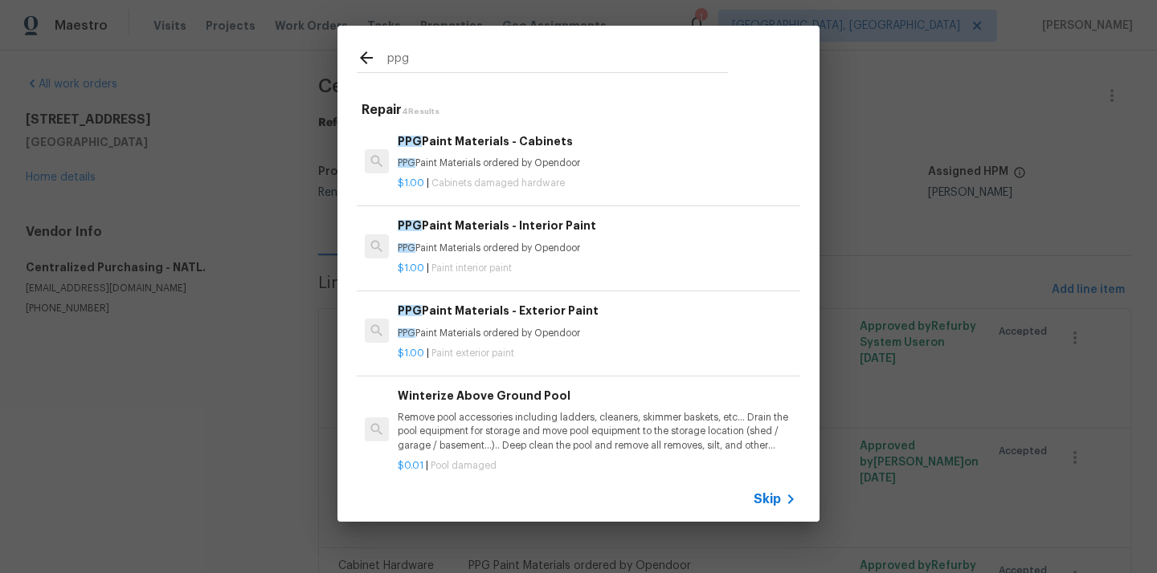
type input "ppg"
click at [545, 239] on div "PPG Paint Materials - Interior Paint PPG Paint Materials ordered by Opendoor" at bounding box center [597, 236] width 398 height 39
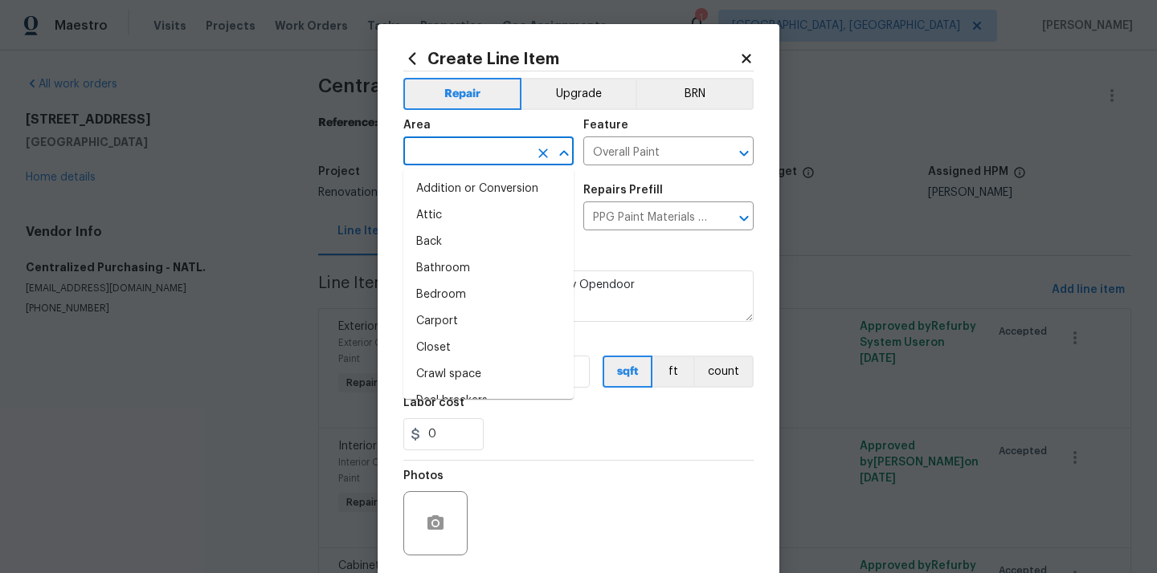
click at [476, 147] on input "text" at bounding box center [465, 153] width 125 height 25
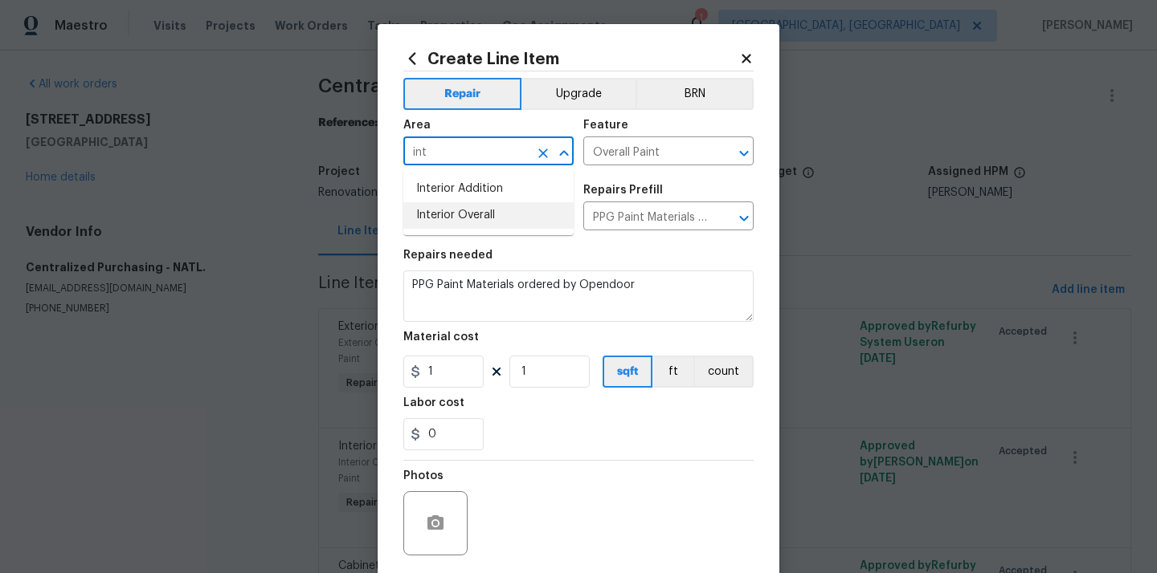
click at [470, 213] on li "Interior Overall" at bounding box center [488, 215] width 170 height 27
type input "Interior Overall"
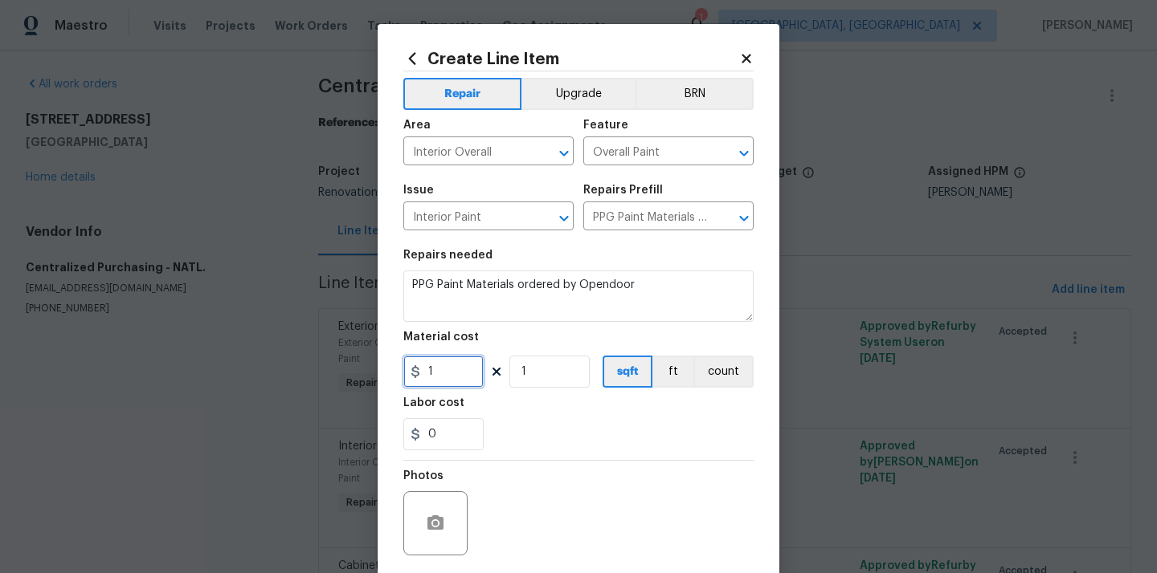
drag, startPoint x: 448, startPoint y: 379, endPoint x: 369, endPoint y: 378, distance: 79.5
click at [369, 378] on div "Create Line Item Repair Upgrade BRN Area Interior Overall ​ Feature Overall Pai…" at bounding box center [578, 286] width 1157 height 573
paste input "62.37"
type input "62.37"
click at [558, 418] on div "Labor cost" at bounding box center [578, 408] width 350 height 21
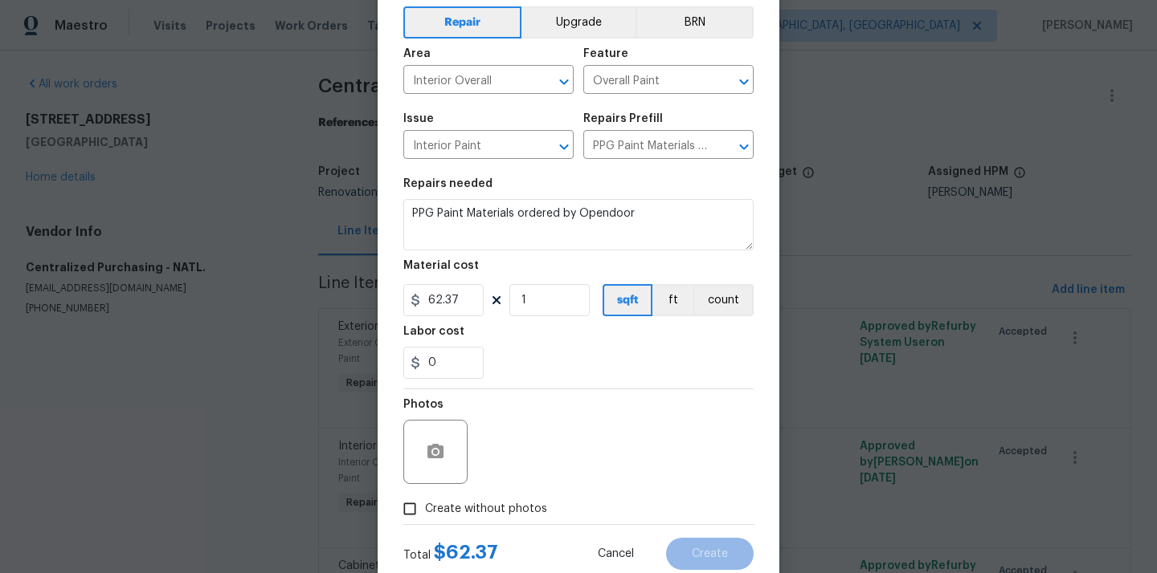
scroll to position [119, 0]
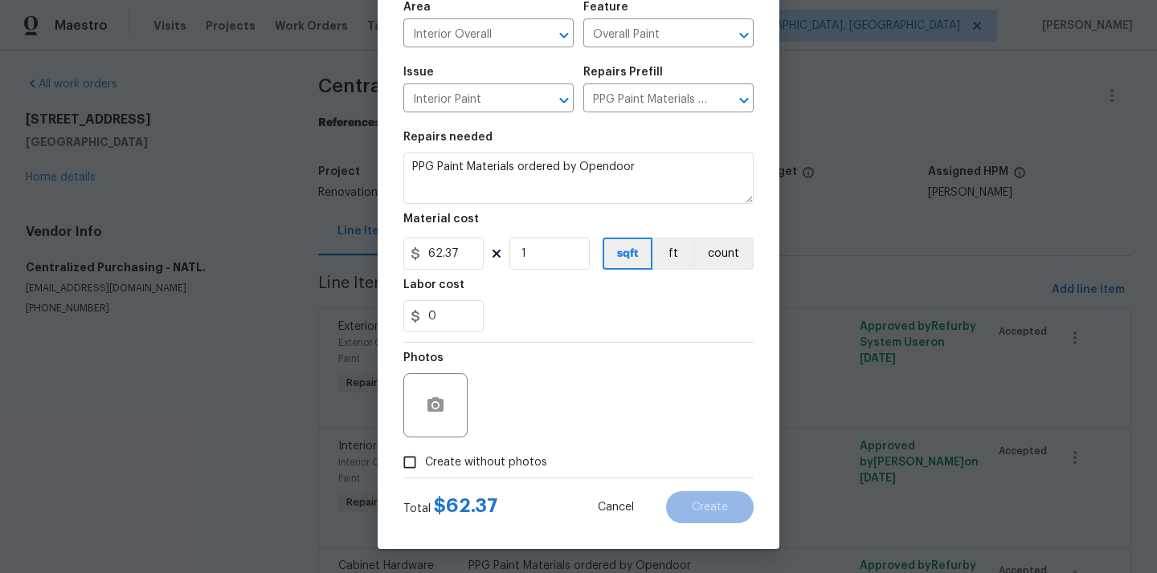
click at [503, 456] on span "Create without photos" at bounding box center [486, 463] width 122 height 17
click at [425, 456] on input "Create without photos" at bounding box center [409, 462] width 31 height 31
checkbox input "true"
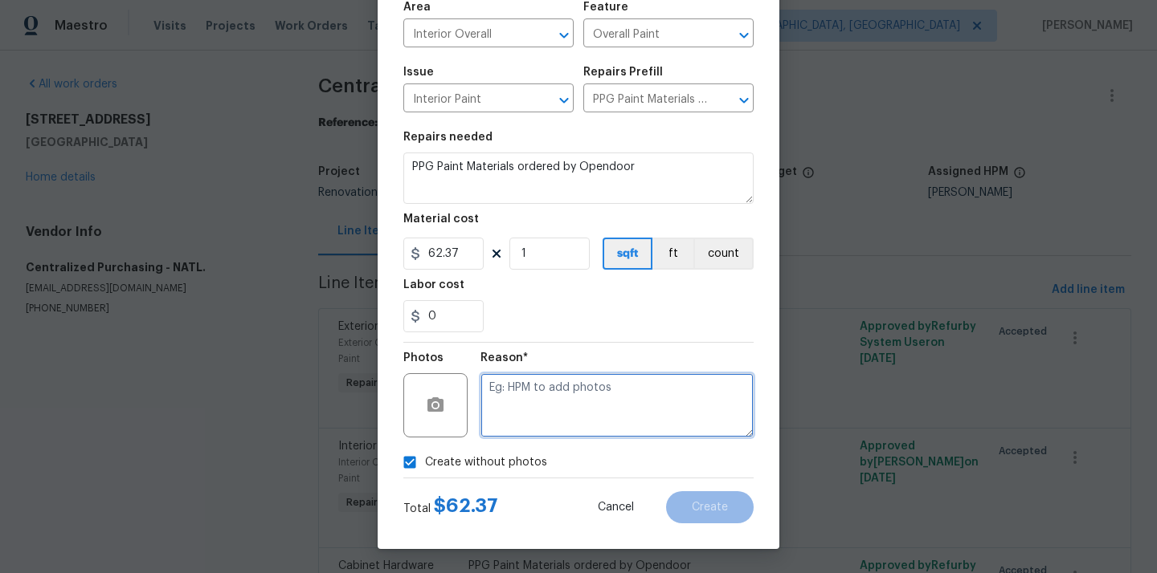
click at [533, 395] on textarea at bounding box center [616, 405] width 273 height 64
type textarea "N/A"
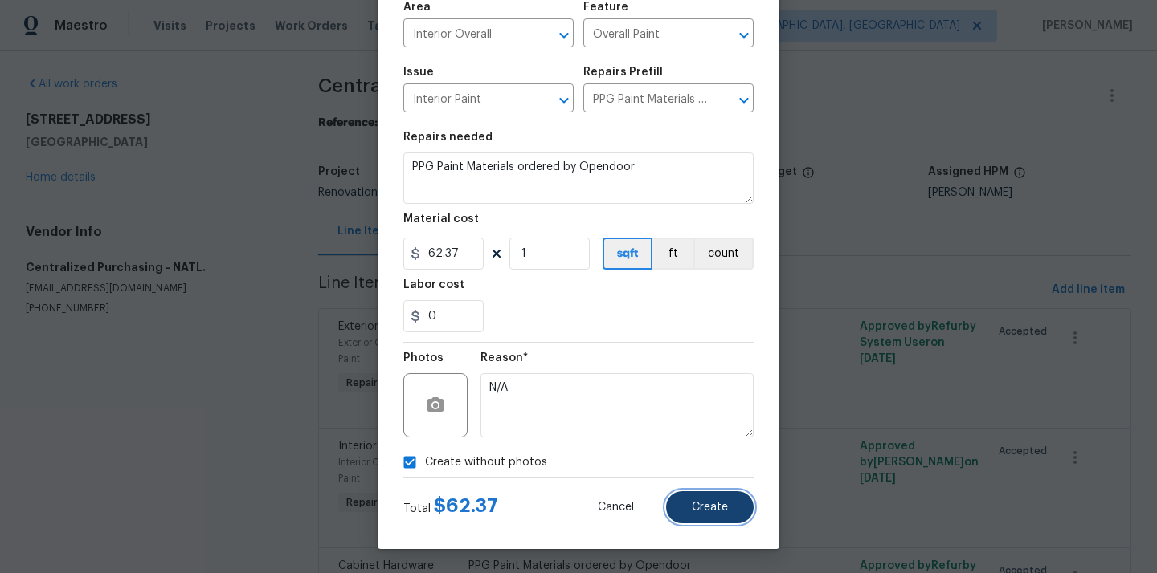
click at [686, 501] on button "Create" at bounding box center [710, 508] width 88 height 32
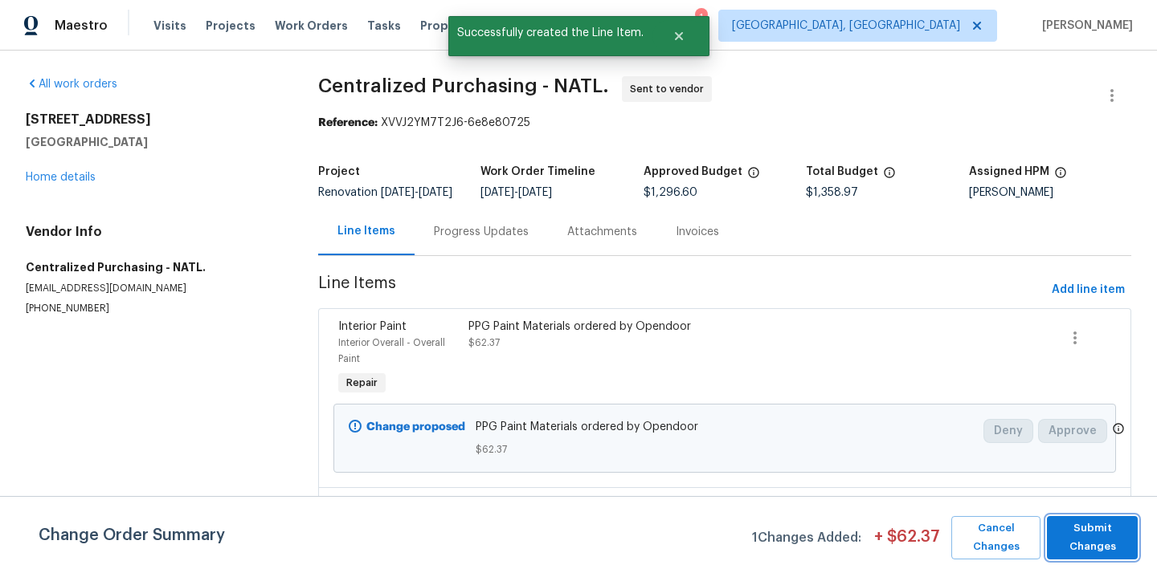
click at [1088, 532] on span "Submit Changes" at bounding box center [1092, 538] width 75 height 37
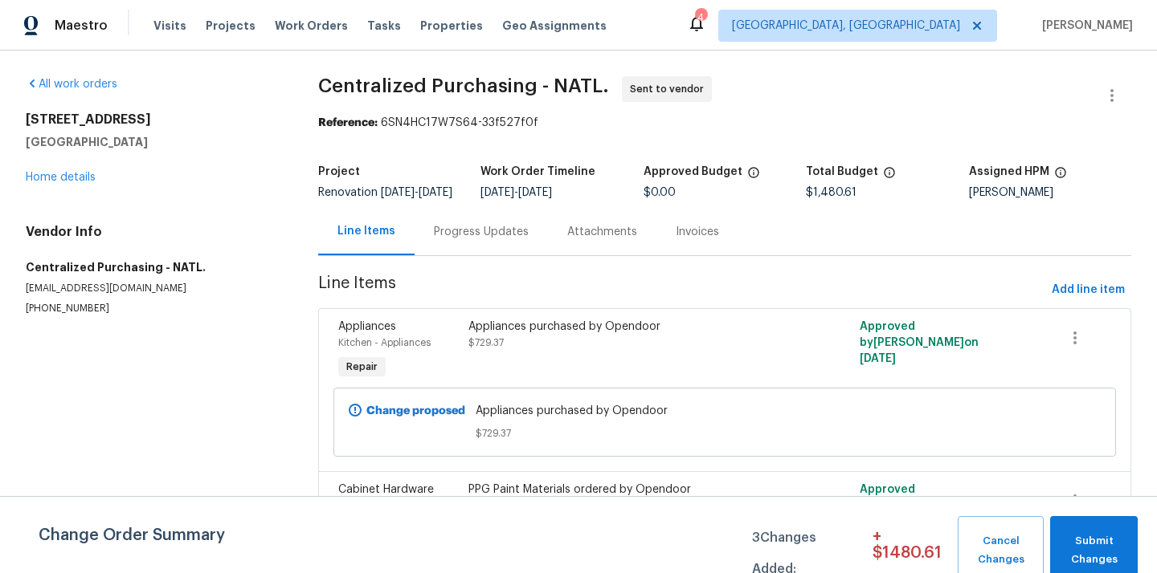
click at [941, 27] on span "[GEOGRAPHIC_DATA], [GEOGRAPHIC_DATA]" at bounding box center [846, 26] width 228 height 16
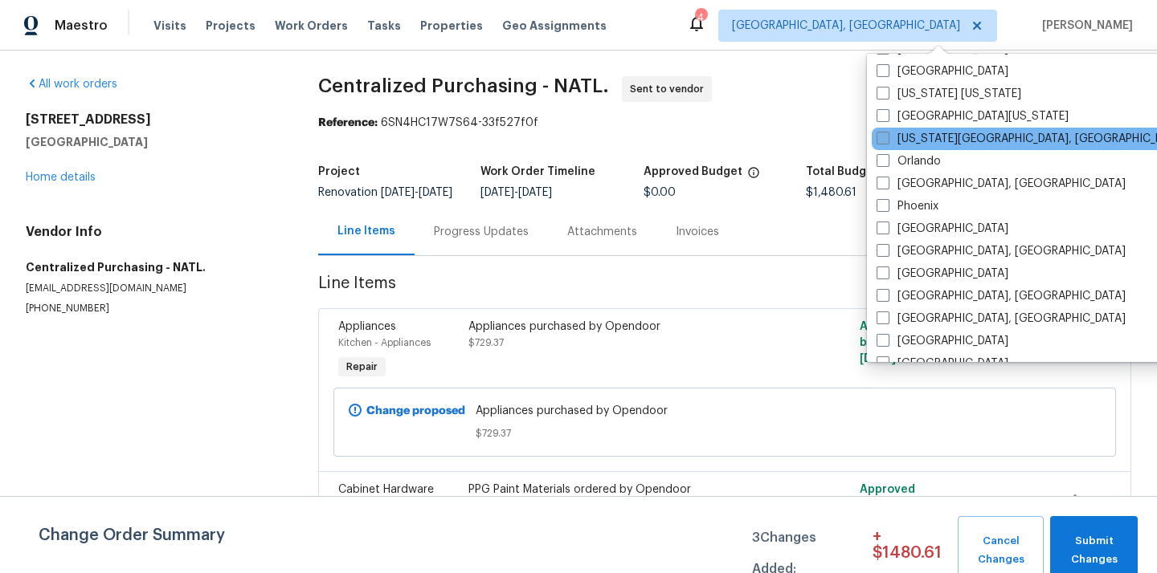
scroll to position [806, 0]
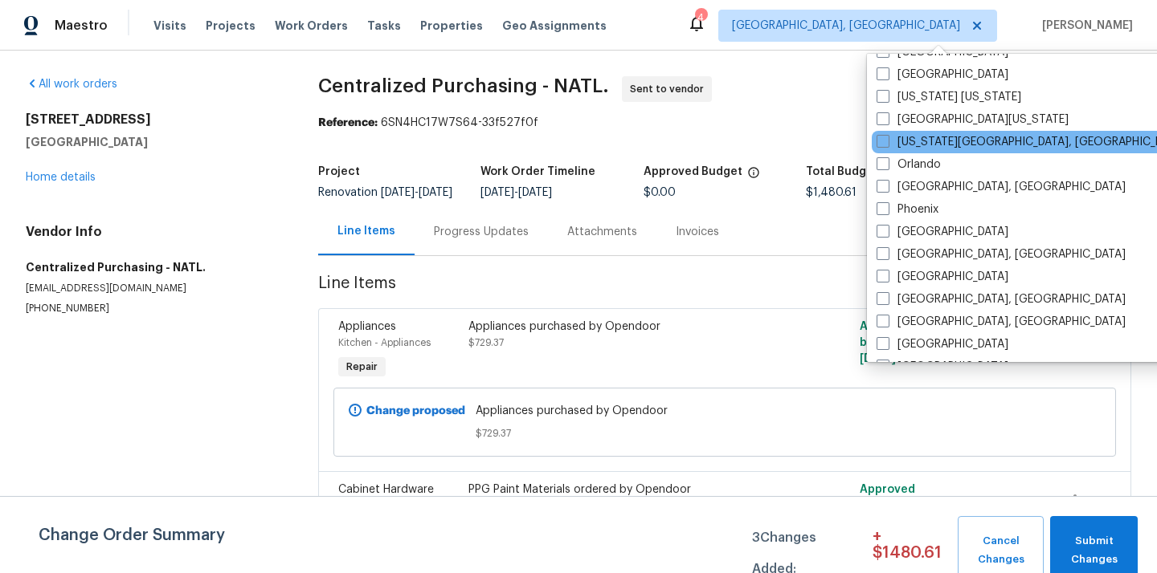
click at [912, 150] on div "[US_STATE][GEOGRAPHIC_DATA], [GEOGRAPHIC_DATA]" at bounding box center [1033, 142] width 324 height 22
click at [911, 146] on label "[US_STATE][GEOGRAPHIC_DATA], [GEOGRAPHIC_DATA]" at bounding box center [1030, 142] width 309 height 16
click at [887, 145] on input "[US_STATE][GEOGRAPHIC_DATA], [GEOGRAPHIC_DATA]" at bounding box center [881, 139] width 10 height 10
checkbox input "true"
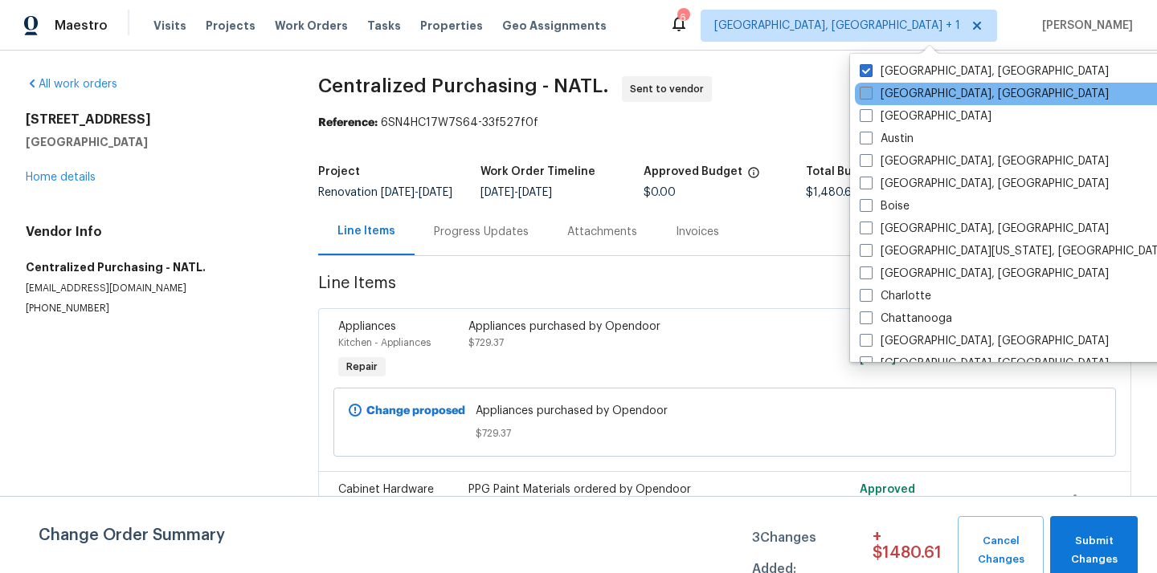
click at [888, 78] on label "[GEOGRAPHIC_DATA], [GEOGRAPHIC_DATA]" at bounding box center [983, 71] width 249 height 16
click at [870, 74] on input "[GEOGRAPHIC_DATA], [GEOGRAPHIC_DATA]" at bounding box center [864, 68] width 10 height 10
checkbox input "false"
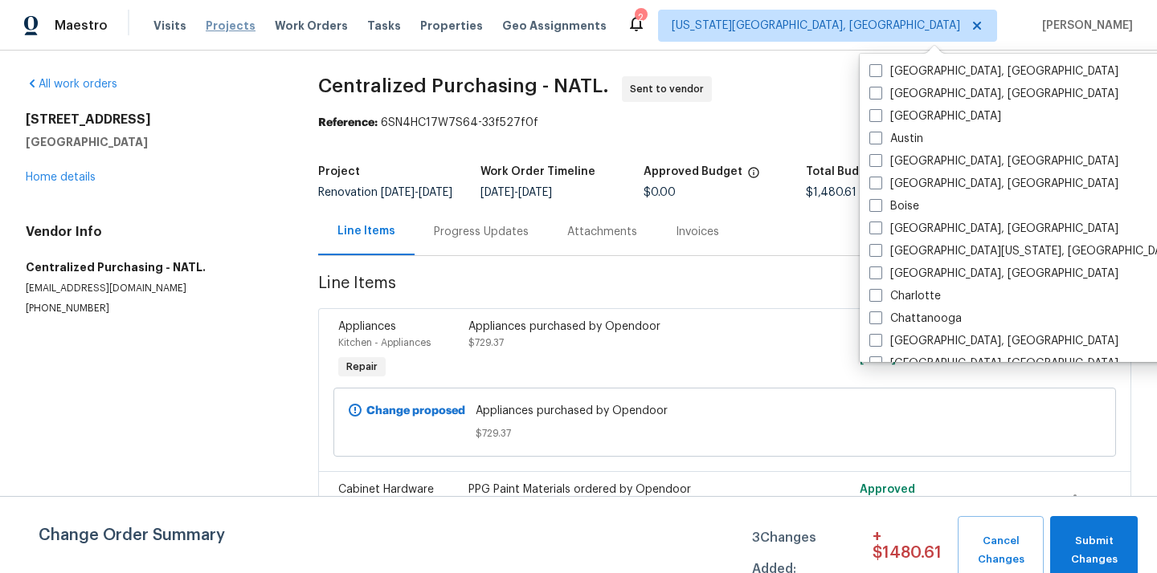
click at [221, 22] on span "Projects" at bounding box center [231, 26] width 50 height 16
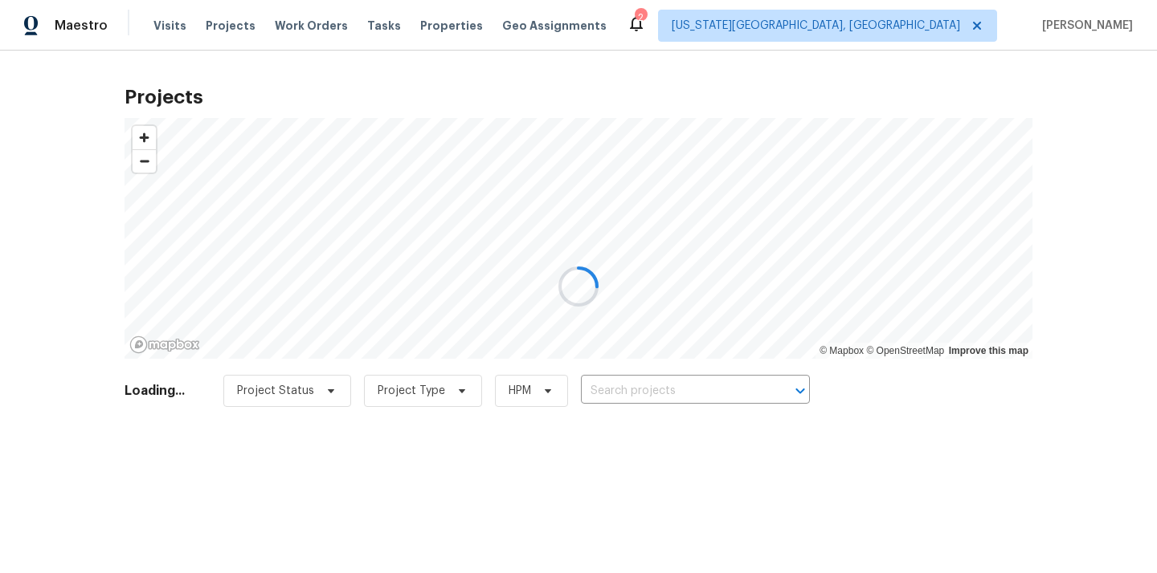
click at [667, 390] on div at bounding box center [578, 286] width 1157 height 573
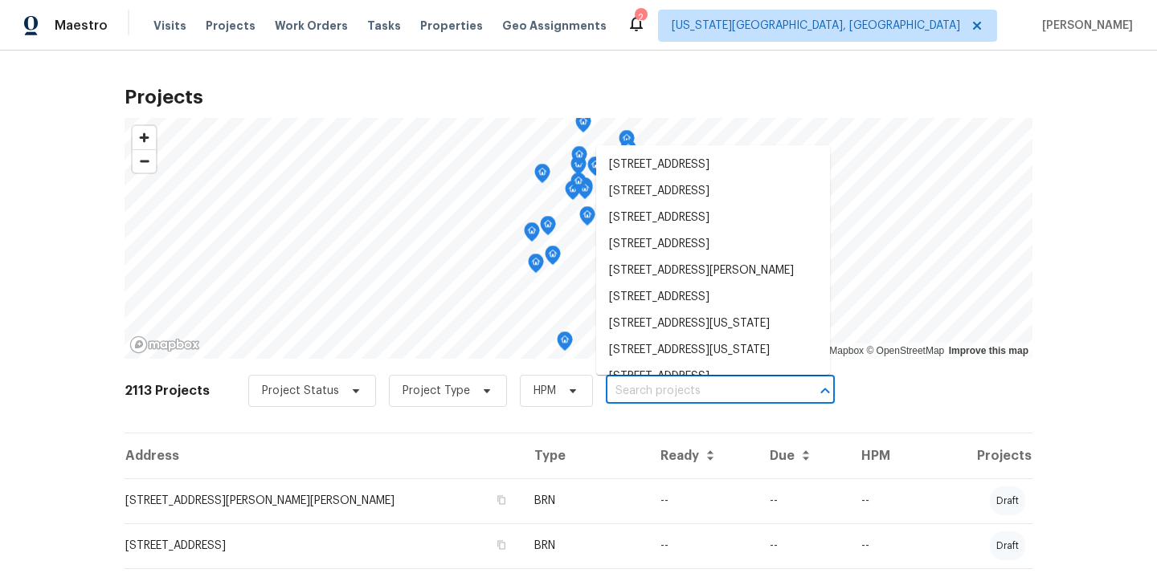
click at [667, 390] on input "text" at bounding box center [698, 391] width 184 height 25
paste input "[STREET_ADDRESS][US_STATE][US_STATE]"
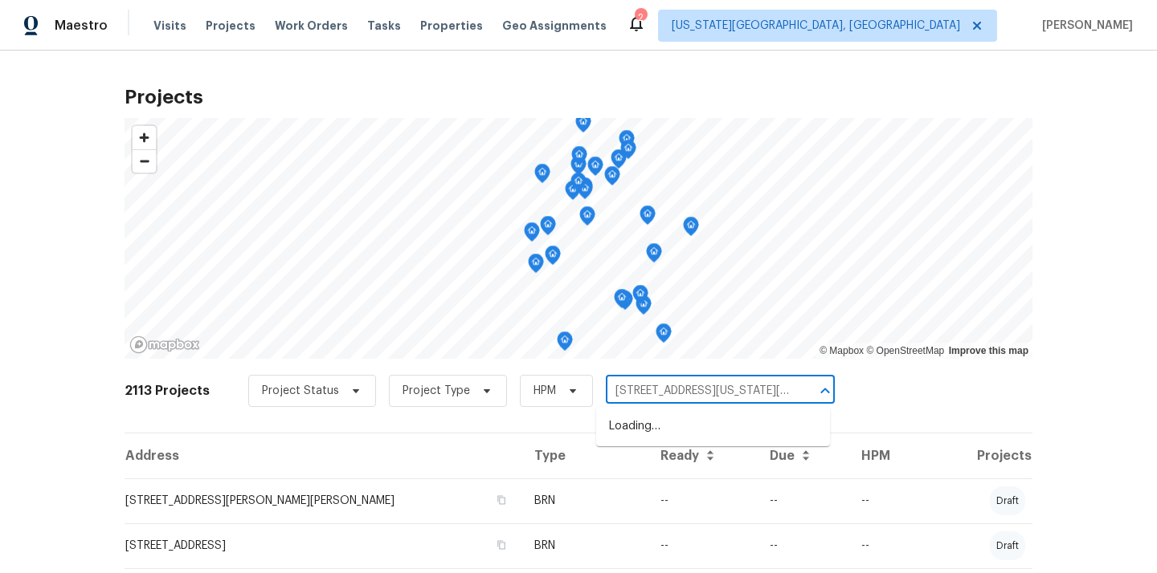
scroll to position [0, 138]
type input "[STREET_ADDRESS][US_STATE][US_STATE]"
click at [659, 374] on div "2113 Projects Project Status Project Type HPM ​" at bounding box center [578, 401] width 908 height 64
click at [653, 389] on input "text" at bounding box center [698, 391] width 184 height 25
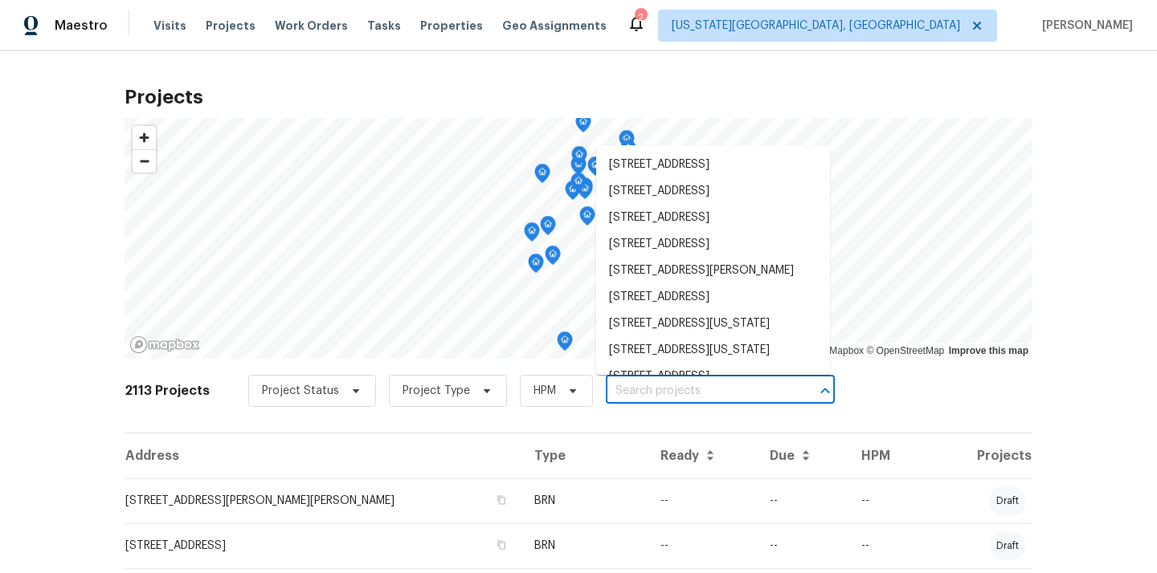
paste input "[STREET_ADDRESS][US_STATE][US_STATE]"
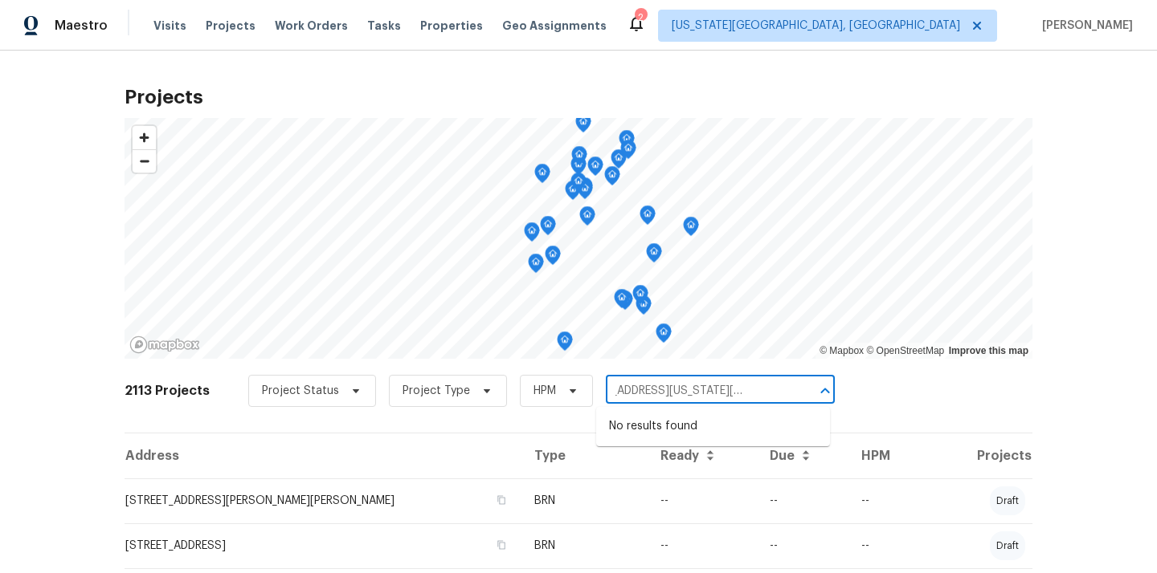
scroll to position [0, 139]
drag, startPoint x: 607, startPoint y: 391, endPoint x: 799, endPoint y: 386, distance: 192.0
click at [800, 387] on div "[STREET_ADDRESS][US_STATE][US_STATE] ​" at bounding box center [720, 391] width 229 height 25
type input "[STREET_ADDRESS][US_STATE]"
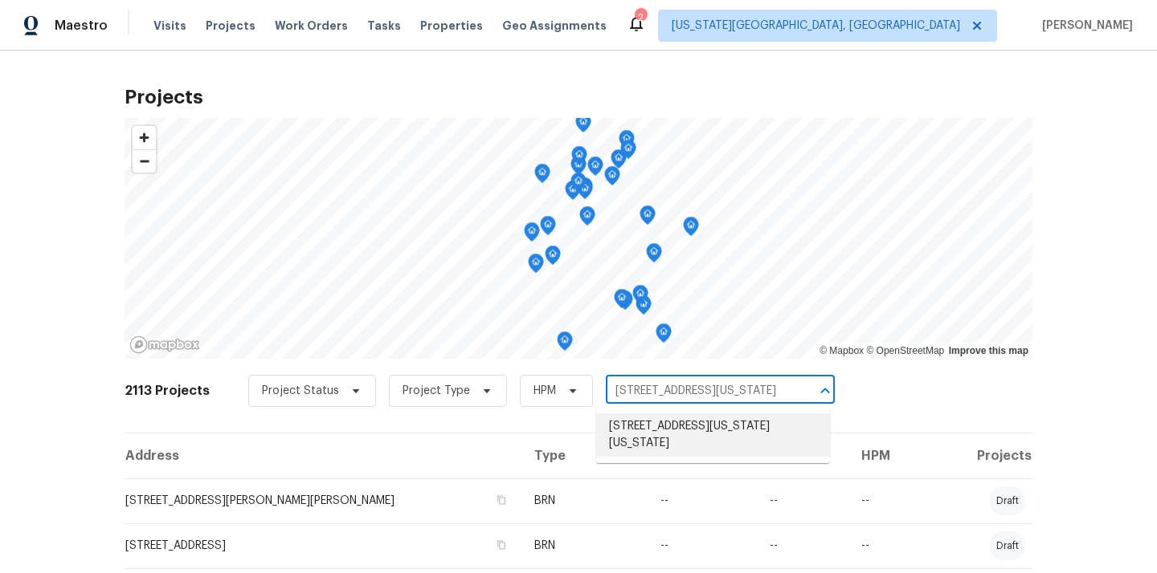
click at [740, 450] on li "[STREET_ADDRESS][US_STATE][US_STATE]" at bounding box center [713, 435] width 234 height 43
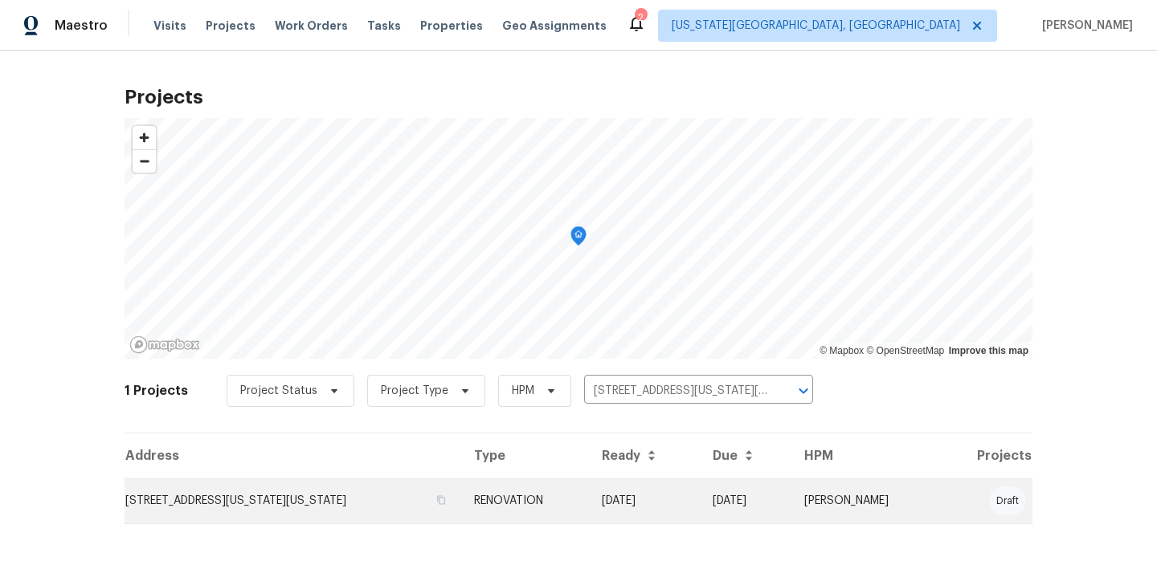
click at [447, 506] on td "[STREET_ADDRESS][US_STATE][US_STATE]" at bounding box center [292, 501] width 337 height 45
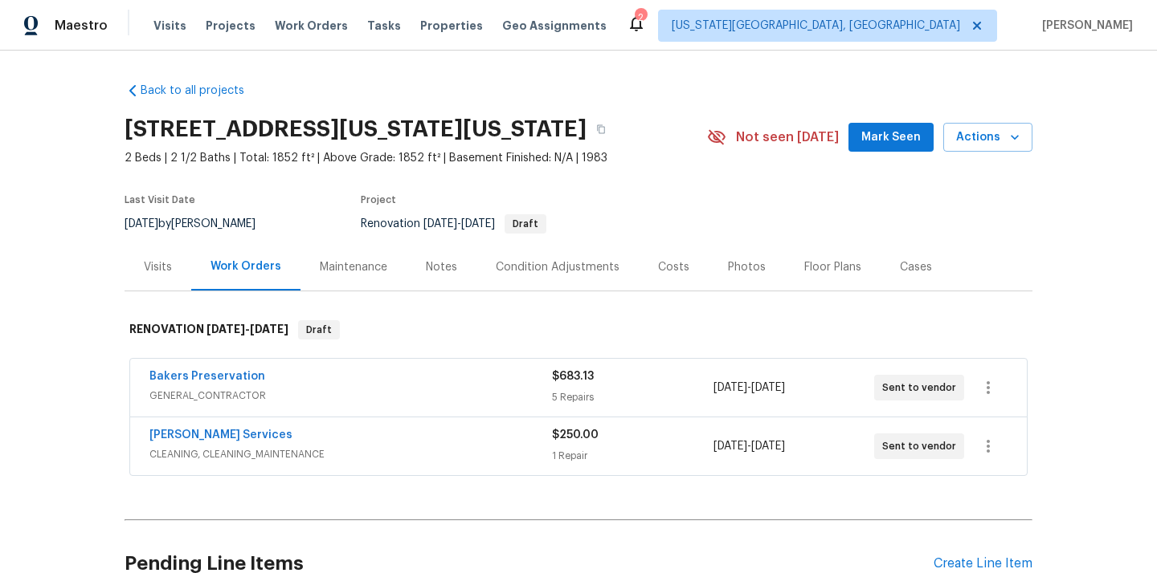
click at [172, 137] on h2 "[STREET_ADDRESS][US_STATE][US_STATE]" at bounding box center [355, 129] width 462 height 16
copy h2 "73120"
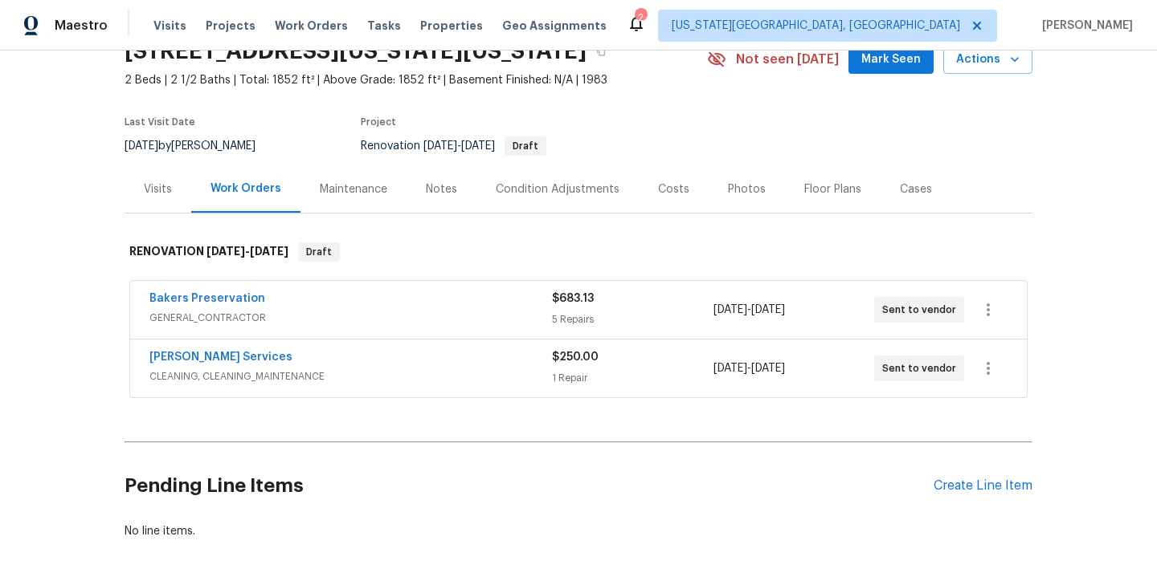
scroll to position [169, 0]
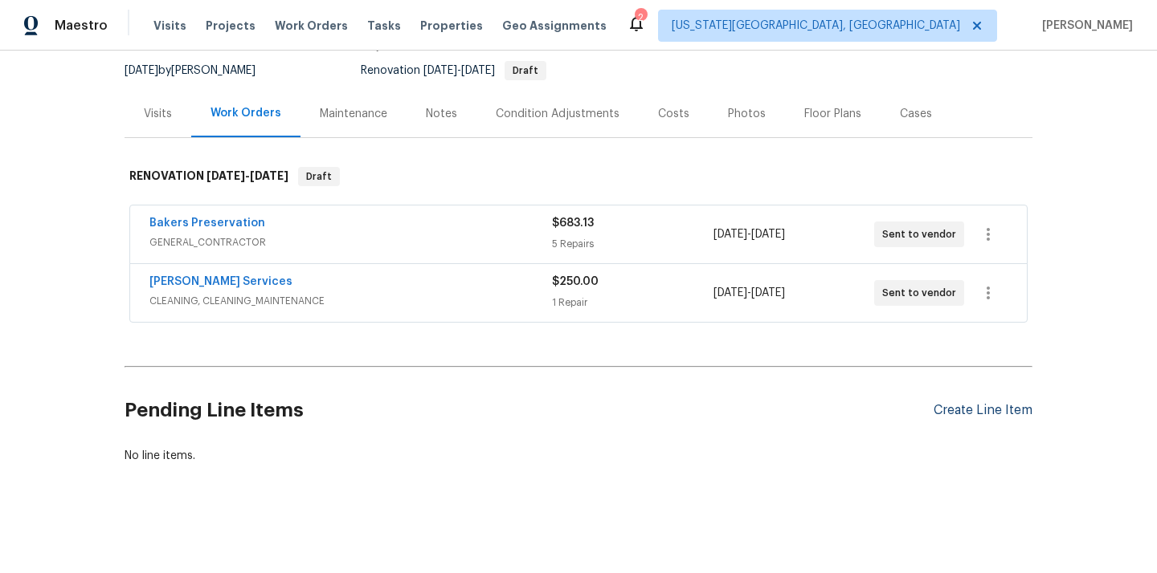
click at [948, 406] on div "Create Line Item" at bounding box center [982, 410] width 99 height 15
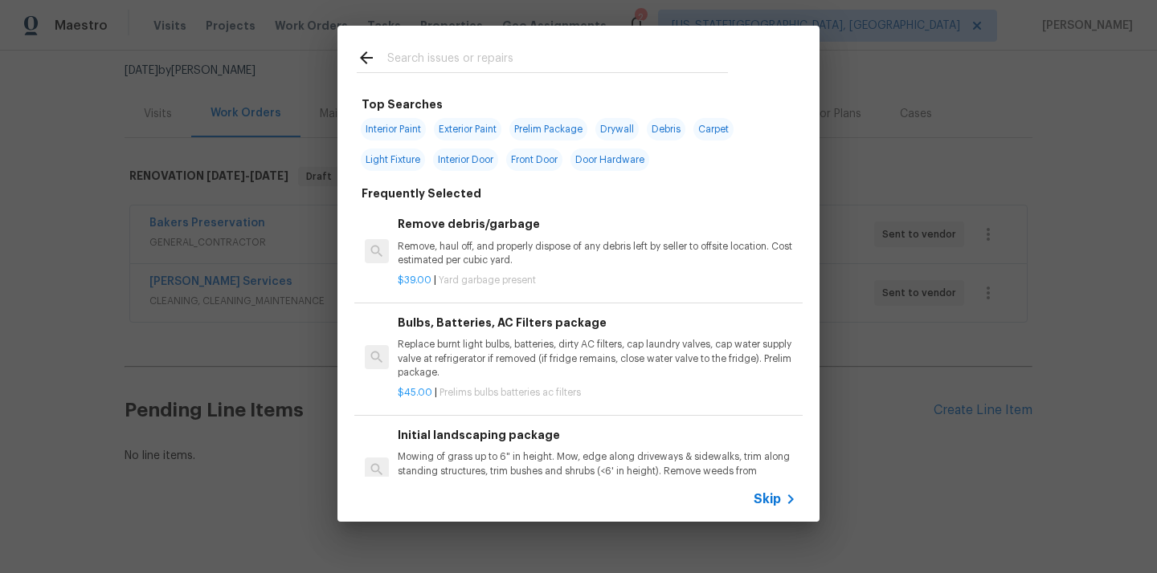
click at [651, 59] on input "text" at bounding box center [557, 60] width 341 height 24
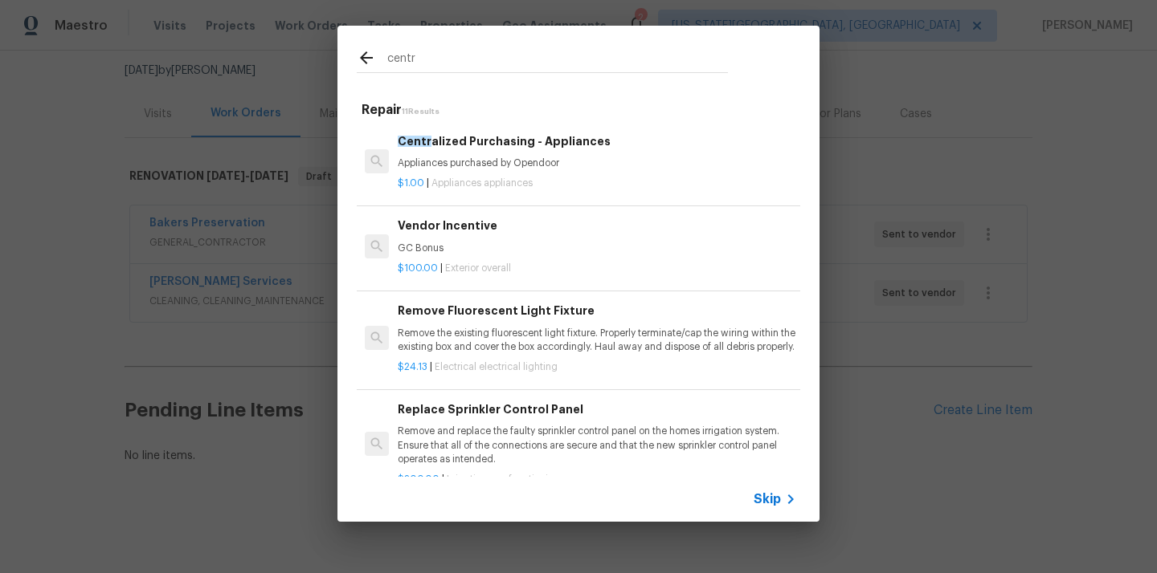
type input "centr"
click at [564, 202] on div "Vendor Incentive GC Bonus $100.00 | Exterior overall" at bounding box center [578, 247] width 448 height 90
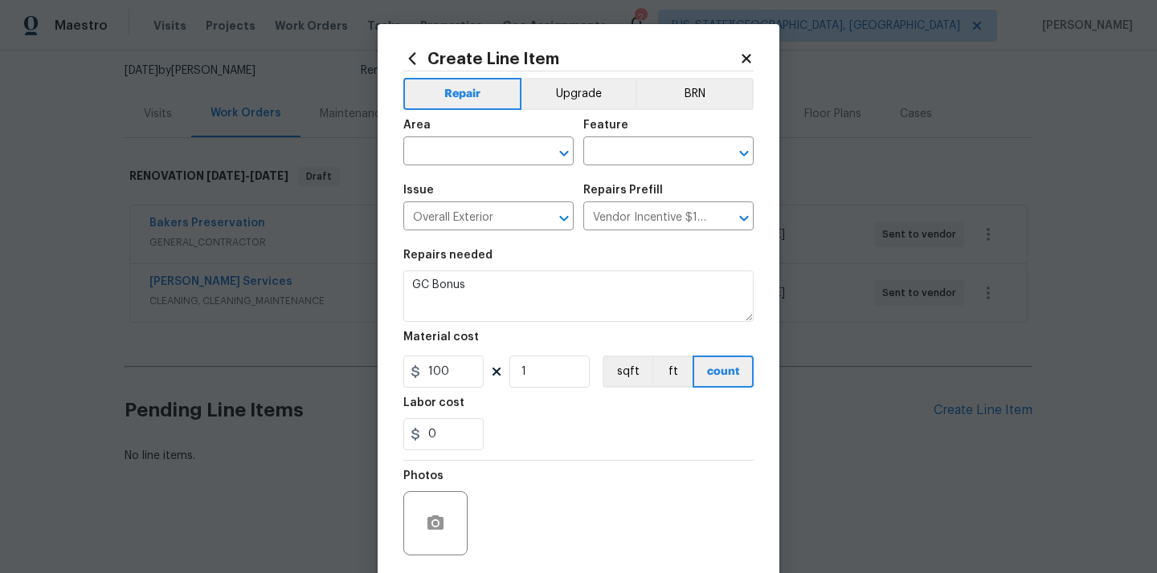
click at [741, 59] on icon at bounding box center [746, 58] width 14 height 14
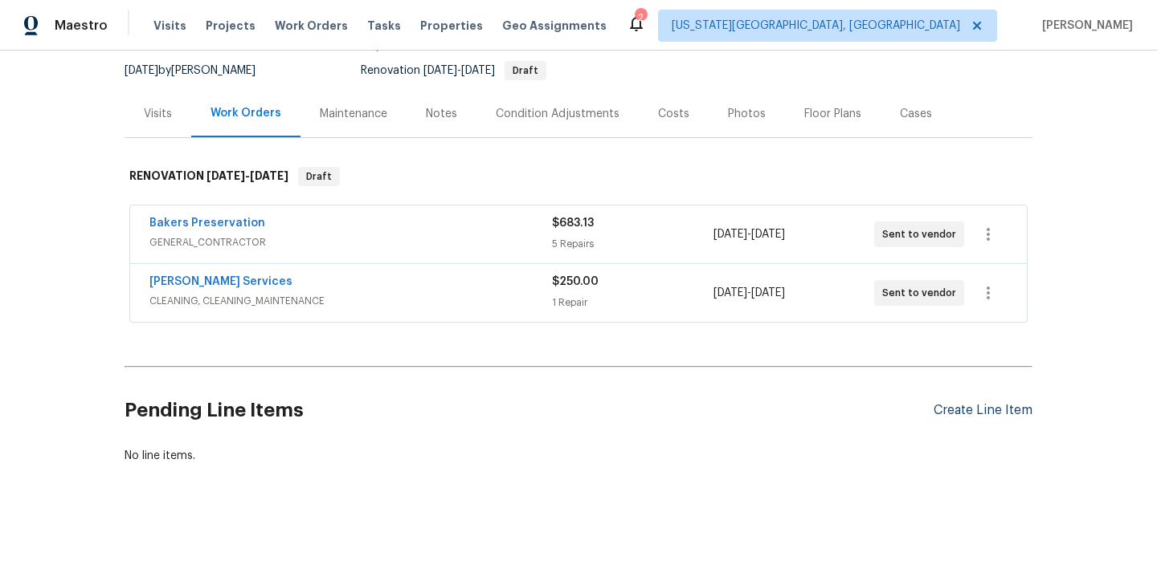
click at [973, 414] on div "Create Line Item" at bounding box center [982, 410] width 99 height 15
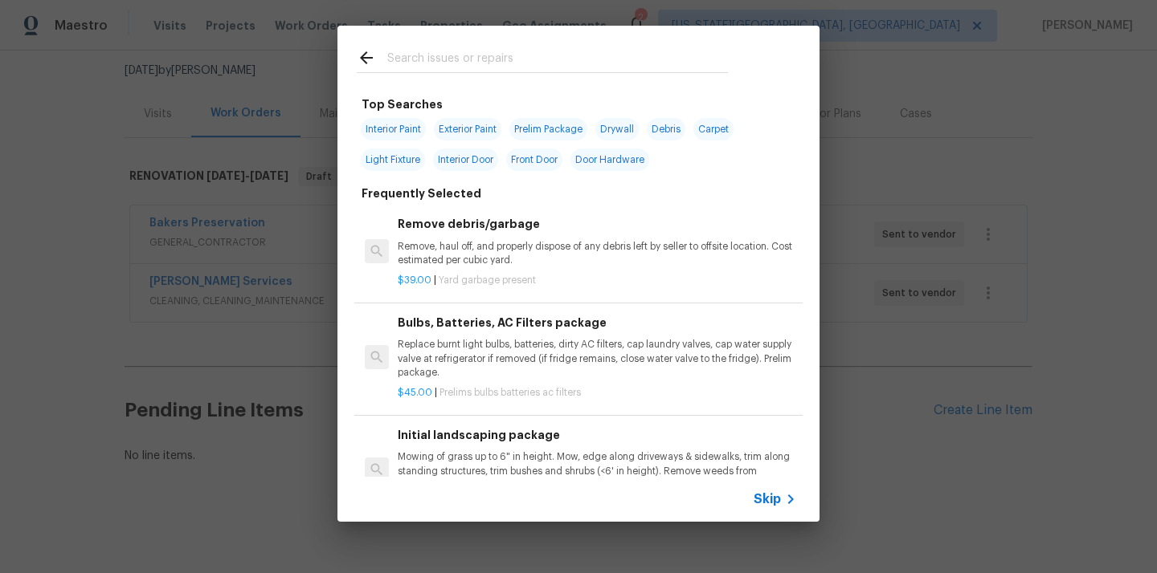
click at [530, 61] on input "text" at bounding box center [557, 60] width 341 height 24
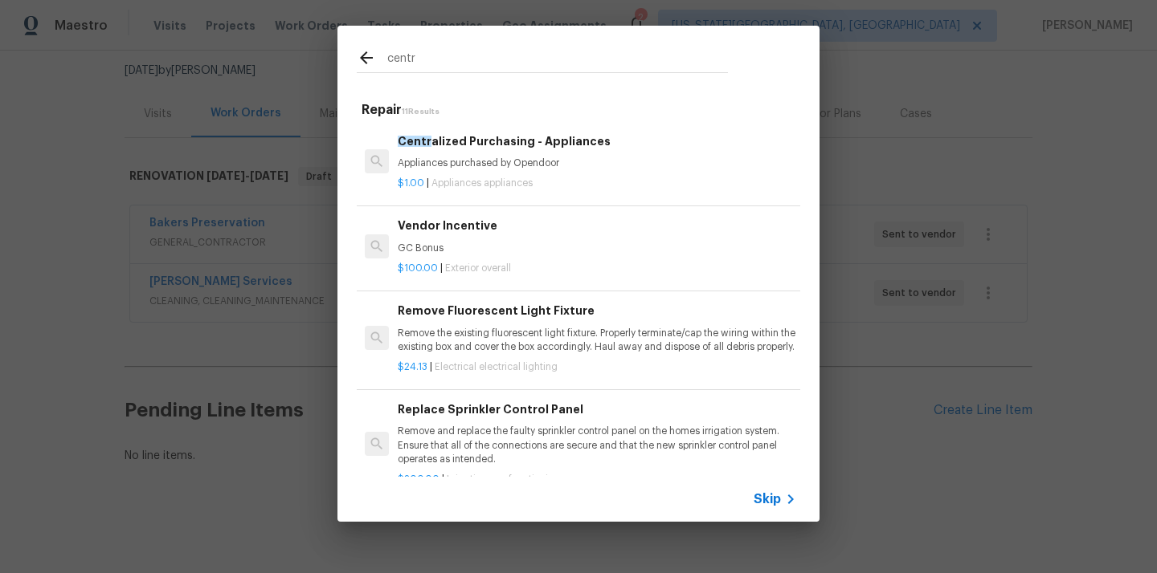
type input "centr"
click at [468, 156] on div "Centr alized Purchasing - Appliances Appliances purchased by Opendoor" at bounding box center [597, 152] width 398 height 39
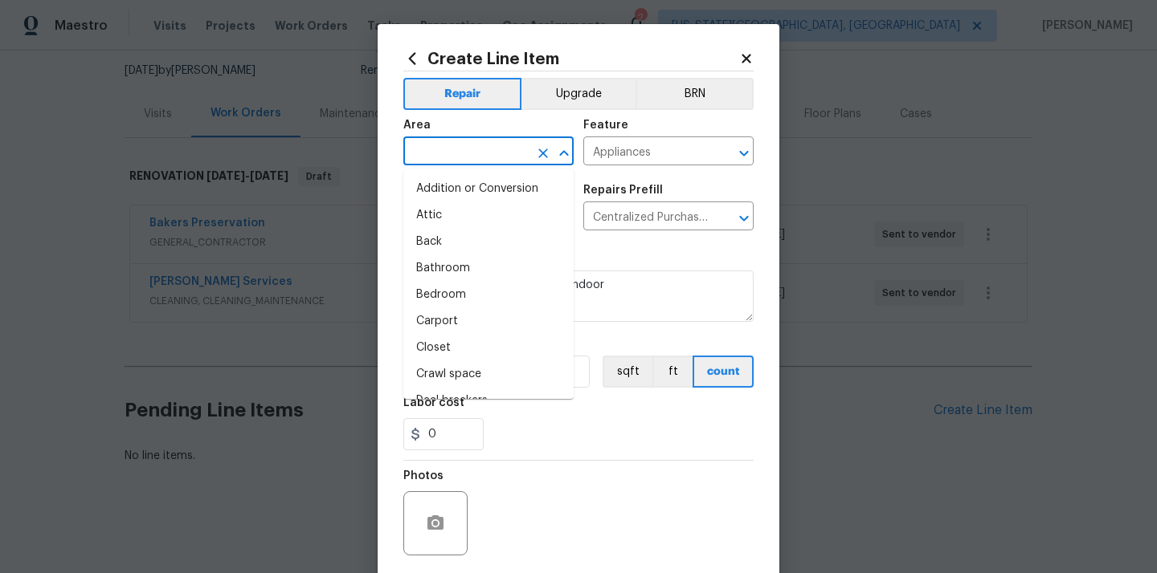
click at [455, 149] on input "text" at bounding box center [465, 153] width 125 height 25
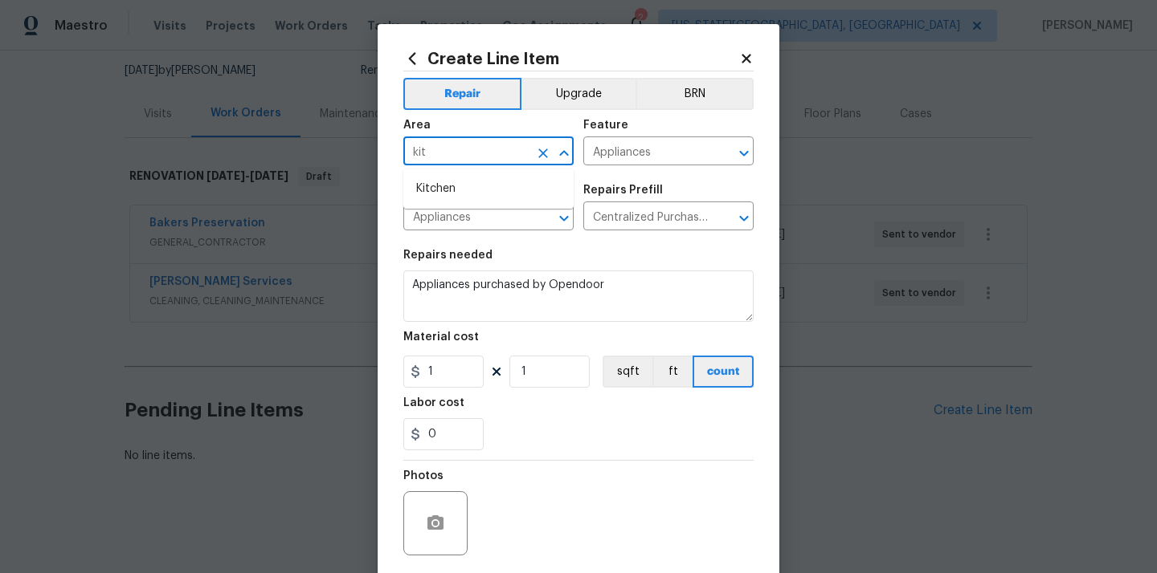
click at [446, 172] on ul "Kitchen" at bounding box center [488, 188] width 170 height 39
click at [426, 188] on li "Kitchen" at bounding box center [488, 189] width 170 height 27
type input "Kitchen"
click at [597, 266] on div "Repairs needed" at bounding box center [578, 260] width 350 height 21
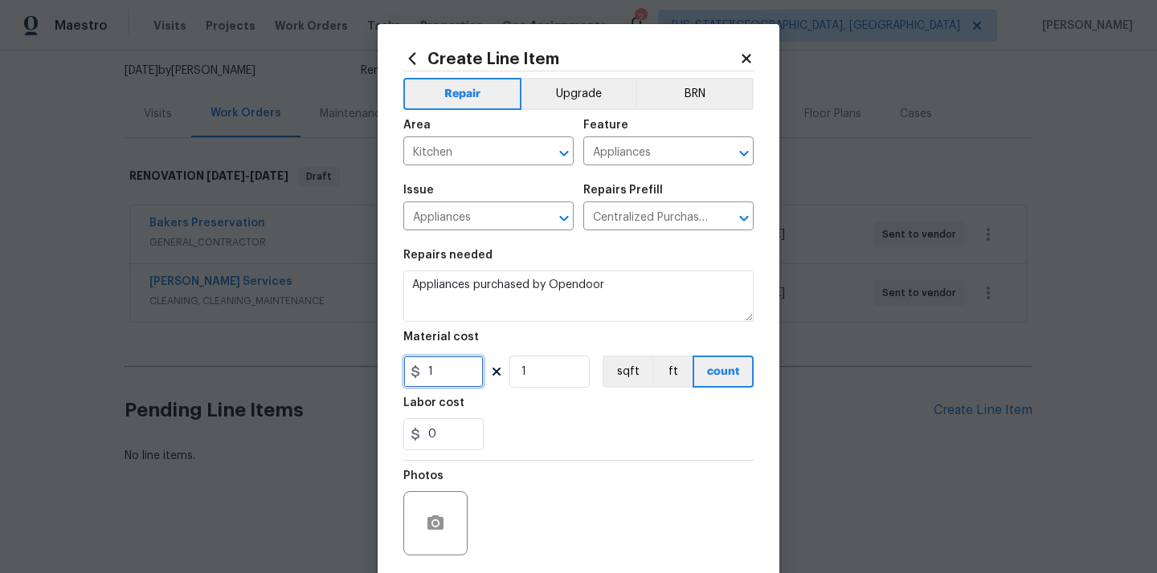
drag, startPoint x: 451, startPoint y: 369, endPoint x: 392, endPoint y: 369, distance: 58.6
click at [398, 369] on div "Create Line Item Repair Upgrade BRN Area Kitchen ​ Feature Appliances ​ Issue A…" at bounding box center [579, 345] width 402 height 643
paste input "85.77"
type input "85.77"
click at [550, 422] on div "0" at bounding box center [578, 434] width 350 height 32
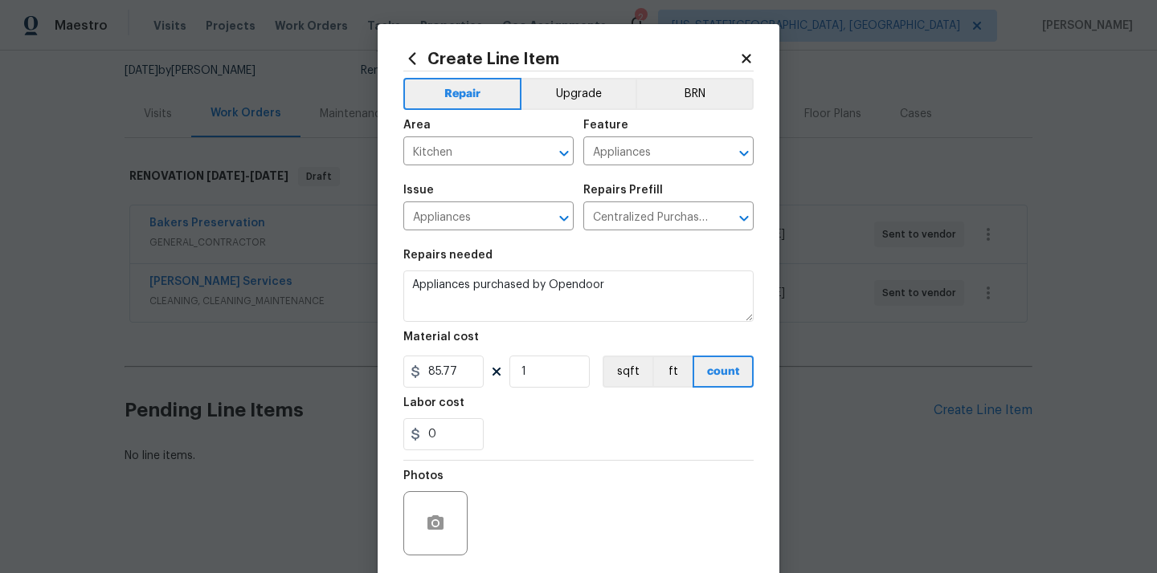
scroll to position [119, 0]
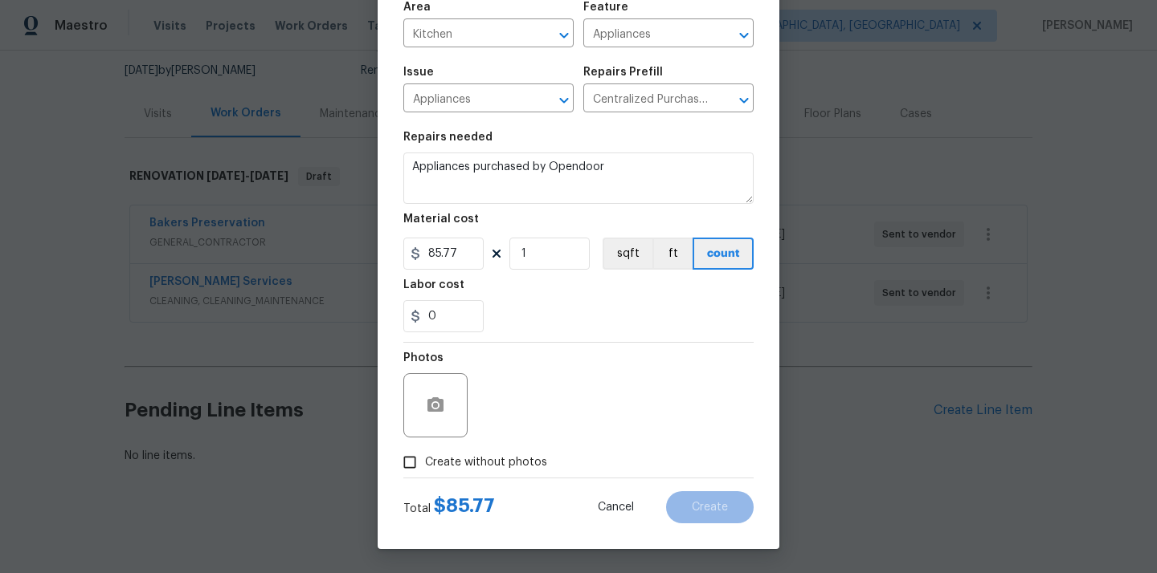
click at [512, 459] on span "Create without photos" at bounding box center [486, 463] width 122 height 17
click at [425, 459] on input "Create without photos" at bounding box center [409, 462] width 31 height 31
checkbox input "true"
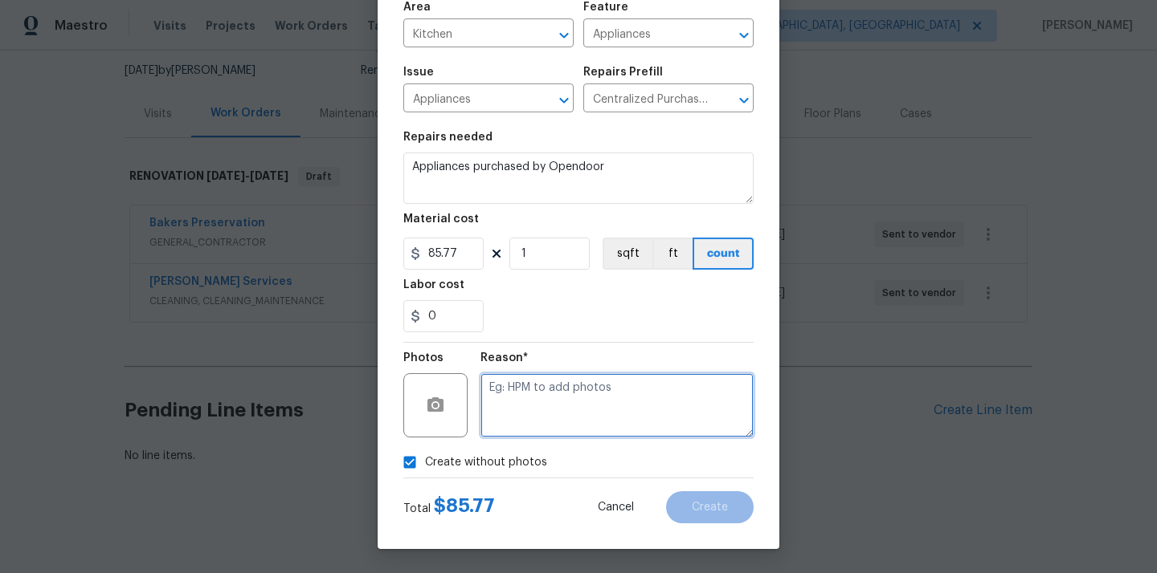
click at [541, 395] on textarea at bounding box center [616, 405] width 273 height 64
type textarea "N/A"
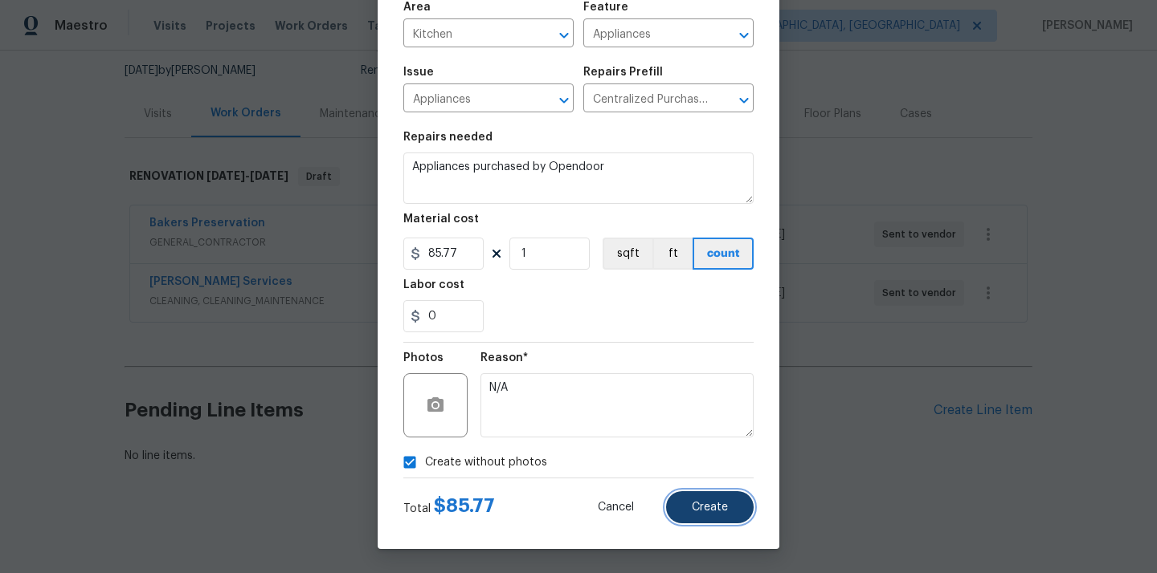
click at [739, 519] on button "Create" at bounding box center [710, 508] width 88 height 32
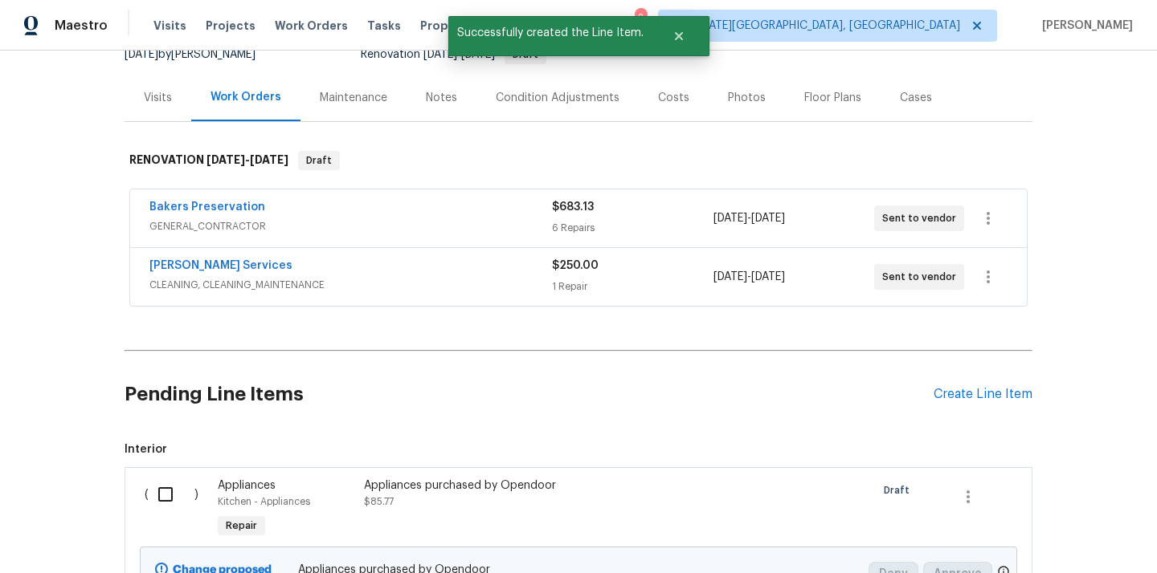
click at [167, 508] on input "checkbox" at bounding box center [172, 495] width 46 height 34
checkbox input "true"
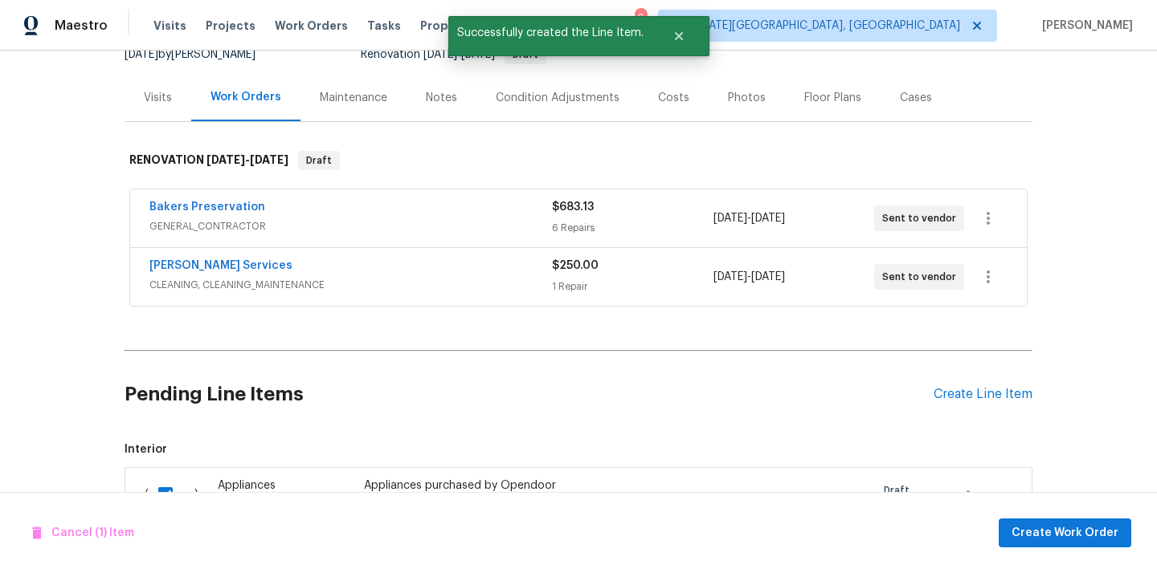
scroll to position [353, 0]
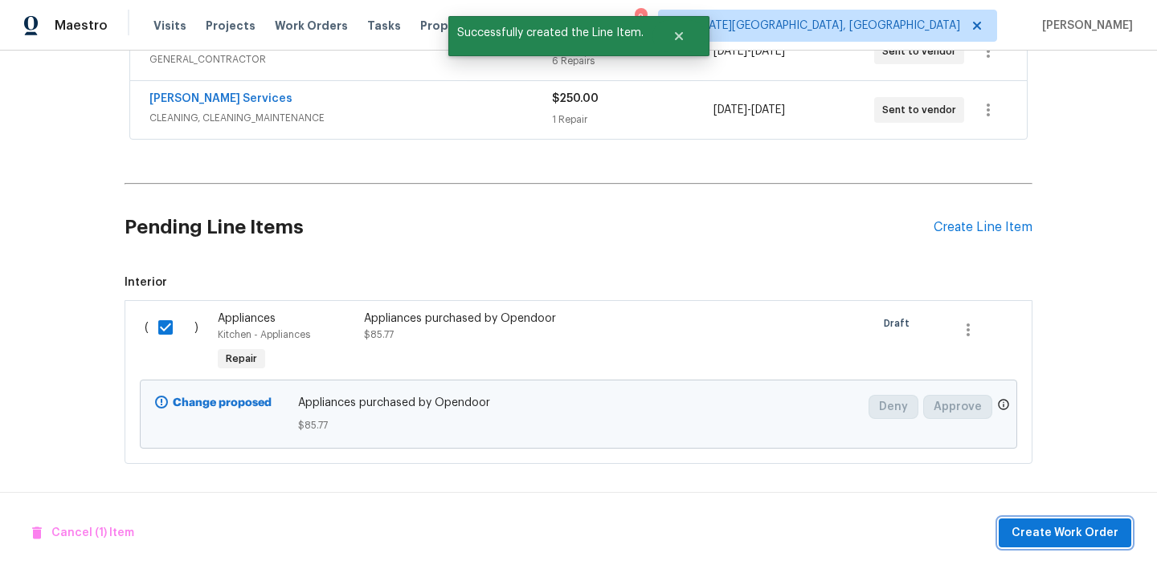
click at [1043, 524] on span "Create Work Order" at bounding box center [1064, 534] width 107 height 20
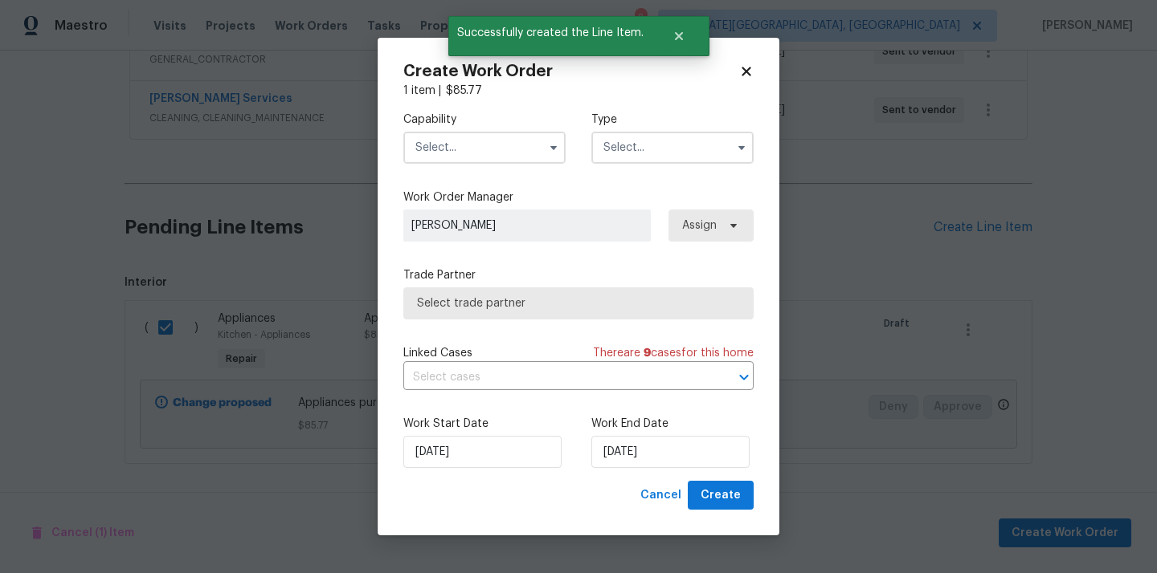
click at [511, 145] on input "text" at bounding box center [484, 148] width 162 height 32
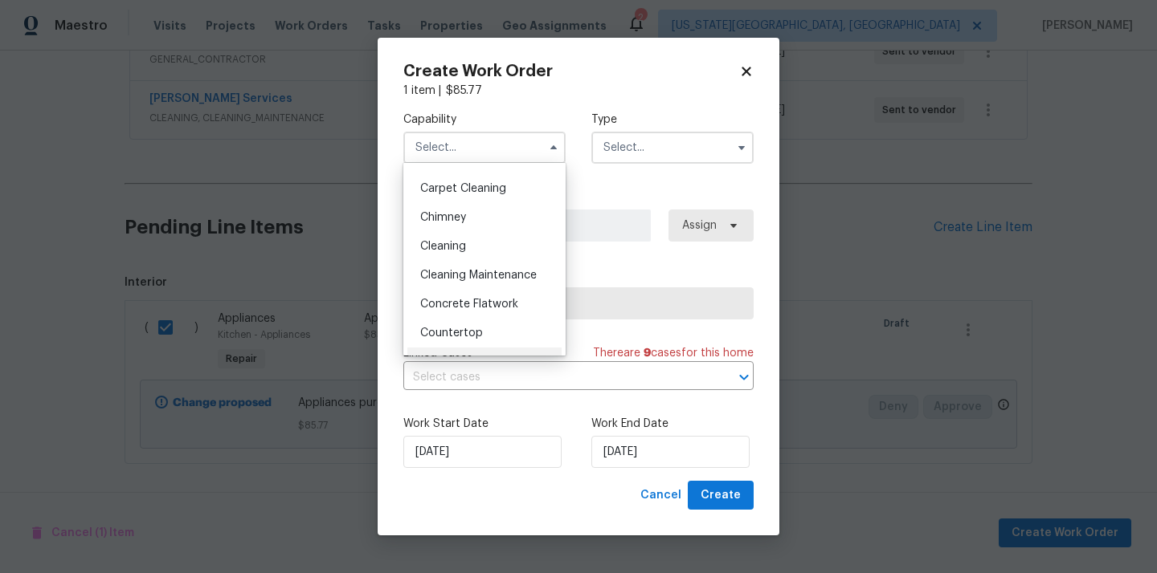
scroll to position [0, 0]
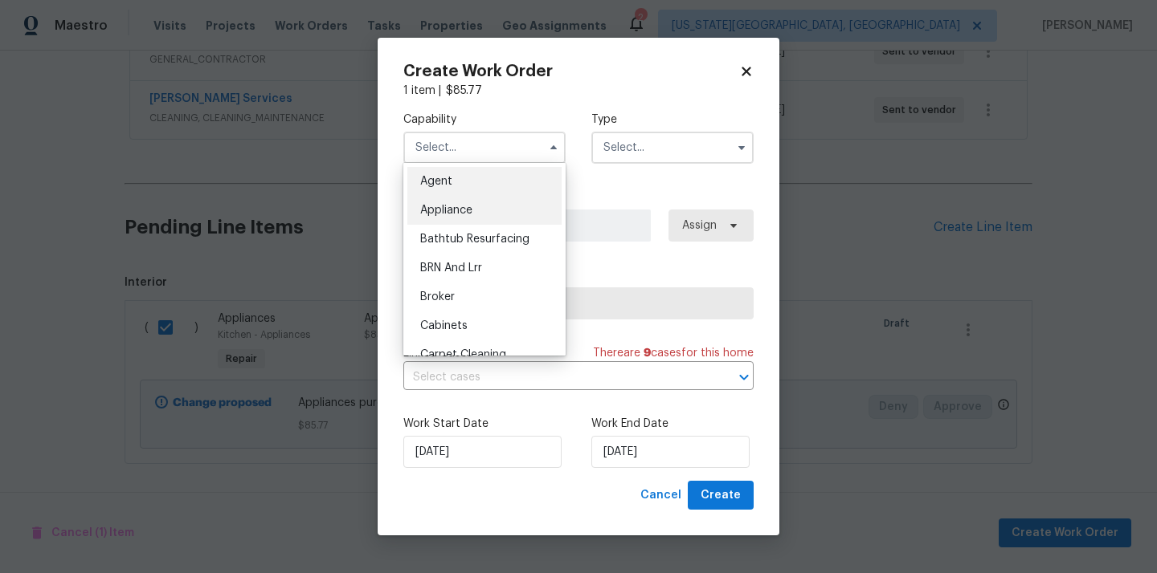
click at [490, 218] on div "Appliance" at bounding box center [484, 210] width 154 height 29
type input "Appliance"
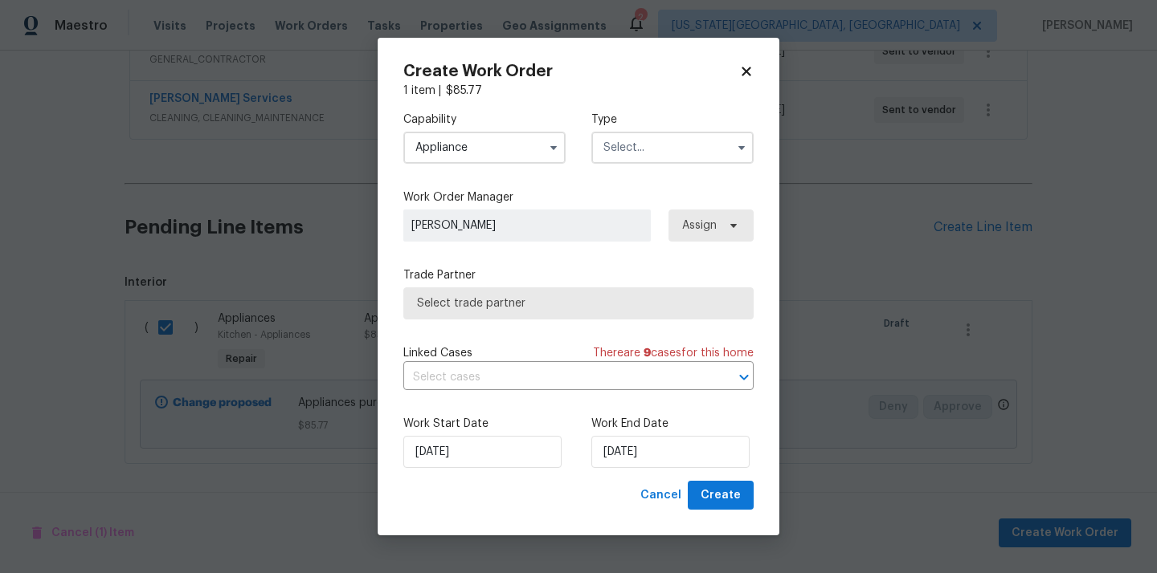
click at [700, 127] on div "Type" at bounding box center [672, 138] width 162 height 52
click at [684, 139] on input "text" at bounding box center [672, 148] width 162 height 32
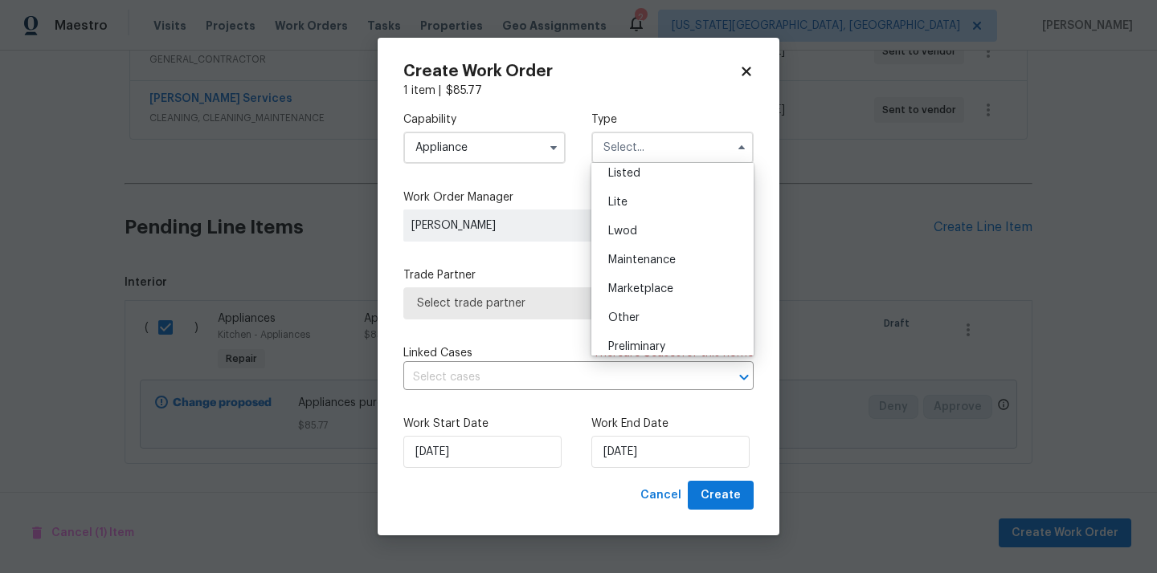
scroll to position [365, 0]
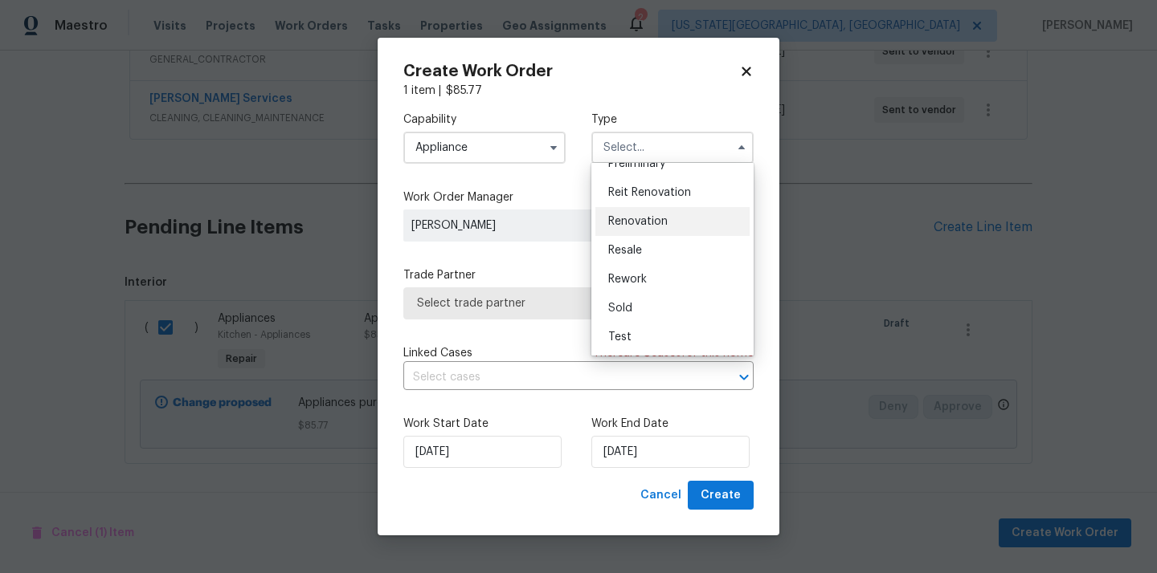
click at [678, 214] on div "Renovation" at bounding box center [672, 221] width 154 height 29
type input "Renovation"
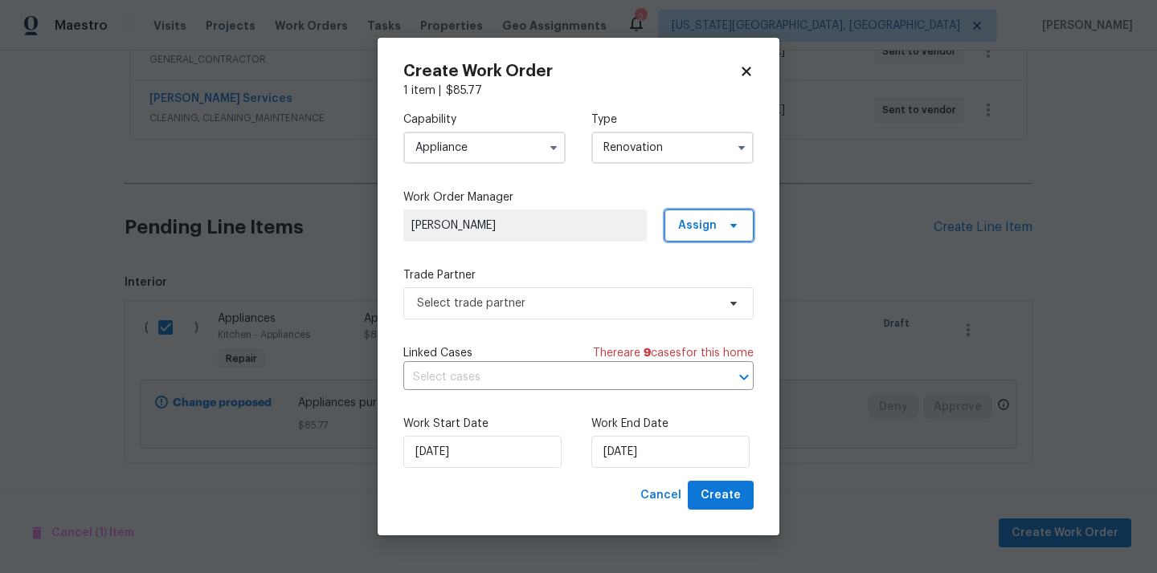
click at [700, 214] on span "Assign" at bounding box center [708, 226] width 89 height 32
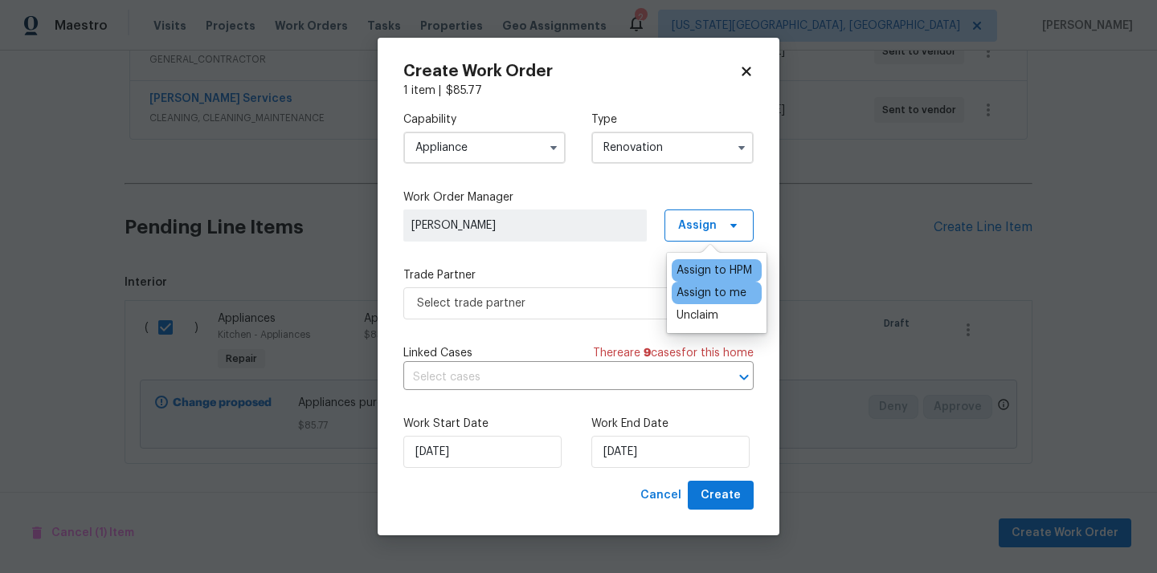
click at [696, 295] on div "Assign to me" at bounding box center [711, 293] width 70 height 16
click at [575, 292] on span "Select trade partner" at bounding box center [578, 304] width 350 height 32
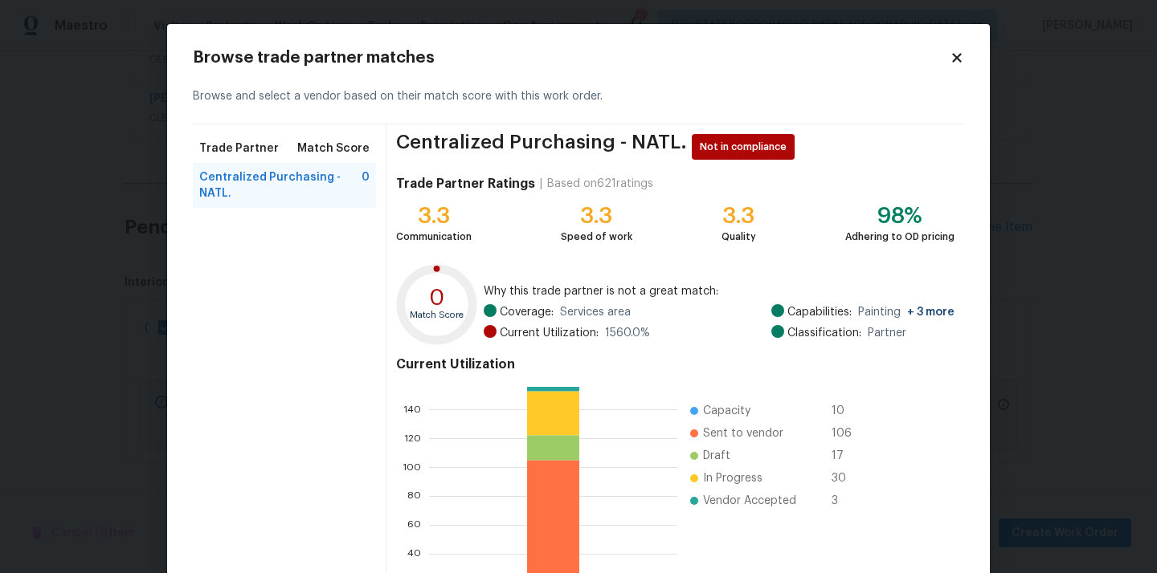
scroll to position [135, 0]
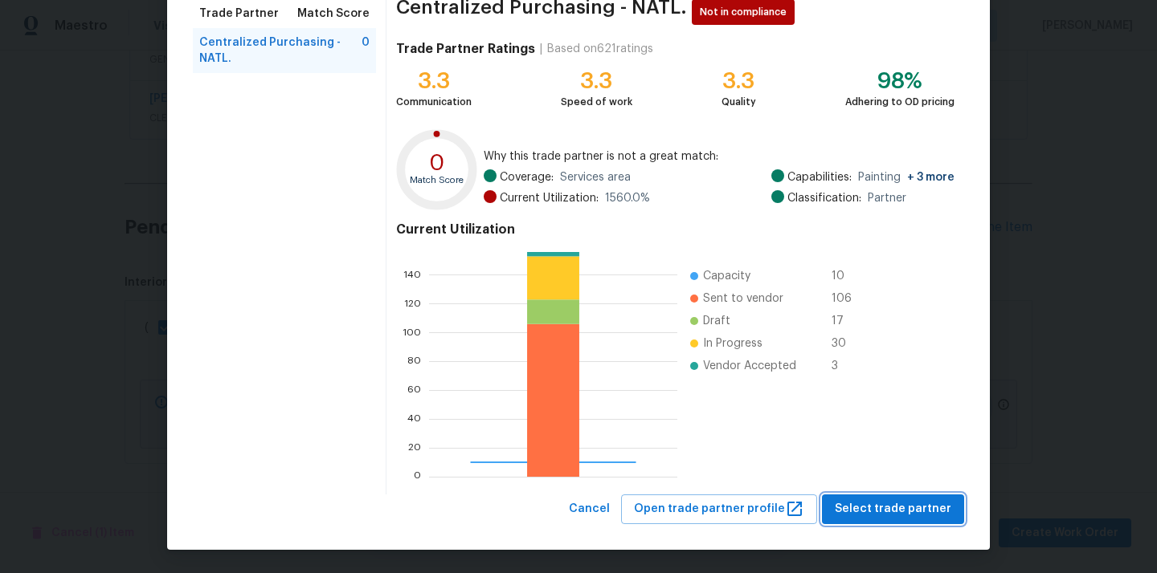
click at [918, 506] on span "Select trade partner" at bounding box center [893, 510] width 116 height 20
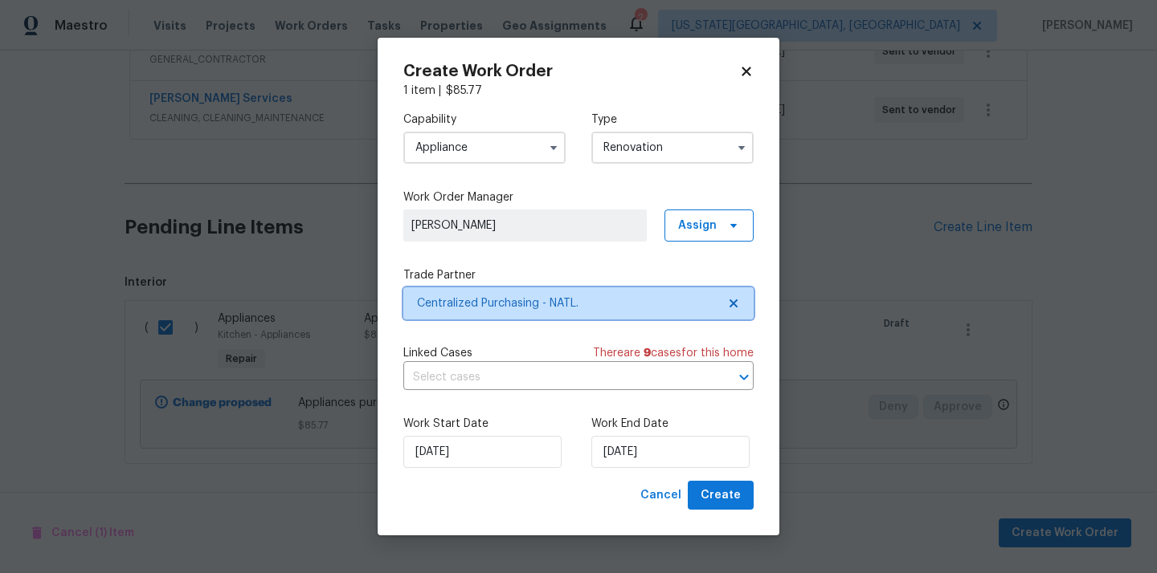
scroll to position [0, 0]
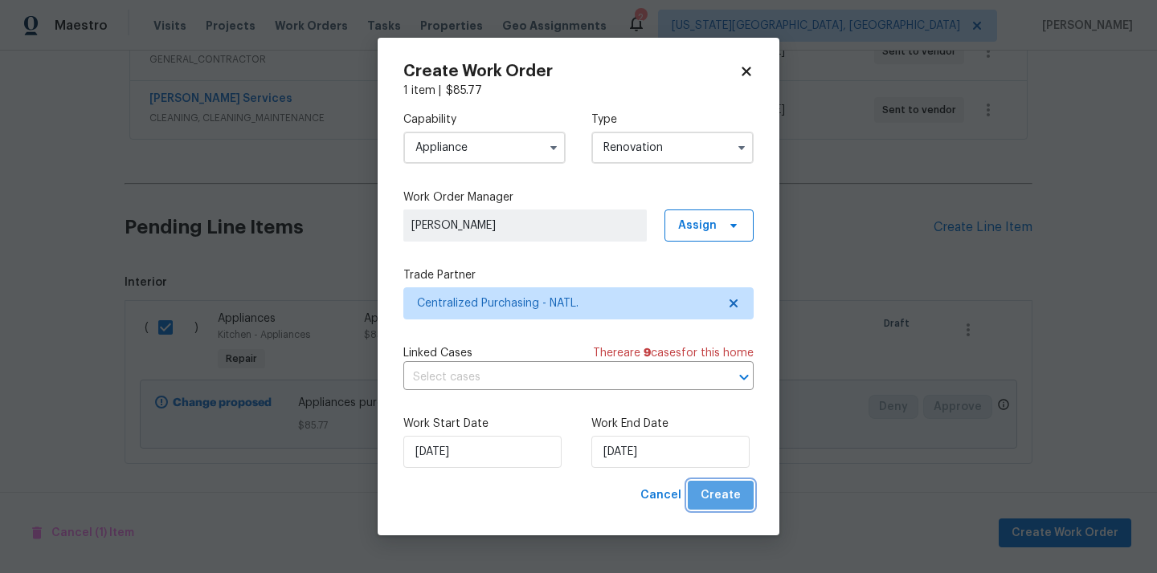
click at [744, 503] on button "Create" at bounding box center [721, 496] width 66 height 30
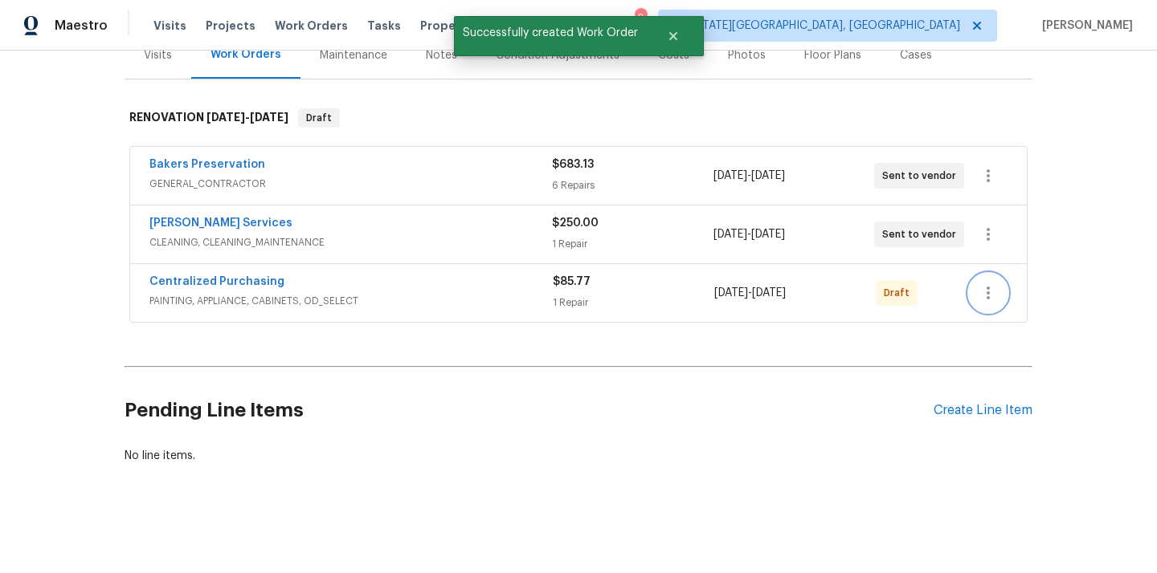
click at [970, 289] on button "button" at bounding box center [988, 293] width 39 height 39
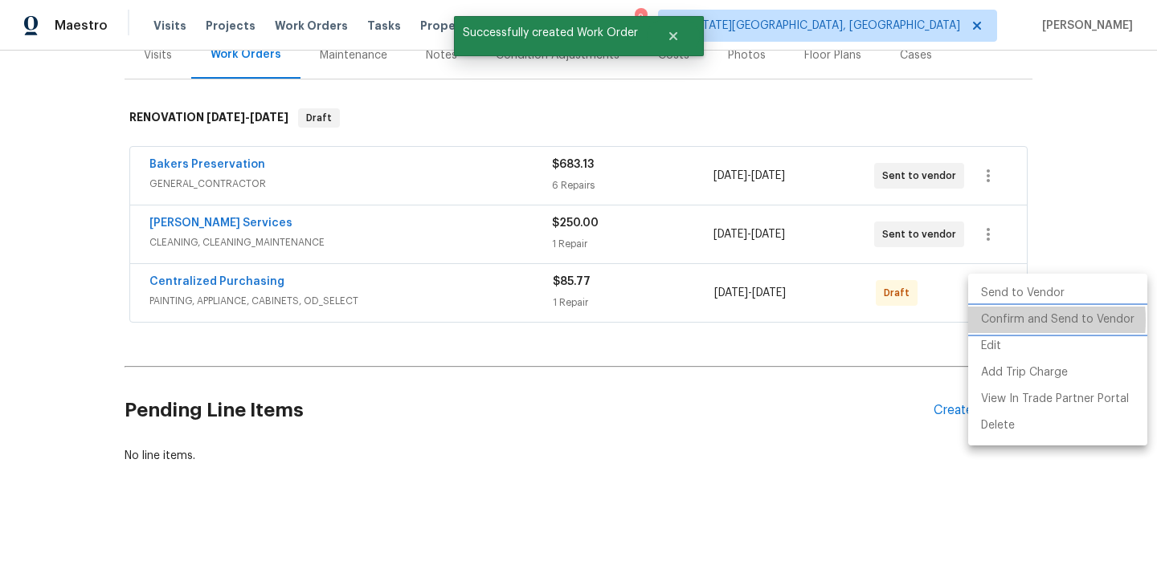
click at [994, 320] on li "Confirm and Send to Vendor" at bounding box center [1057, 320] width 179 height 27
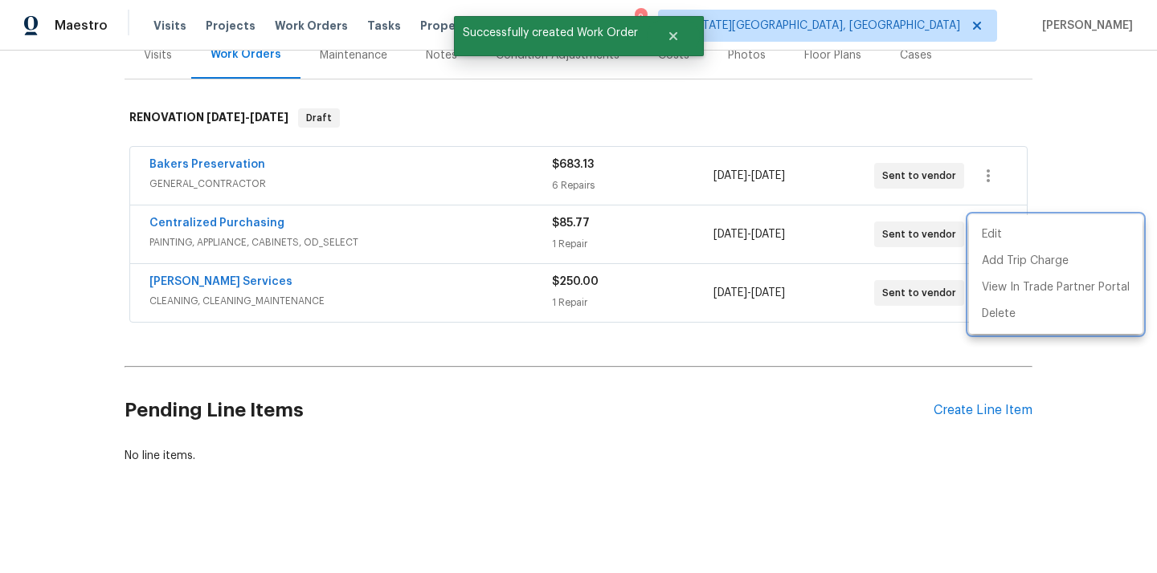
click at [232, 222] on div at bounding box center [578, 286] width 1157 height 573
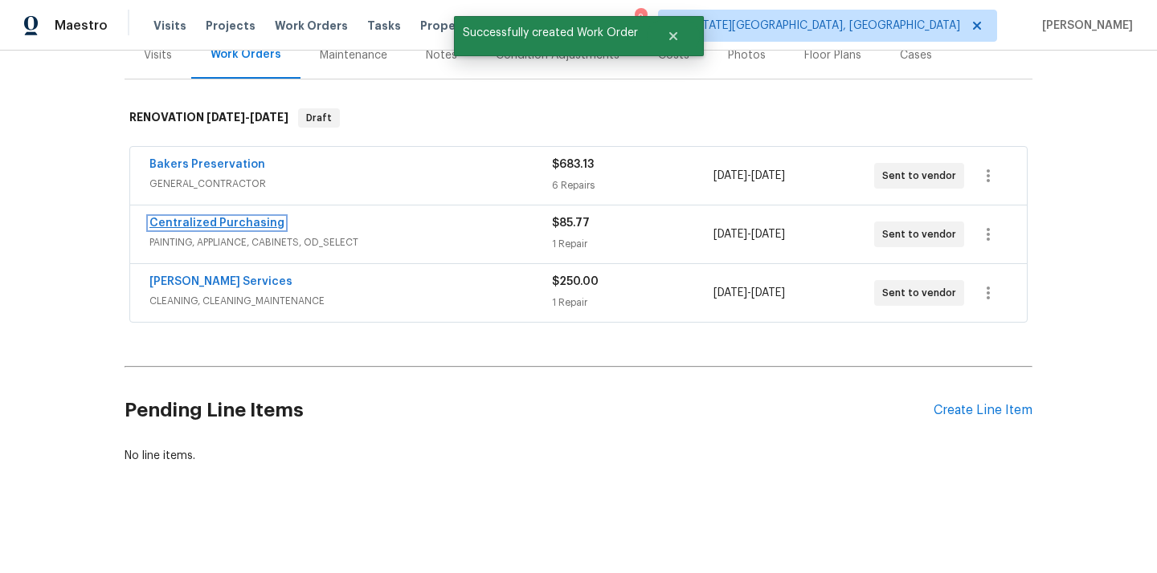
click at [217, 222] on link "Centralized Purchasing" at bounding box center [216, 223] width 135 height 11
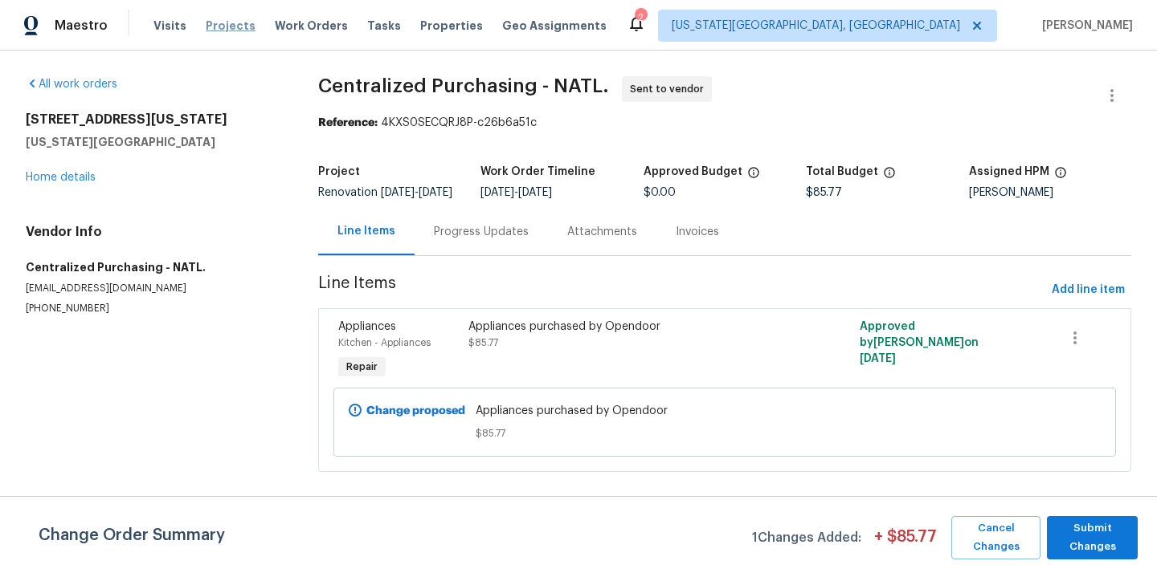
click at [221, 28] on span "Projects" at bounding box center [231, 26] width 50 height 16
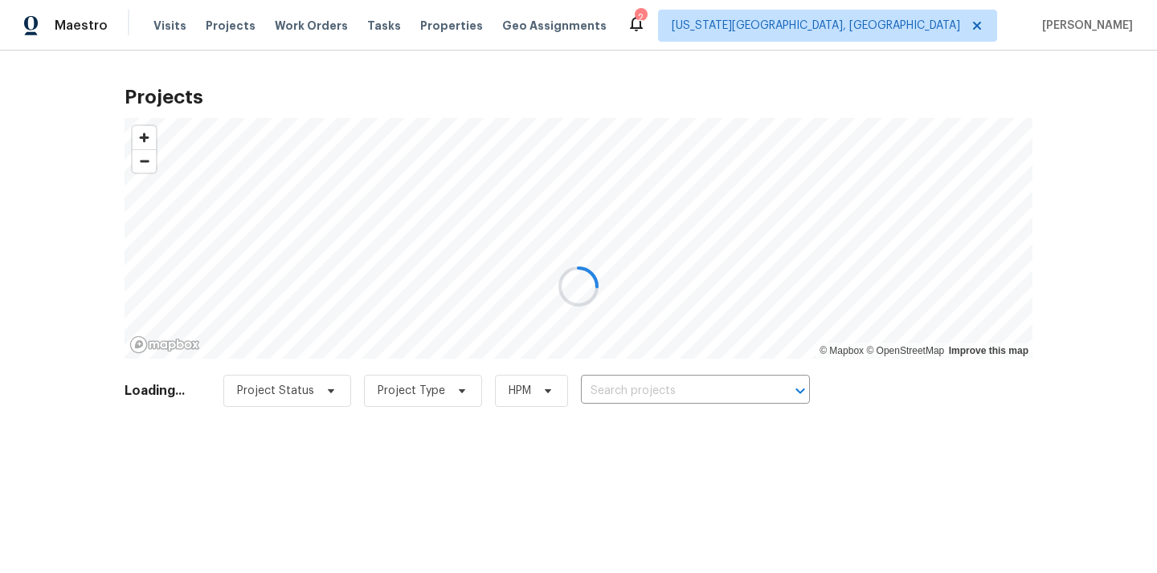
click at [675, 375] on div at bounding box center [578, 286] width 1157 height 573
click at [675, 392] on div at bounding box center [578, 286] width 1157 height 573
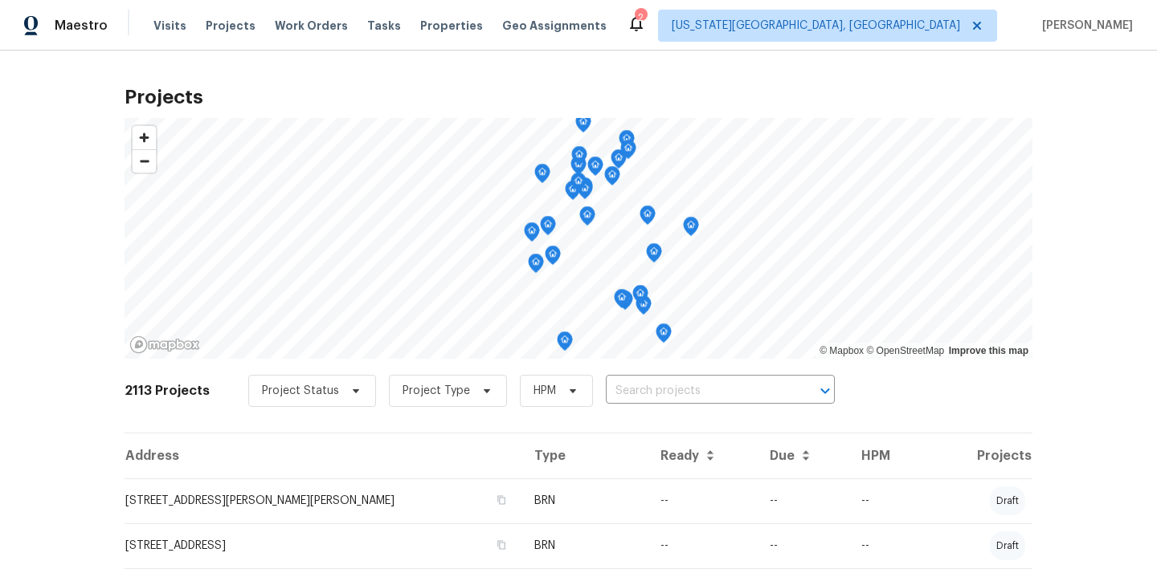
click at [675, 392] on input "text" at bounding box center [698, 391] width 184 height 25
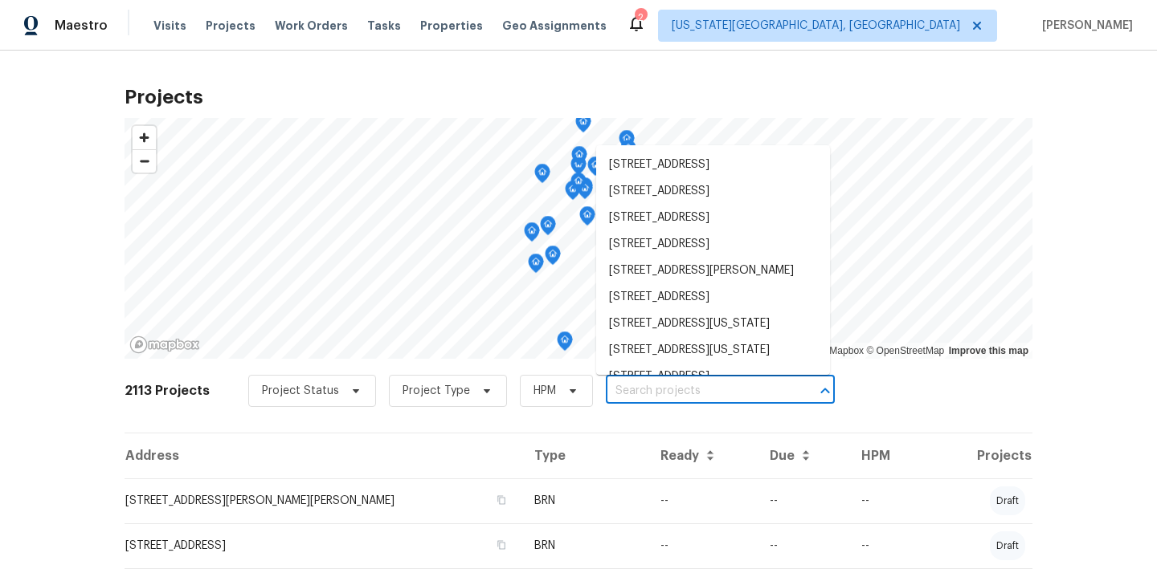
paste input "[STREET_ADDRESS][US_STATE]"
type input "[STREET_ADDRESS][US_STATE]"
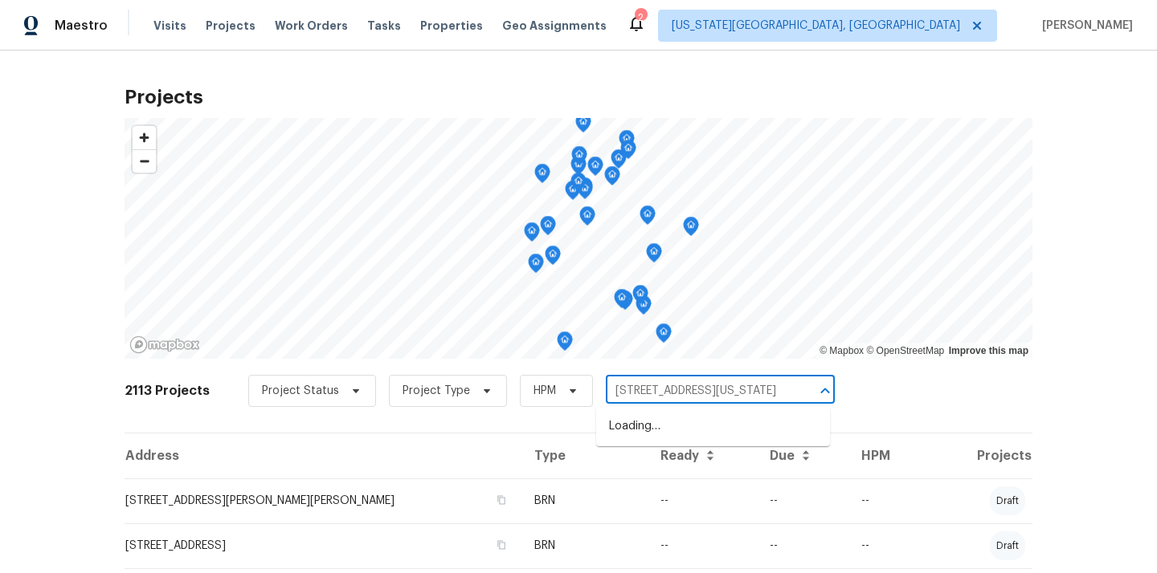
scroll to position [0, 55]
click at [665, 426] on li "[STREET_ADDRESS][US_STATE]" at bounding box center [713, 427] width 234 height 27
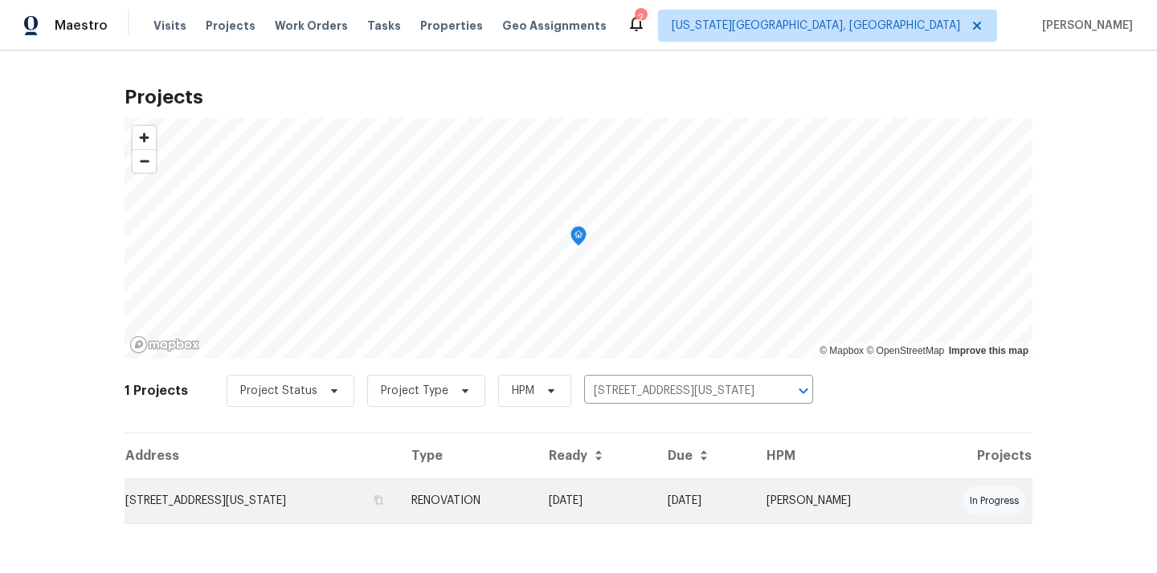
click at [311, 485] on td "[STREET_ADDRESS][US_STATE]" at bounding box center [261, 501] width 274 height 45
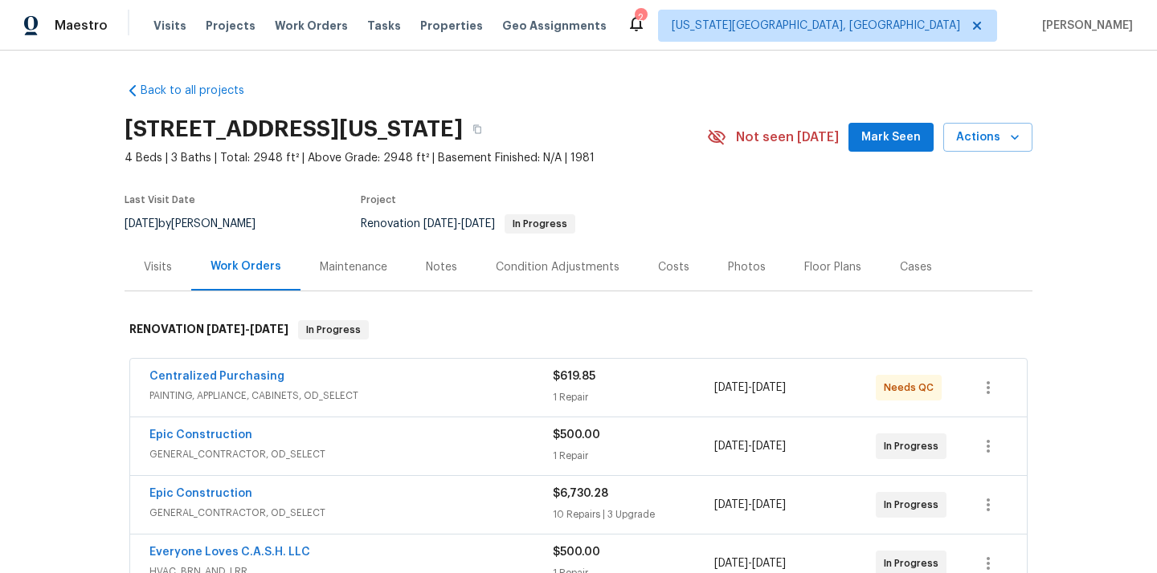
click at [463, 126] on h2 "[STREET_ADDRESS][US_STATE]" at bounding box center [293, 129] width 338 height 16
copy h2 "73120"
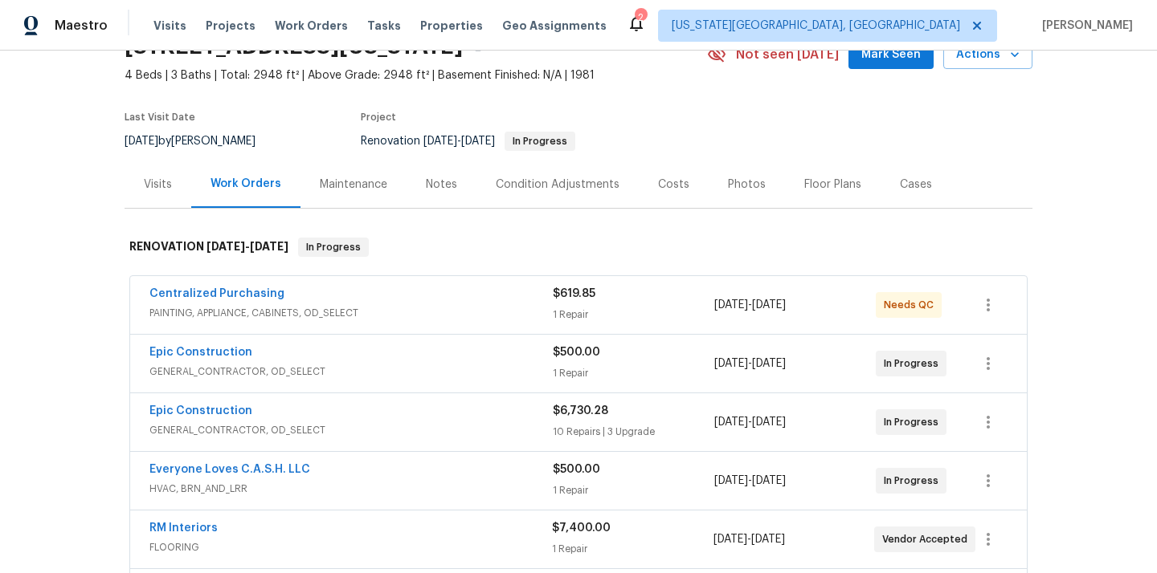
scroll to position [116, 0]
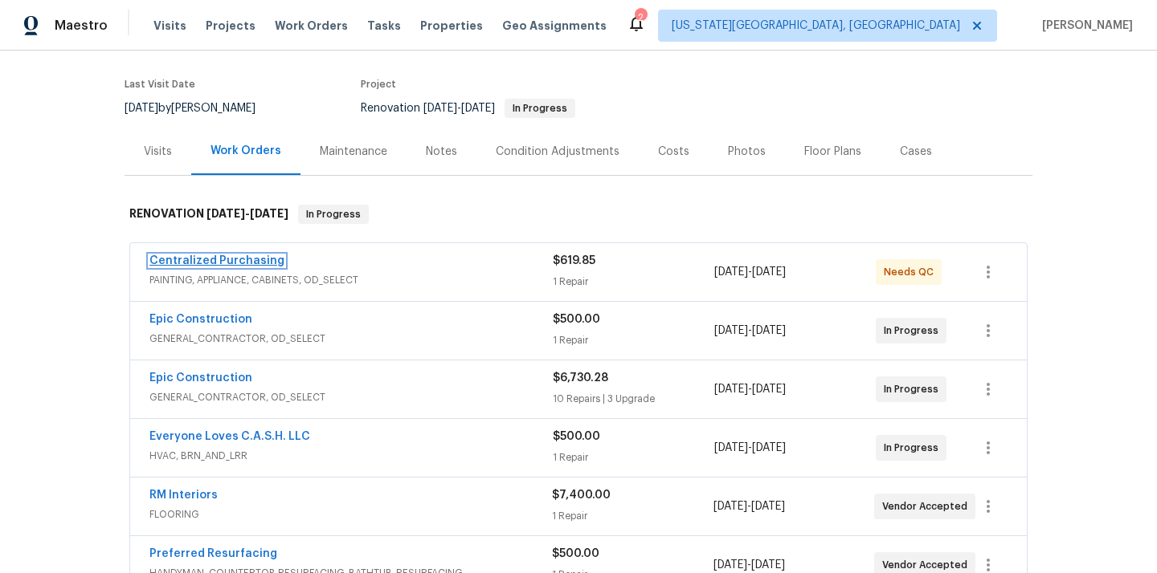
click at [250, 266] on link "Centralized Purchasing" at bounding box center [216, 260] width 135 height 11
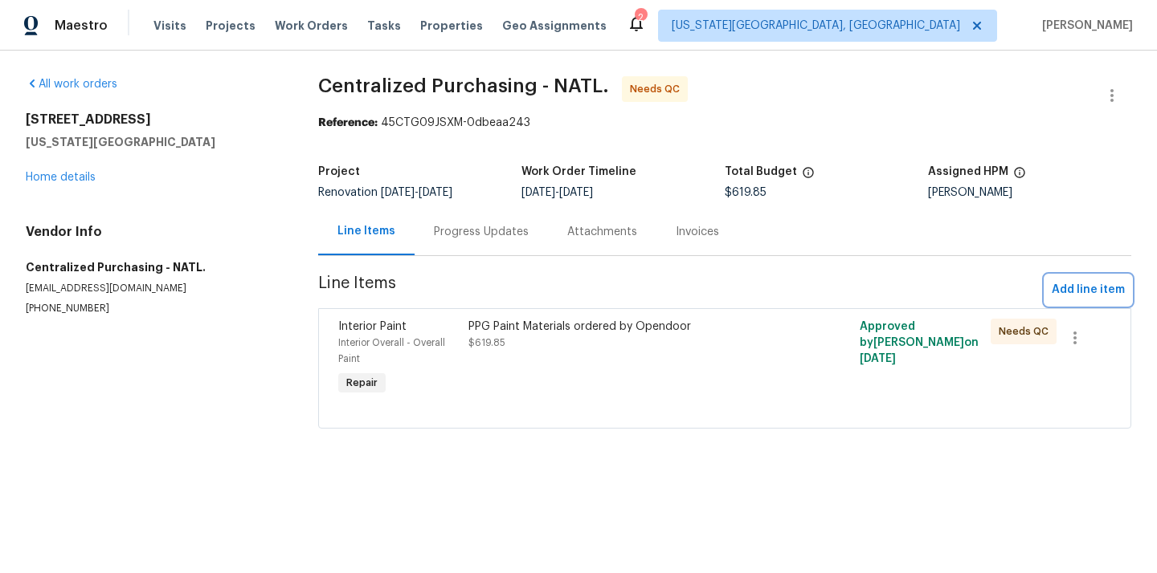
click at [1068, 289] on span "Add line item" at bounding box center [1087, 290] width 73 height 20
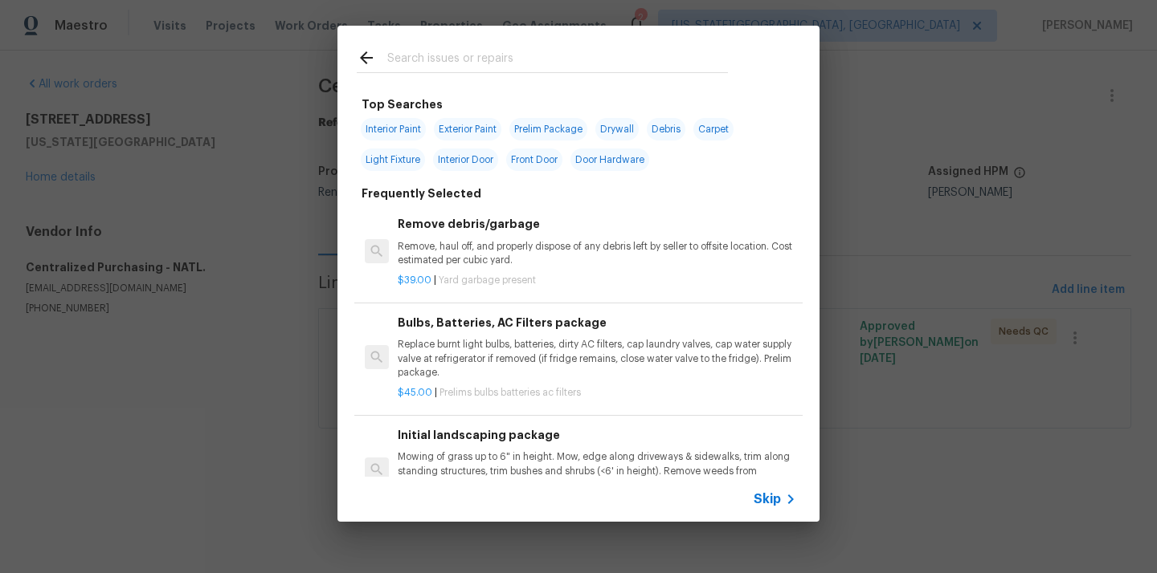
click at [598, 62] on input "text" at bounding box center [557, 60] width 341 height 24
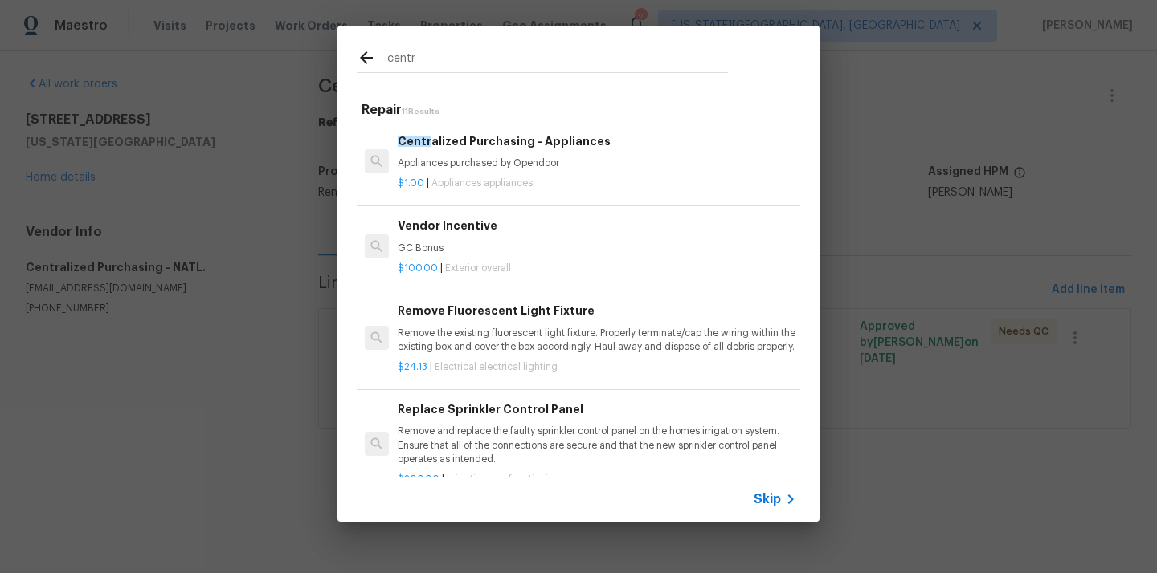
type input "centr"
click at [524, 175] on div "$1.00 | Appliances appliances" at bounding box center [597, 180] width 398 height 20
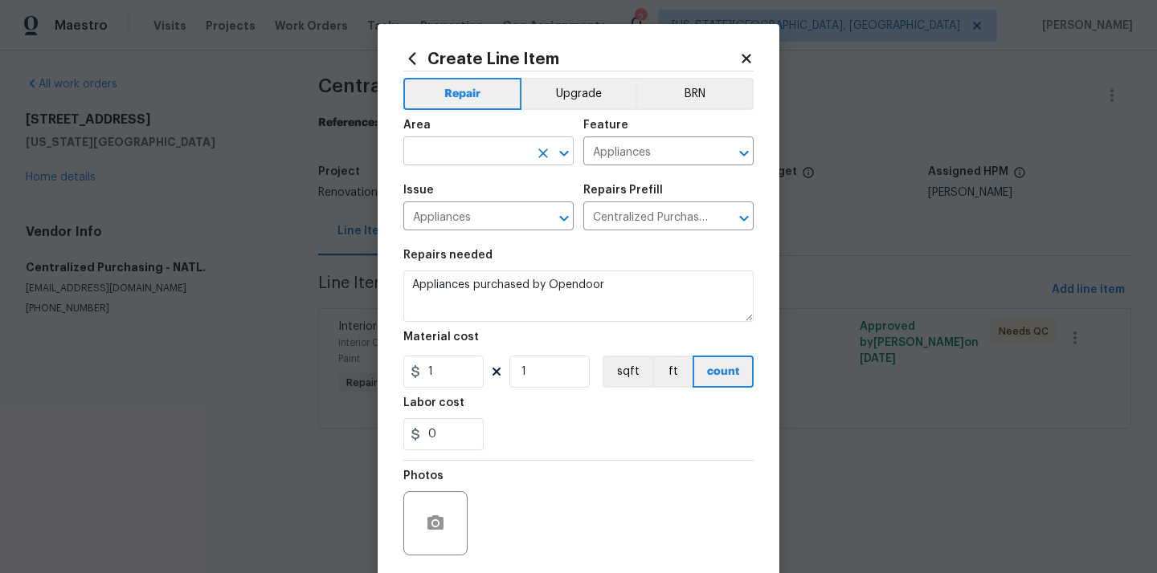
click at [493, 154] on input "text" at bounding box center [465, 153] width 125 height 25
click at [473, 185] on li "Kitchen" at bounding box center [488, 189] width 170 height 27
type input "Kitchen"
drag, startPoint x: 453, startPoint y: 380, endPoint x: 394, endPoint y: 380, distance: 58.6
click at [398, 380] on div "Create Line Item Repair Upgrade BRN Area Kitchen ​ Feature Appliances ​ Issue A…" at bounding box center [579, 345] width 402 height 643
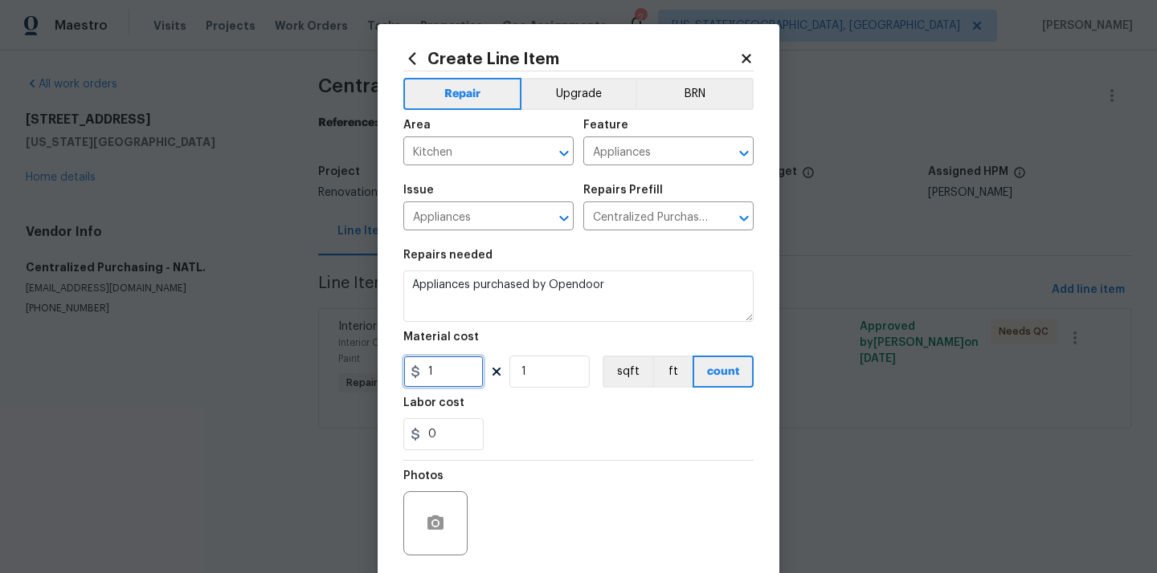
paste input "95.98"
type input "95.98"
click at [545, 443] on div "0" at bounding box center [578, 434] width 350 height 32
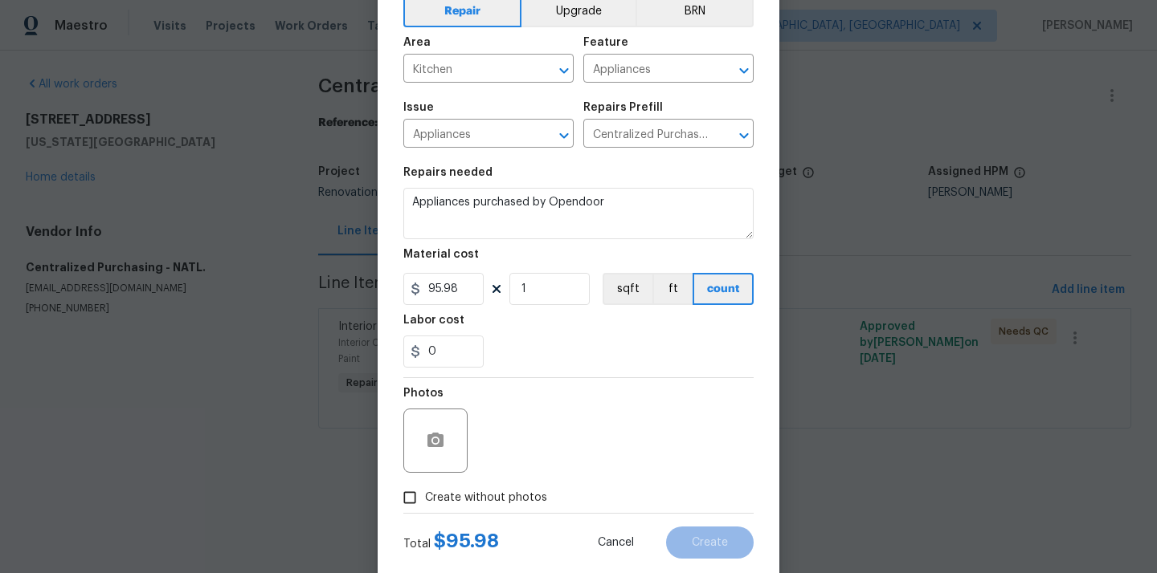
scroll to position [119, 0]
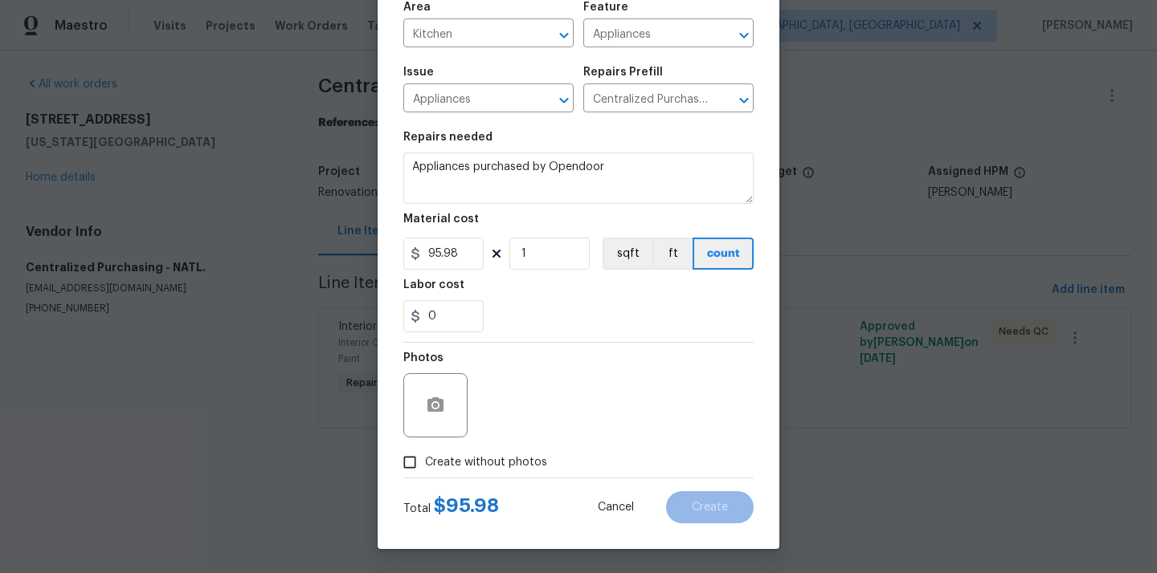
click at [505, 453] on label "Create without photos" at bounding box center [470, 462] width 153 height 31
click at [425, 453] on input "Create without photos" at bounding box center [409, 462] width 31 height 31
checkbox input "true"
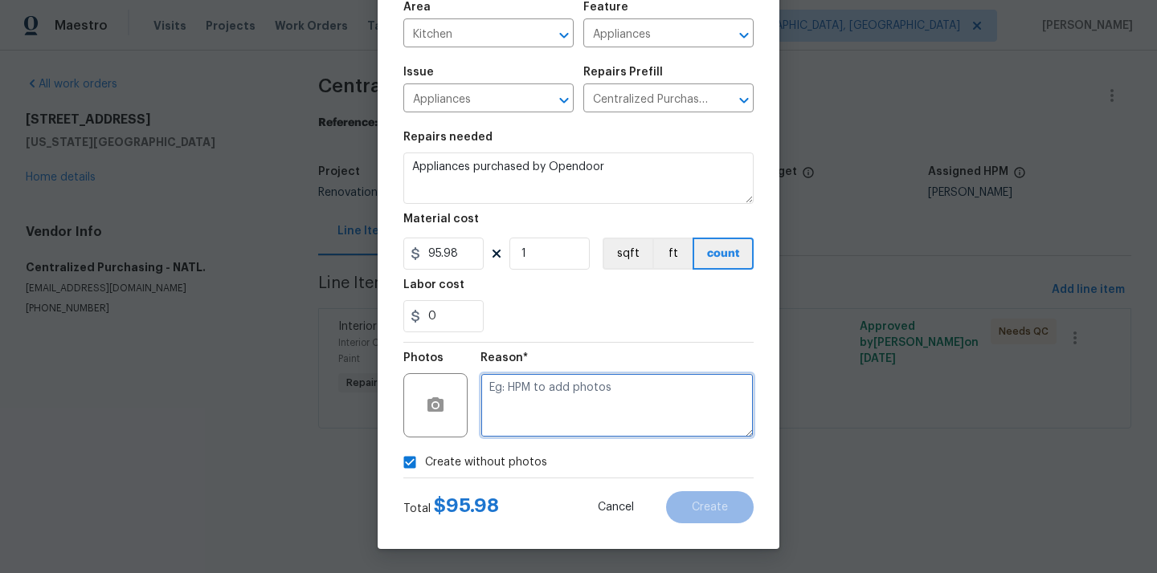
click at [538, 401] on textarea at bounding box center [616, 405] width 273 height 64
type textarea "N/A"
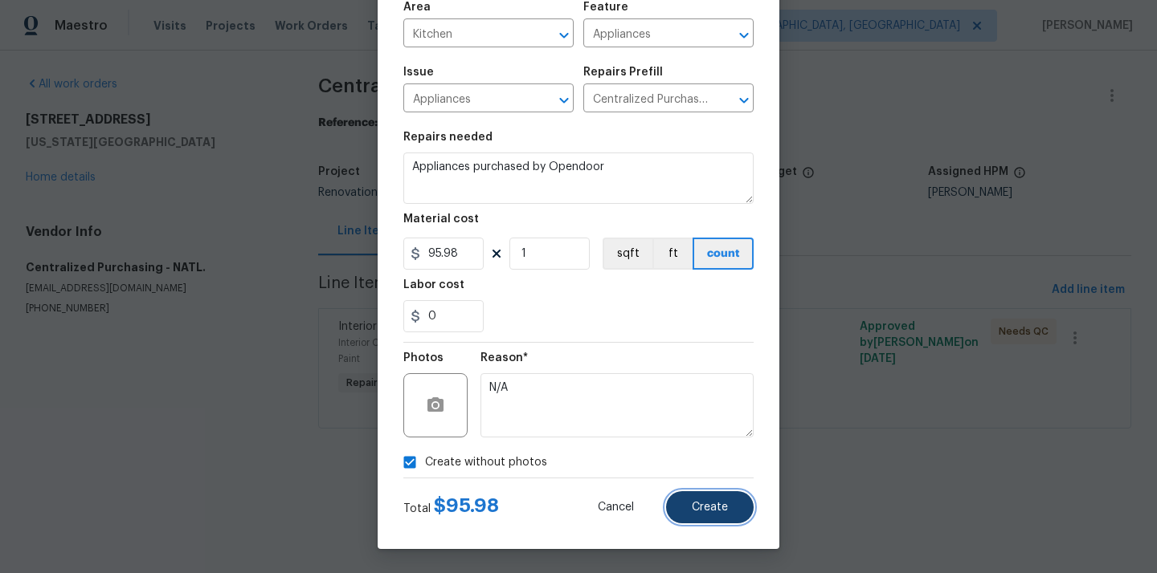
click at [694, 498] on button "Create" at bounding box center [710, 508] width 88 height 32
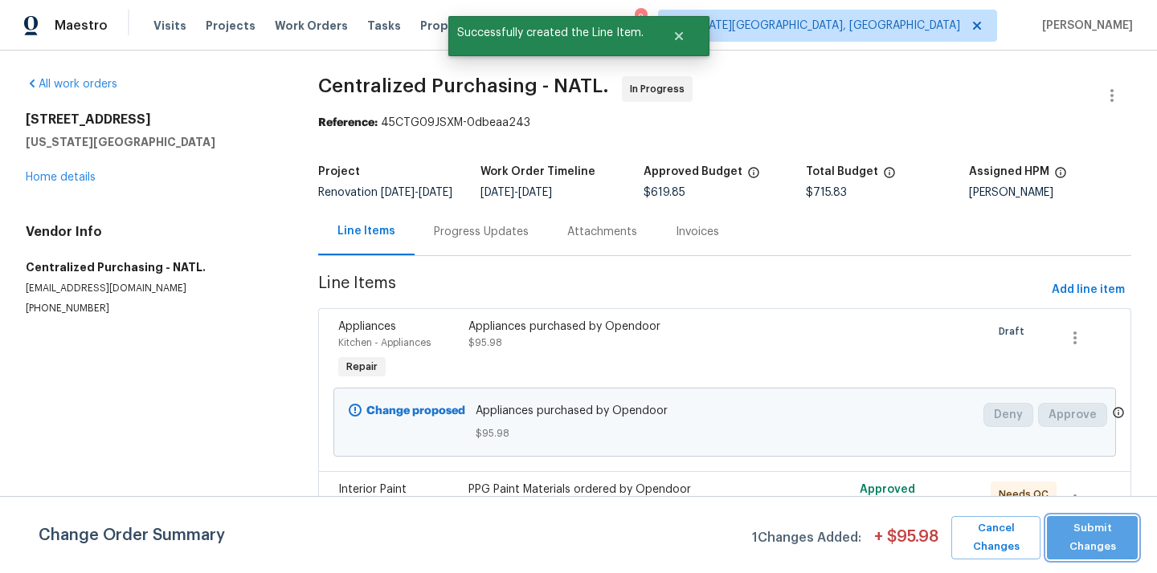
click at [1083, 538] on span "Submit Changes" at bounding box center [1092, 538] width 75 height 37
